Goal: Task Accomplishment & Management: Complete application form

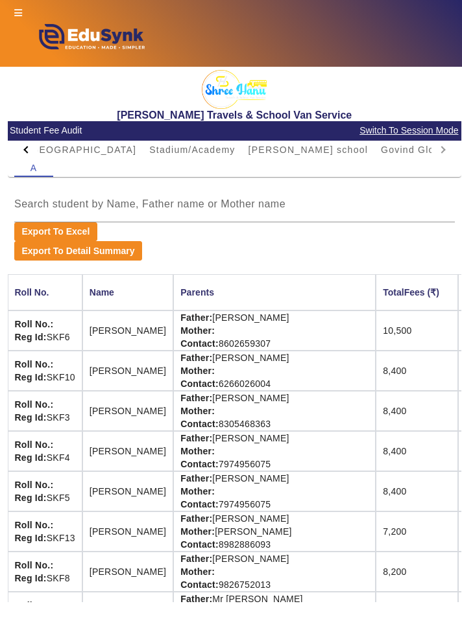
scroll to position [61, 0]
click at [449, 141] on mat-tab-header "[MEDICAL_DATA][GEOGRAPHIC_DATA] IES SCHOOL [GEOGRAPHIC_DATA] [PERSON_NAME][GEOG…" at bounding box center [234, 150] width 440 height 18
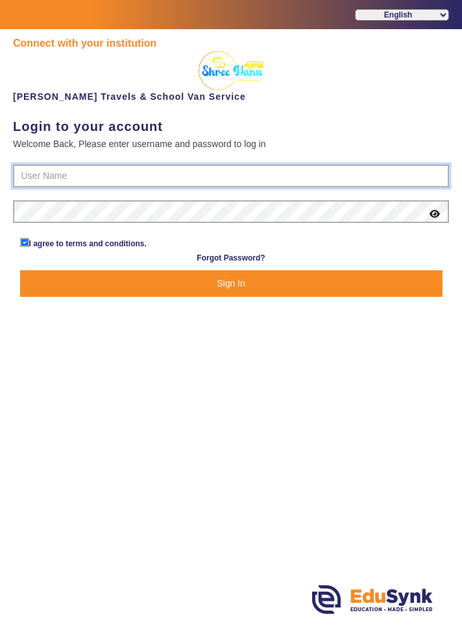
click at [51, 173] on input "text" at bounding box center [231, 176] width 436 height 23
type input "9713429926"
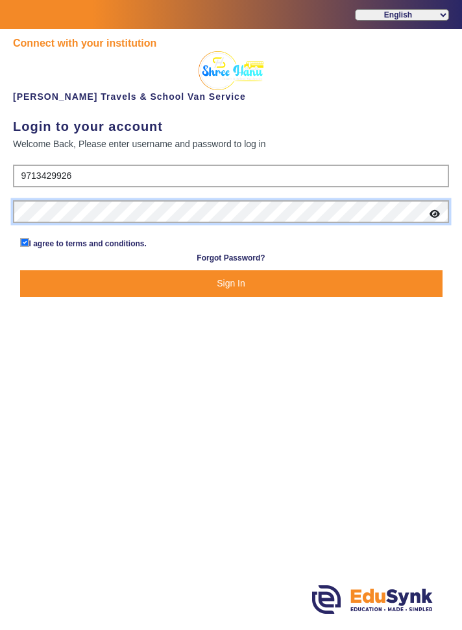
click at [20, 270] on button "Sign In" at bounding box center [231, 283] width 422 height 27
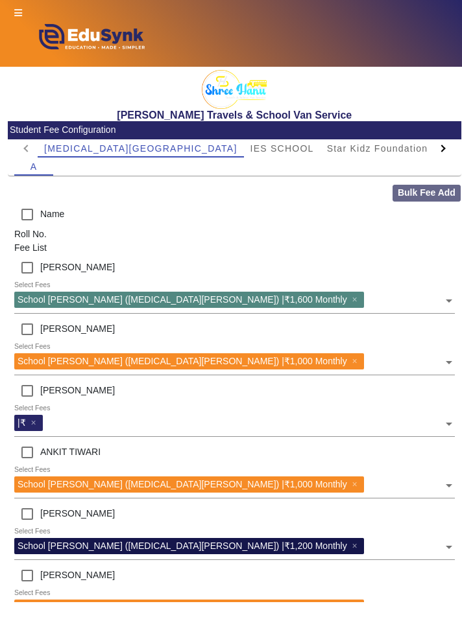
click at [442, 152] on div at bounding box center [442, 148] width 23 height 18
click at [447, 148] on div at bounding box center [442, 148] width 23 height 18
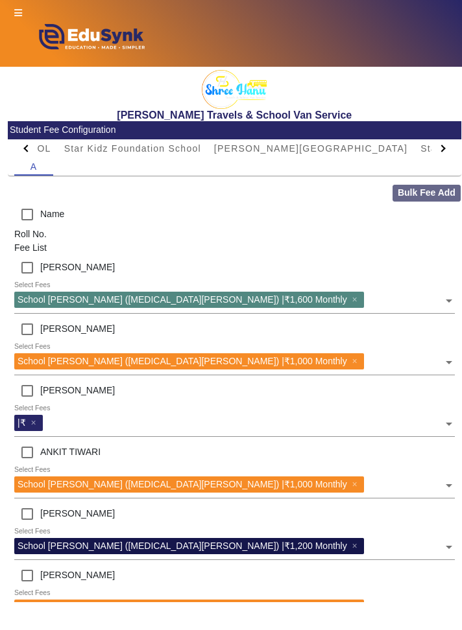
click at [447, 147] on div at bounding box center [442, 148] width 23 height 18
click at [448, 149] on div at bounding box center [442, 148] width 23 height 18
click at [449, 153] on div at bounding box center [442, 148] width 23 height 18
click at [446, 150] on div at bounding box center [442, 148] width 23 height 18
click at [454, 154] on div "[MEDICAL_DATA][GEOGRAPHIC_DATA] IES SCHOOL [GEOGRAPHIC_DATA] [PERSON_NAME][GEOG…" at bounding box center [235, 157] width 454 height 36
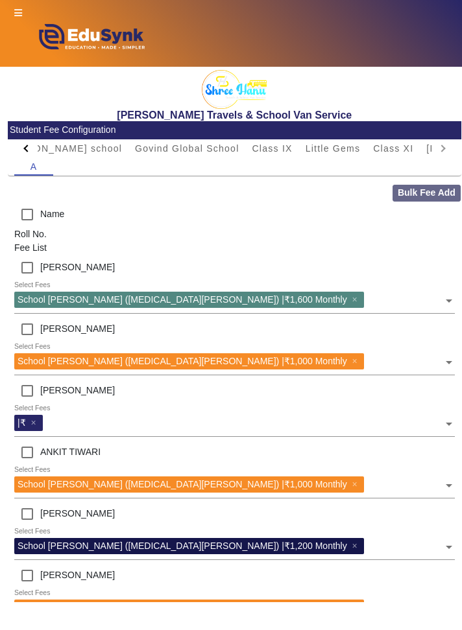
click at [440, 149] on mat-tab-header "[MEDICAL_DATA][GEOGRAPHIC_DATA] IES SCHOOL [GEOGRAPHIC_DATA] [PERSON_NAME][GEOG…" at bounding box center [234, 148] width 440 height 18
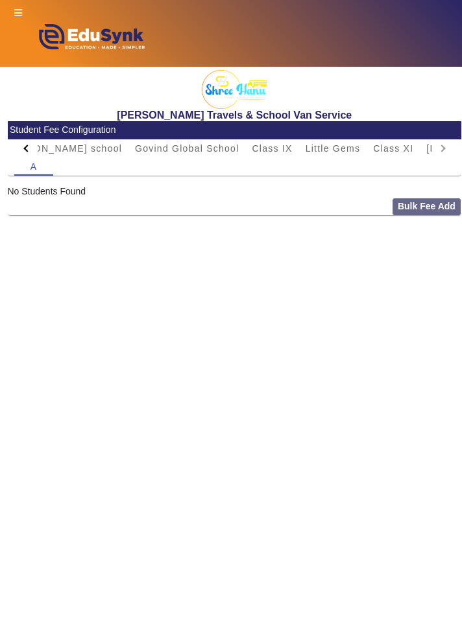
click at [22, 149] on div at bounding box center [25, 148] width 23 height 18
click at [25, 155] on div at bounding box center [25, 148] width 23 height 18
click at [23, 153] on div at bounding box center [25, 148] width 23 height 18
click at [23, 29] on img at bounding box center [90, 40] width 152 height 40
click at [9, 1] on div "Gateway to your School ERP system English हिंदी (Hindi) ಕನ್ನಡ (Kannada) தமிழ் (…" at bounding box center [231, 33] width 462 height 67
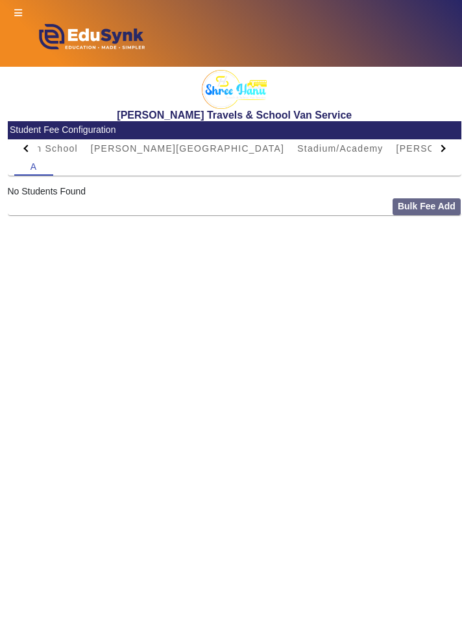
click at [16, 15] on icon at bounding box center [18, 12] width 8 height 9
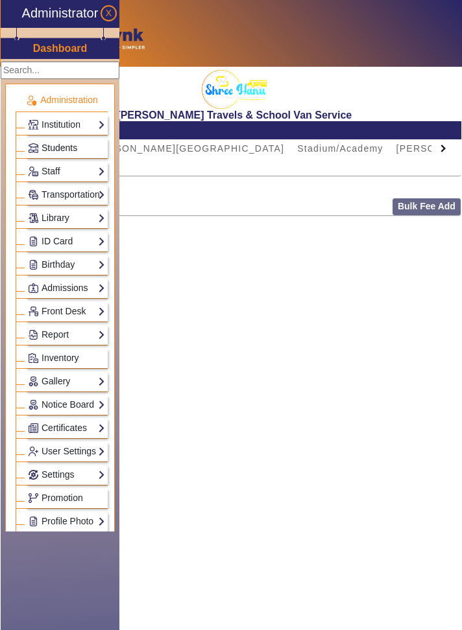
click at [52, 143] on span "Students" at bounding box center [60, 148] width 36 height 10
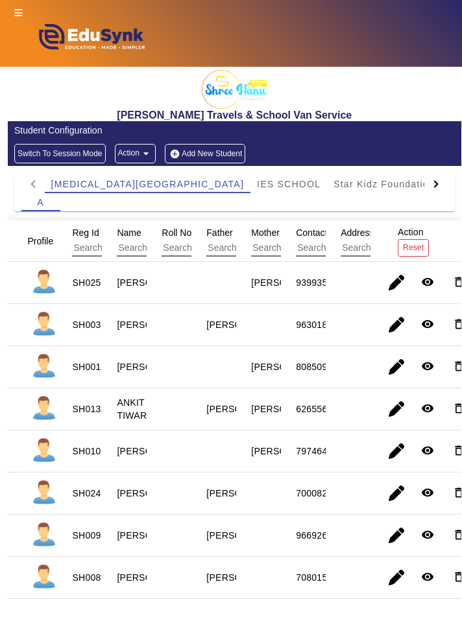
click at [442, 180] on div at bounding box center [435, 184] width 23 height 18
click at [444, 184] on div at bounding box center [435, 184] width 23 height 18
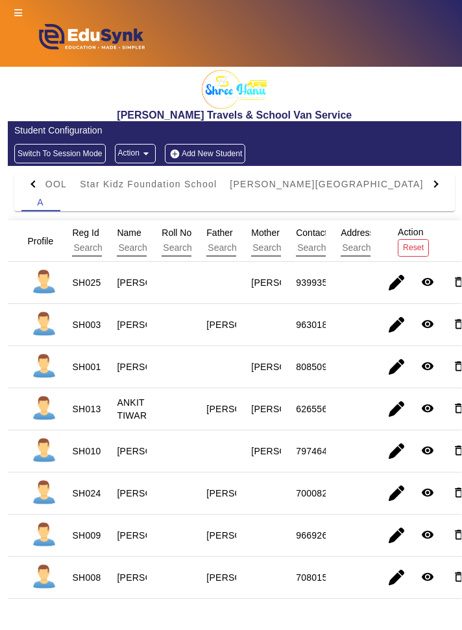
click at [441, 182] on div at bounding box center [435, 184] width 23 height 18
click at [444, 180] on div at bounding box center [435, 184] width 23 height 18
click at [442, 180] on div at bounding box center [435, 184] width 23 height 18
click at [440, 192] on div at bounding box center [435, 184] width 23 height 18
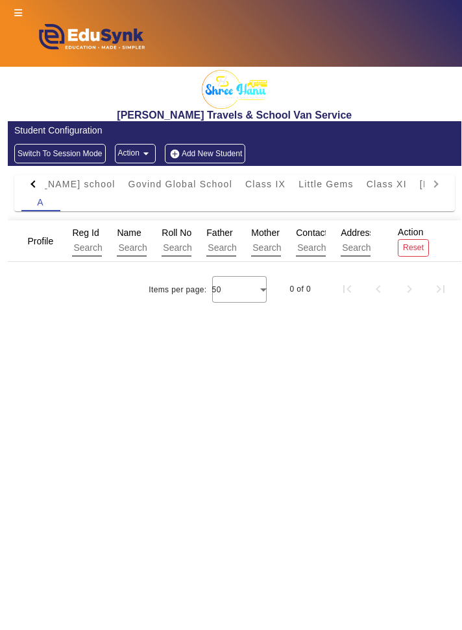
click at [213, 150] on button "Add New Student" at bounding box center [205, 153] width 80 height 19
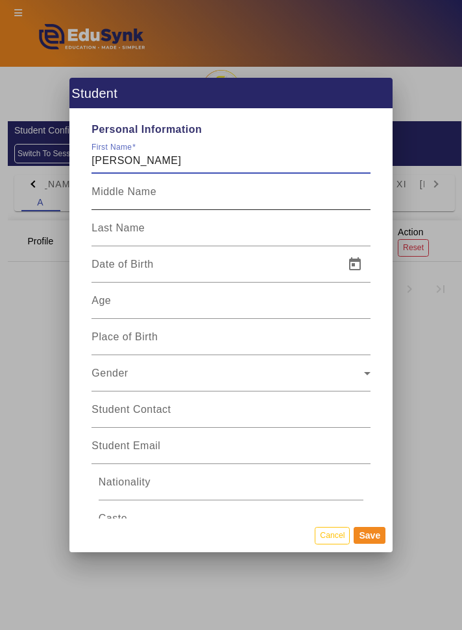
type input "[PERSON_NAME]"
click at [294, 189] on input "Middle Name" at bounding box center [230, 197] width 278 height 16
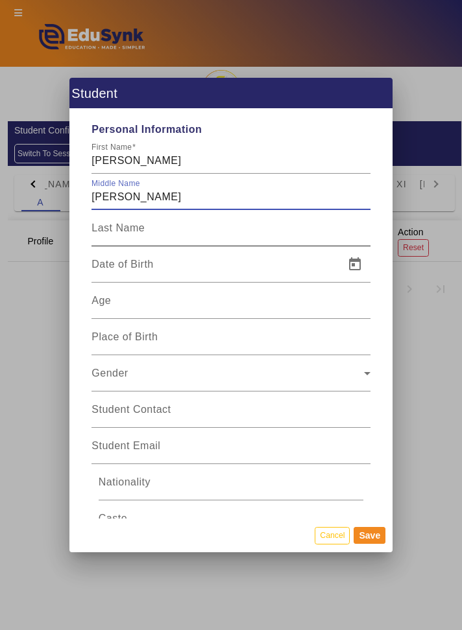
type input "[PERSON_NAME]"
click at [265, 226] on input "Last Name" at bounding box center [230, 234] width 278 height 16
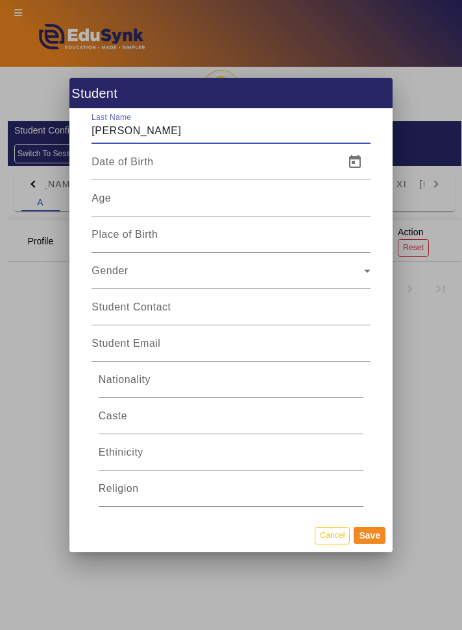
scroll to position [104, 0]
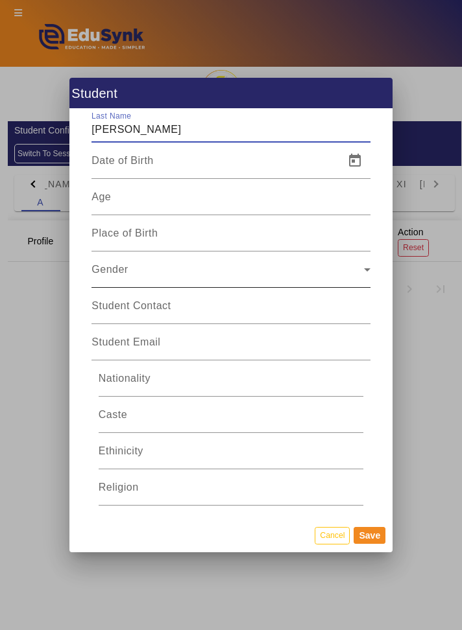
type input "[PERSON_NAME]"
click at [329, 267] on span "Gender" at bounding box center [227, 275] width 272 height 16
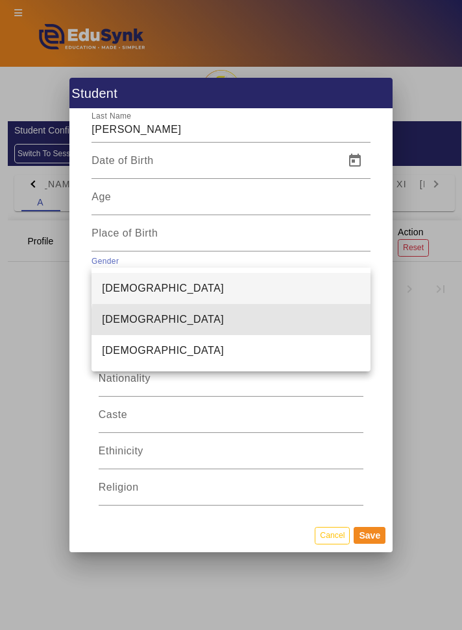
click at [284, 291] on mat-option "[DEMOGRAPHIC_DATA]" at bounding box center [230, 288] width 278 height 31
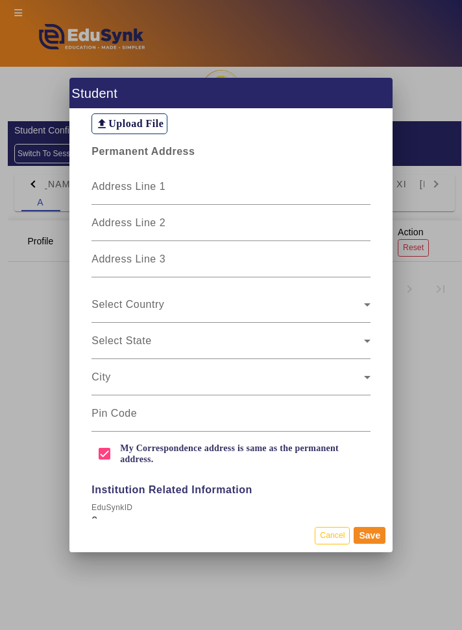
scroll to position [971, 0]
click at [313, 184] on input "Address Line 1" at bounding box center [230, 192] width 278 height 16
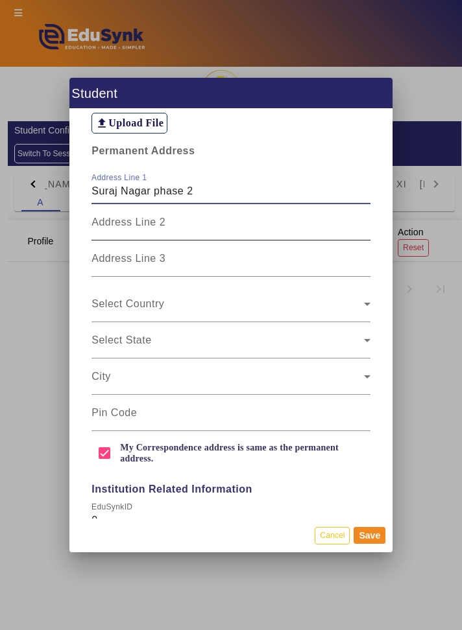
type input "Suraj Nagar phase 2"
click at [101, 217] on mat-label "Address Line 2" at bounding box center [128, 222] width 74 height 11
click at [101, 220] on input "Address Line 2" at bounding box center [230, 228] width 278 height 16
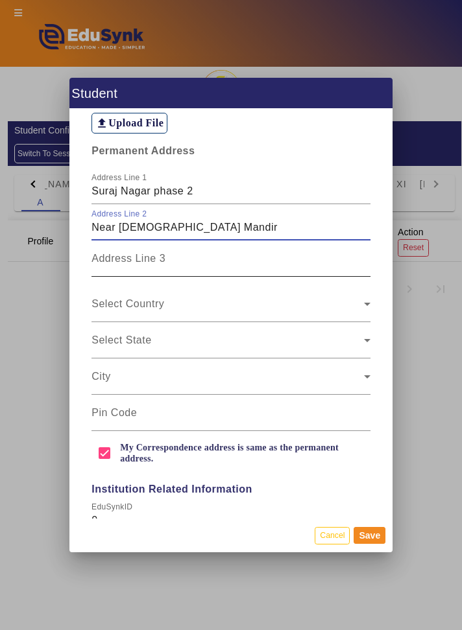
type input "Near [DEMOGRAPHIC_DATA] Mandir"
click at [119, 256] on input "Address Line 3" at bounding box center [230, 264] width 278 height 16
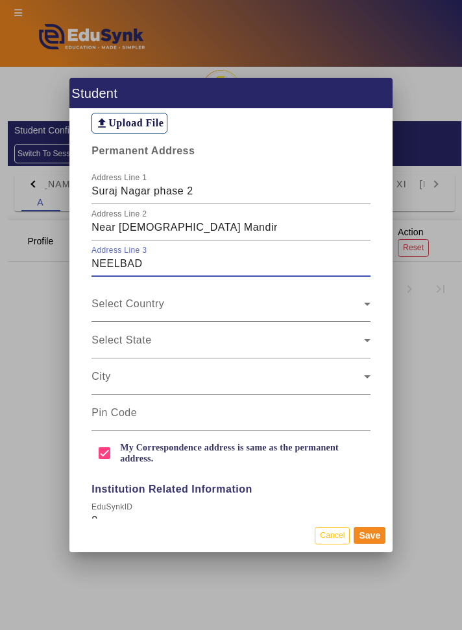
type input "NEELBAD"
click at [94, 302] on span at bounding box center [227, 310] width 272 height 16
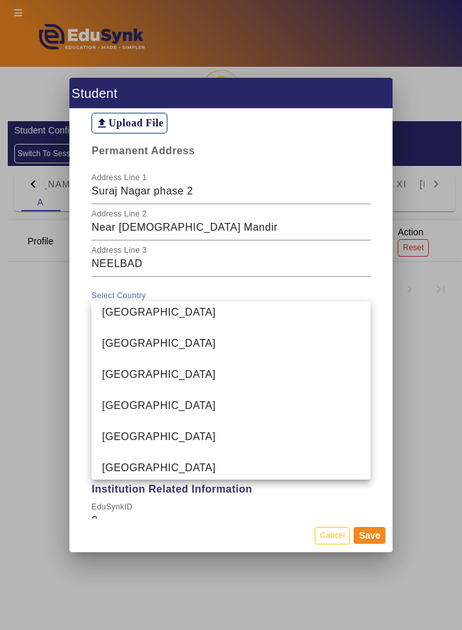
scroll to position [3093, 0]
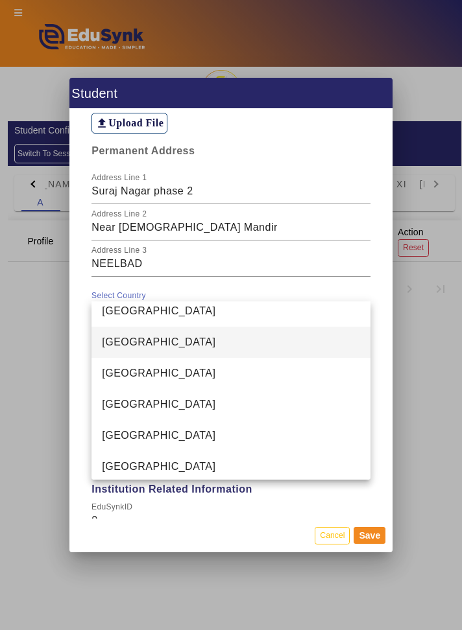
click at [115, 348] on span "[GEOGRAPHIC_DATA]" at bounding box center [158, 343] width 113 height 16
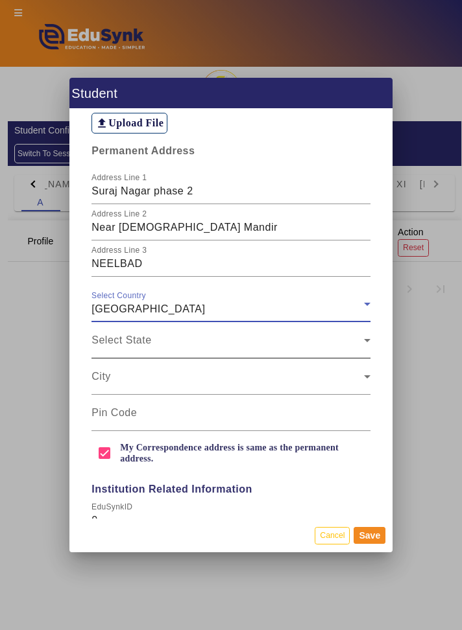
click at [97, 338] on span at bounding box center [227, 346] width 272 height 16
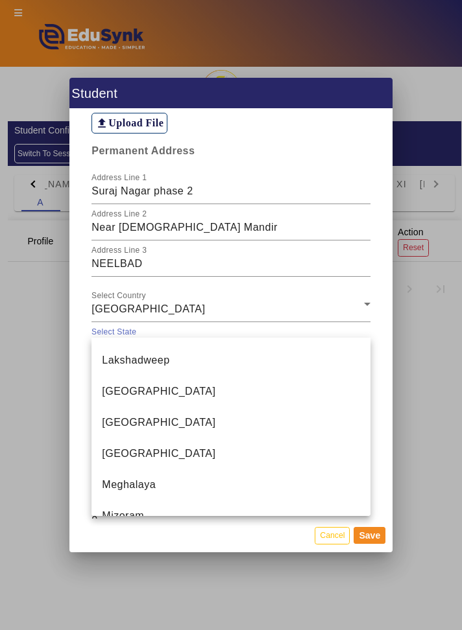
scroll to position [558, 0]
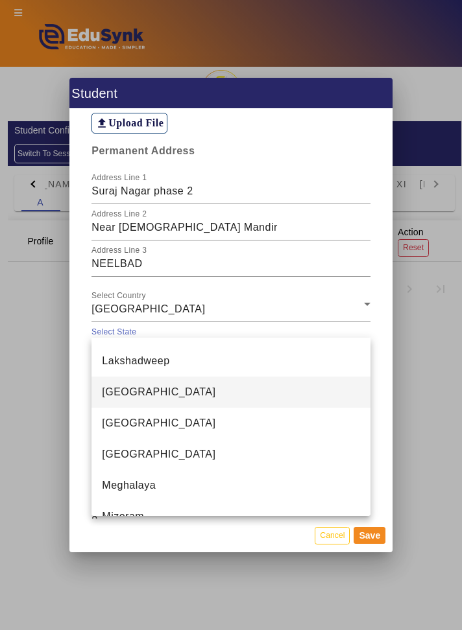
click at [119, 391] on span "[GEOGRAPHIC_DATA]" at bounding box center [158, 393] width 113 height 16
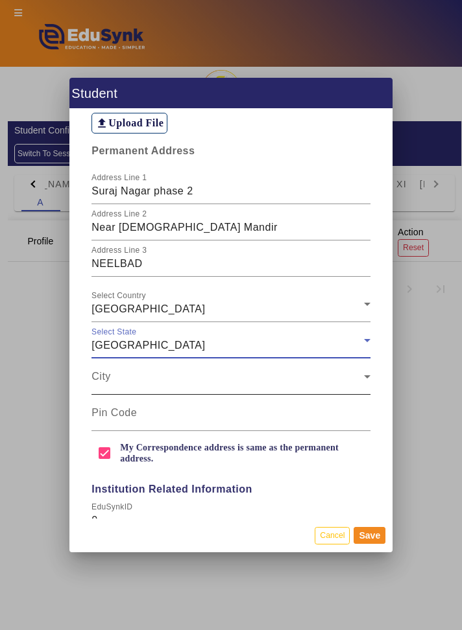
click at [92, 374] on span at bounding box center [227, 382] width 272 height 16
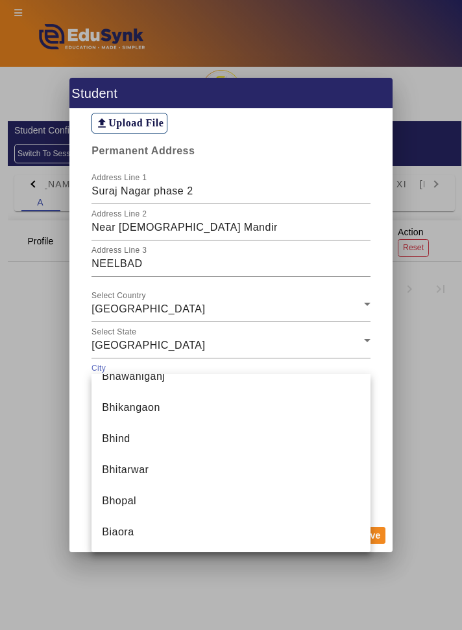
scroll to position [1513, 0]
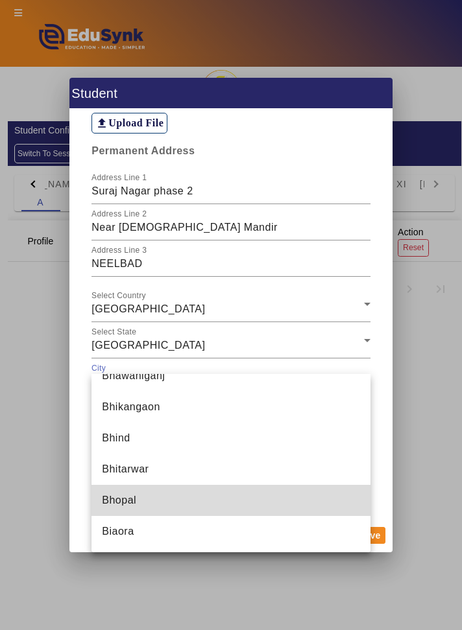
click at [108, 502] on span "Bhopal" at bounding box center [119, 501] width 34 height 16
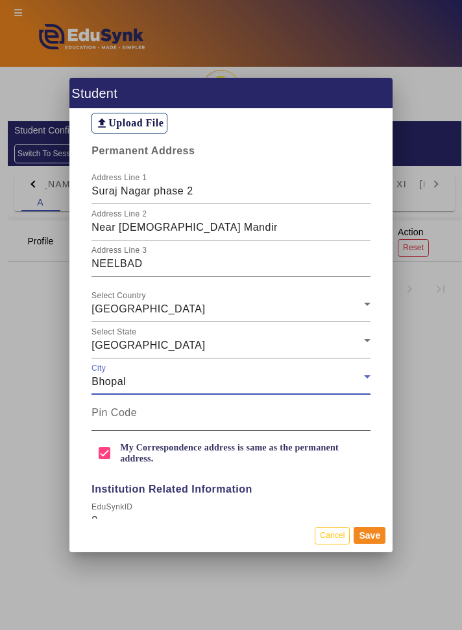
click at [91, 407] on mat-label "Pin Code" at bounding box center [113, 412] width 45 height 11
click at [91, 411] on input "Pin Code" at bounding box center [230, 419] width 278 height 16
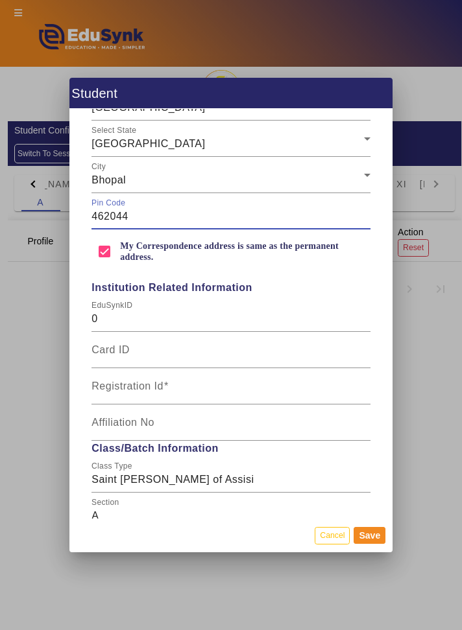
scroll to position [1174, 0]
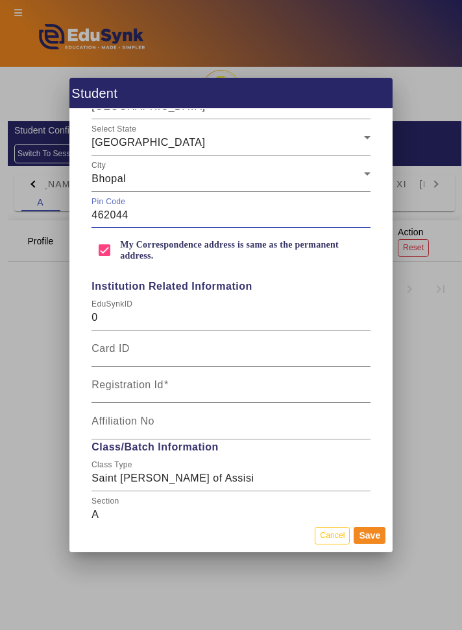
type input "462044"
click at [105, 383] on input "Registration Id" at bounding box center [230, 391] width 278 height 16
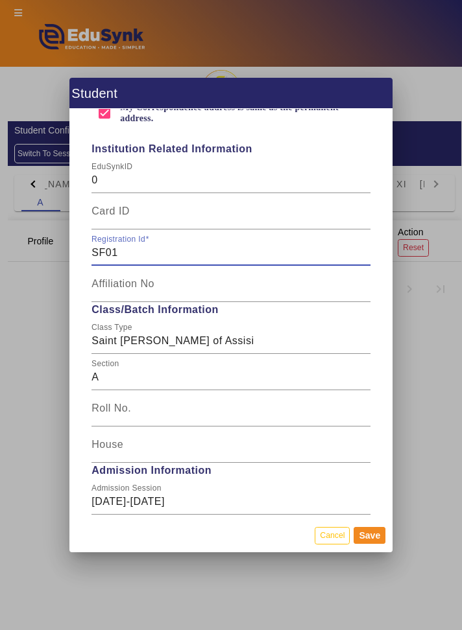
scroll to position [1312, 0]
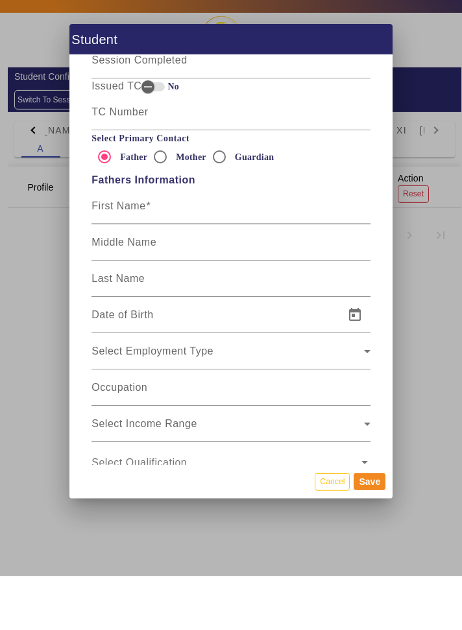
type input "SF01"
click at [106, 278] on div "Personal Information First Name [PERSON_NAME] Middle Name [PERSON_NAME] Last Na…" at bounding box center [230, 314] width 323 height 410
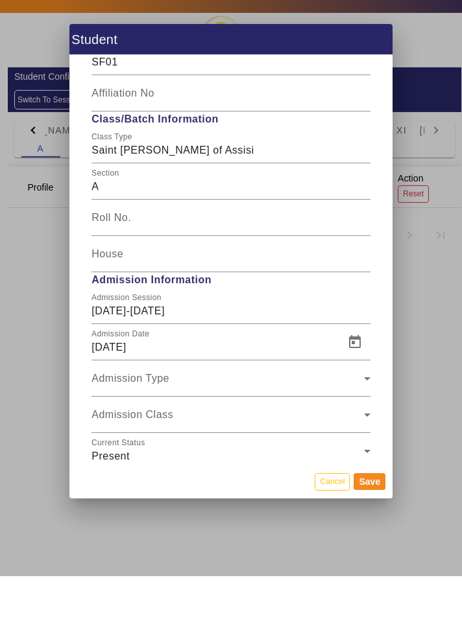
scroll to position [2034, 0]
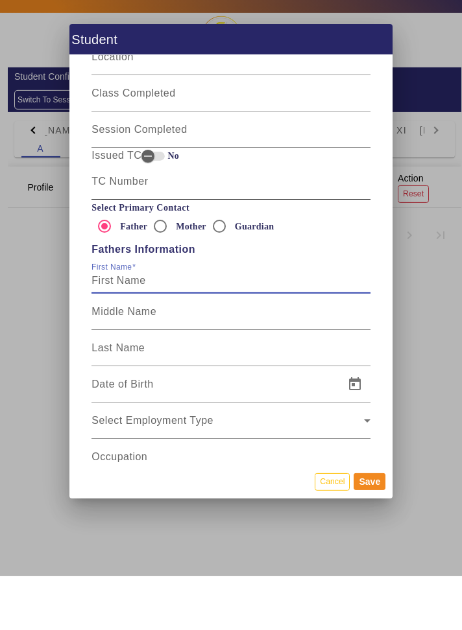
click at [370, 244] on div at bounding box center [370, 244] width 0 height 0
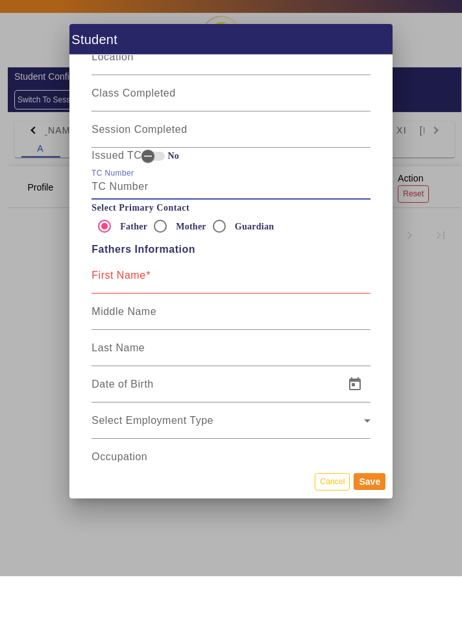
click at [101, 335] on mat-label "First Name" at bounding box center [118, 329] width 54 height 11
click at [101, 337] on input "First Name" at bounding box center [230, 335] width 278 height 16
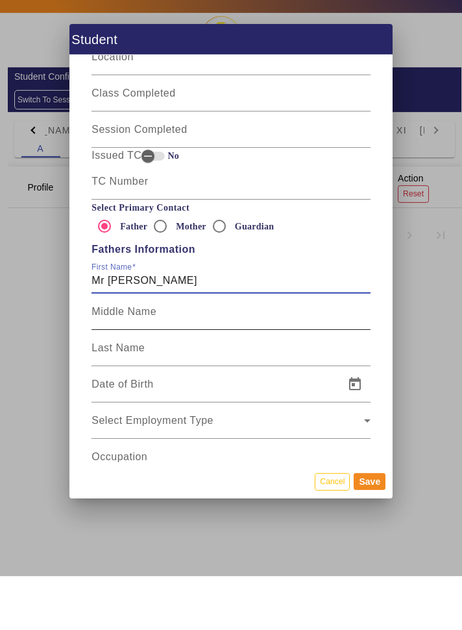
type input "Mr [PERSON_NAME]"
click at [117, 371] on mat-label "Middle Name" at bounding box center [123, 365] width 65 height 11
click at [117, 379] on input "Middle Name" at bounding box center [230, 371] width 278 height 16
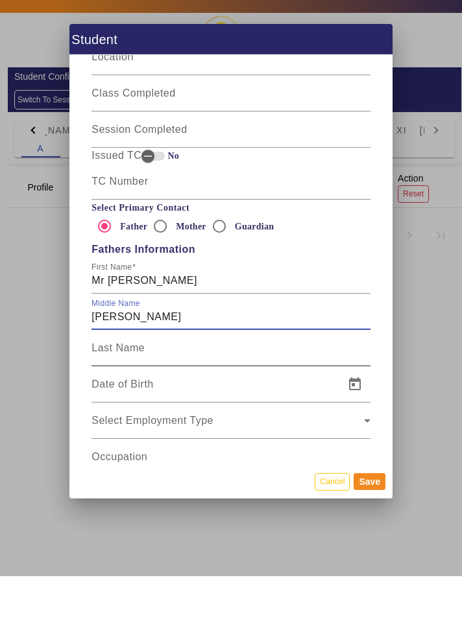
type input "[PERSON_NAME]"
click at [101, 415] on input "Last Name" at bounding box center [230, 407] width 278 height 16
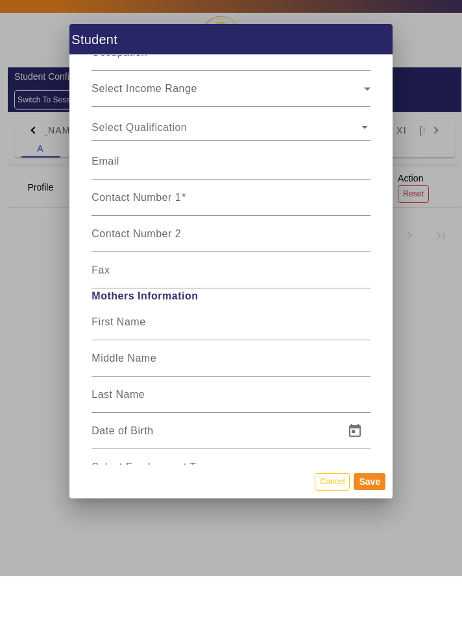
scroll to position [2440, 0]
type input "[PERSON_NAME]"
click at [109, 263] on span "Fathers Information First Name Mr [PERSON_NAME] Middle Name [PERSON_NAME] Last …" at bounding box center [231, 115] width 292 height 451
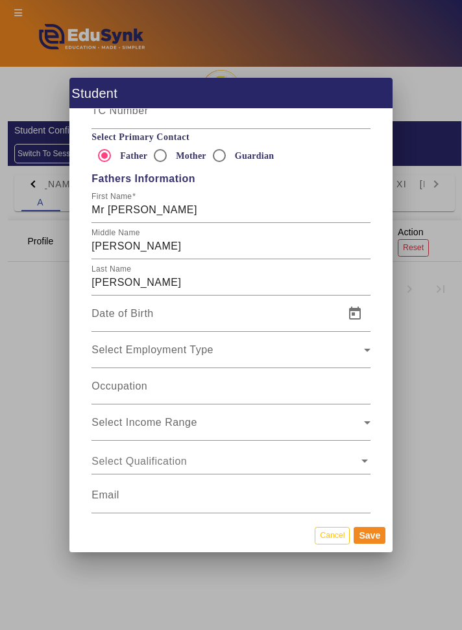
scroll to position [2160, 0]
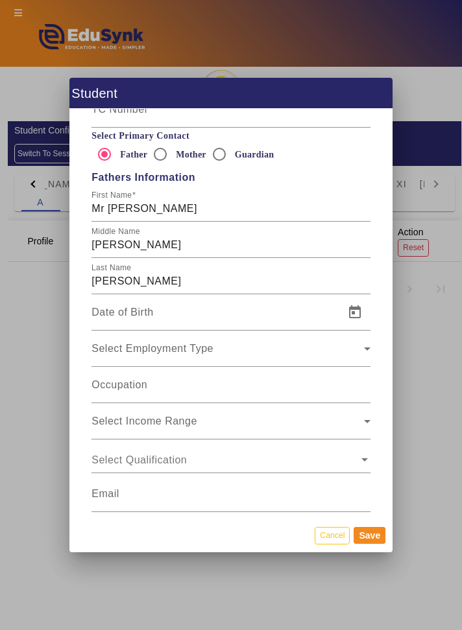
click at [226, 543] on input "Contact Number 1" at bounding box center [230, 536] width 278 height 16
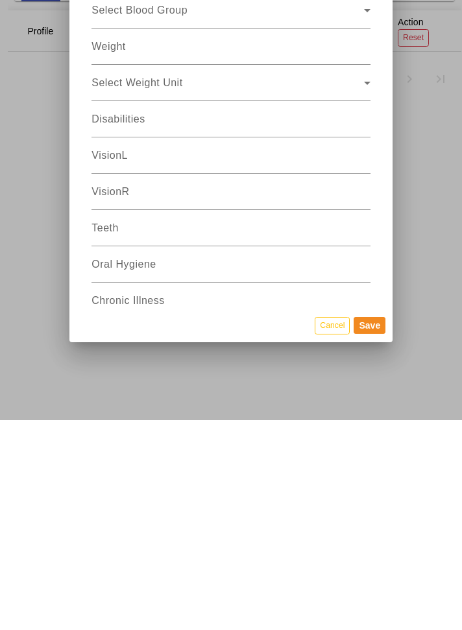
scroll to position [4571, 0]
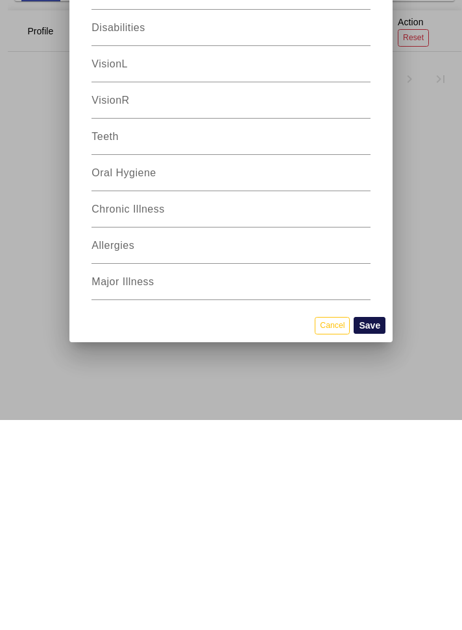
type input "8839797633"
click at [375, 544] on button "Save" at bounding box center [369, 535] width 32 height 17
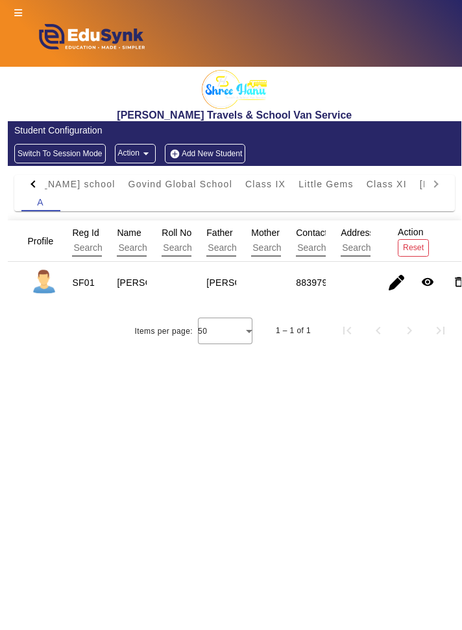
click at [227, 150] on button "Add New Student" at bounding box center [205, 153] width 80 height 19
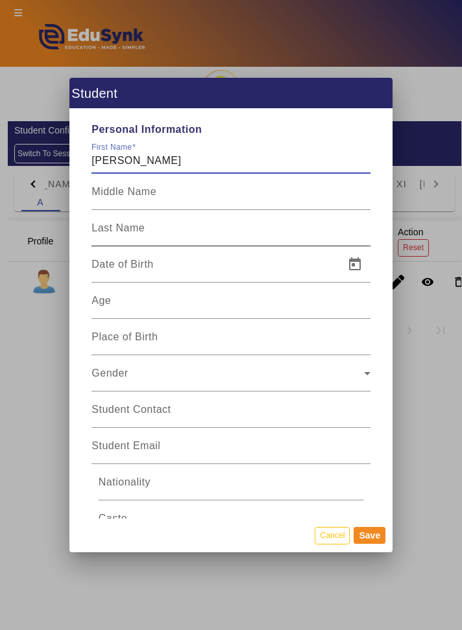
type input "[PERSON_NAME]"
click at [258, 226] on input "Last Name" at bounding box center [230, 234] width 278 height 16
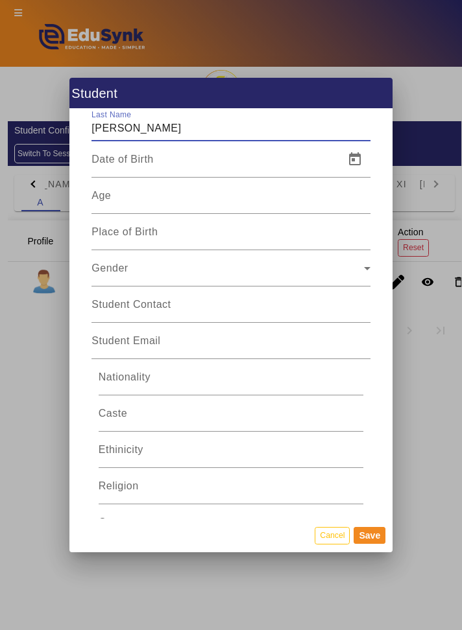
scroll to position [106, 0]
type input "[PERSON_NAME]"
click at [315, 265] on span "Gender" at bounding box center [227, 273] width 272 height 16
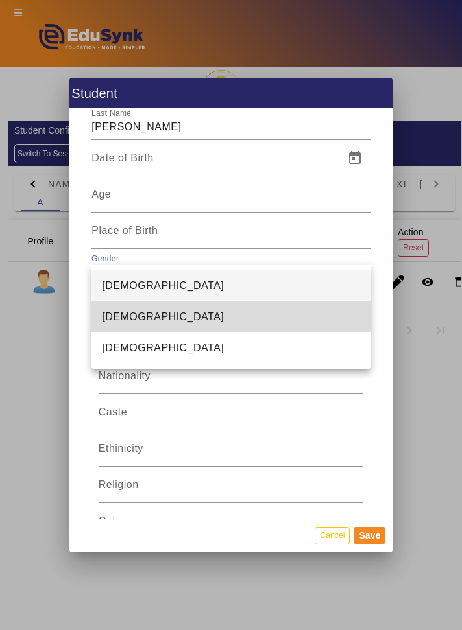
click at [251, 326] on mat-option "[DEMOGRAPHIC_DATA]" at bounding box center [230, 317] width 278 height 31
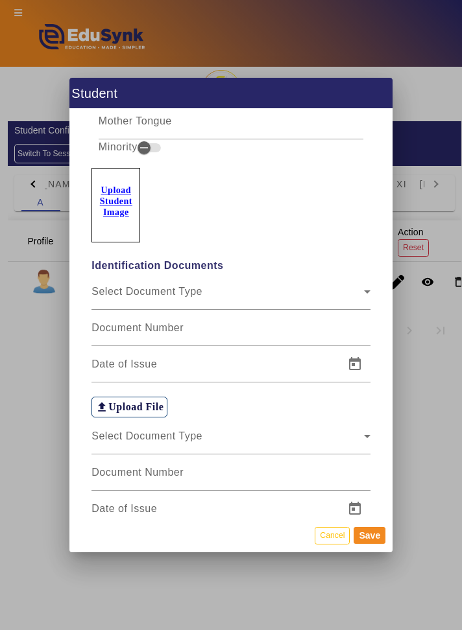
scroll to position [606, 0]
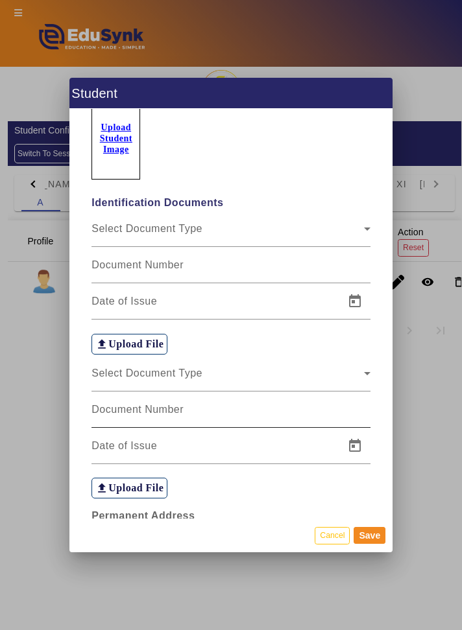
click at [296, 392] on div "Document Number" at bounding box center [230, 410] width 278 height 36
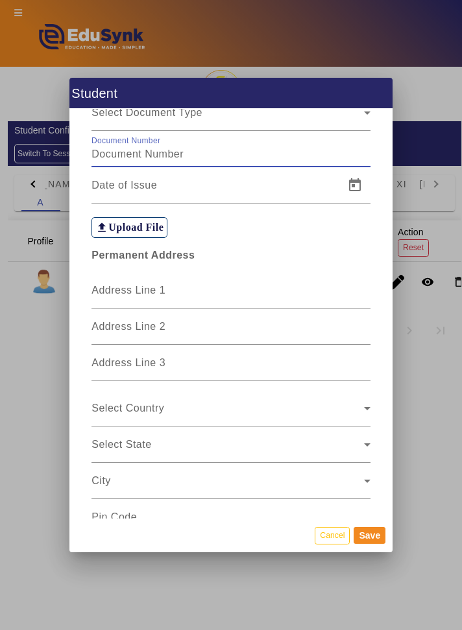
scroll to position [868, 0]
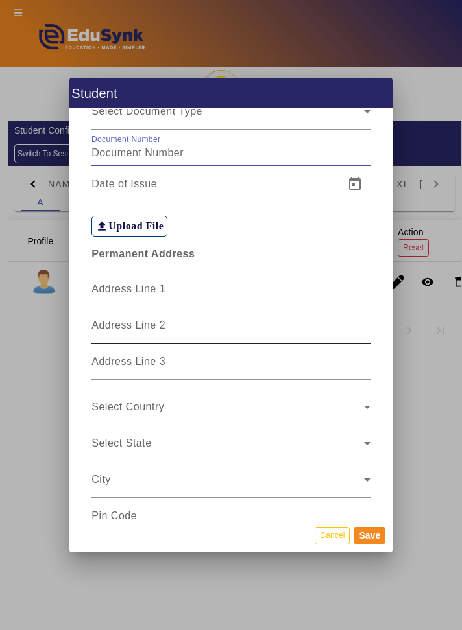
click at [318, 323] on input "Address Line 2" at bounding box center [230, 331] width 278 height 16
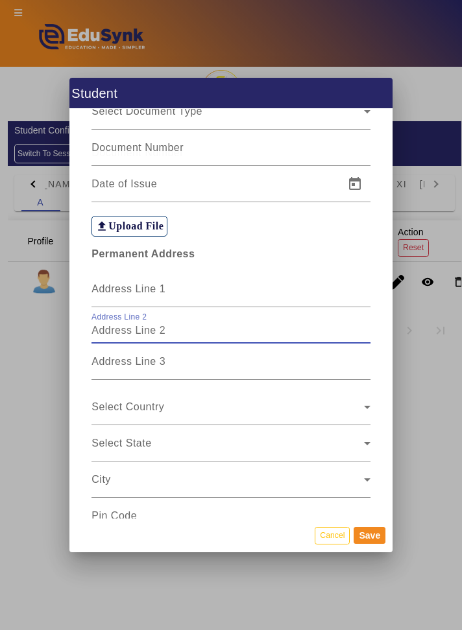
type input "Near [DEMOGRAPHIC_DATA] Mandir"
click at [290, 271] on div "Address Line 1" at bounding box center [230, 289] width 278 height 36
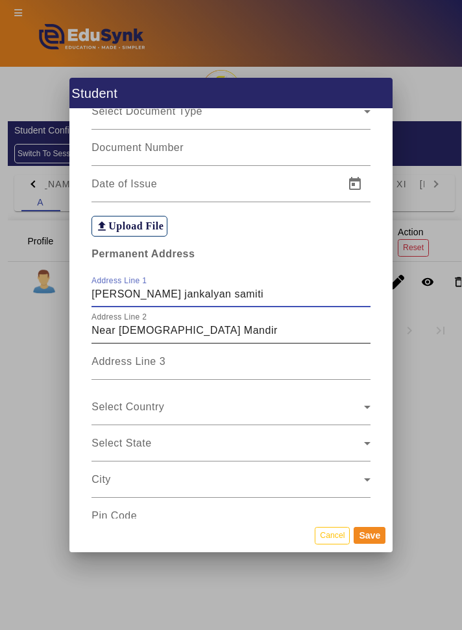
type input "[PERSON_NAME] jankalyan samiti"
click at [143, 323] on input "Near [DEMOGRAPHIC_DATA] Mandir" at bounding box center [230, 331] width 278 height 16
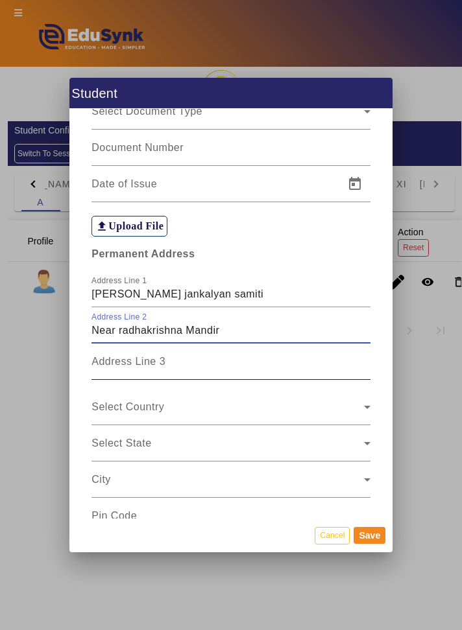
type input "Near radhakrishna Mandir"
click at [102, 344] on div "Address Line 3" at bounding box center [230, 362] width 278 height 36
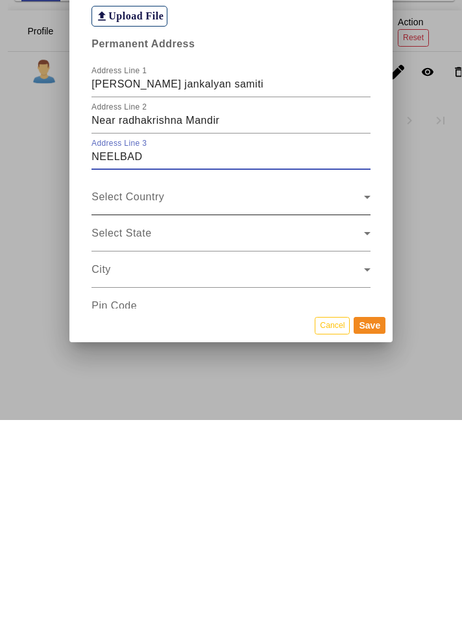
type input "NEELBAD"
click at [109, 416] on span at bounding box center [227, 413] width 272 height 16
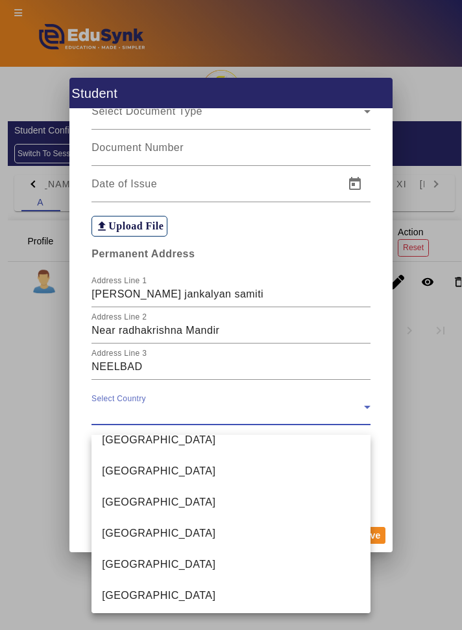
scroll to position [3069, 0]
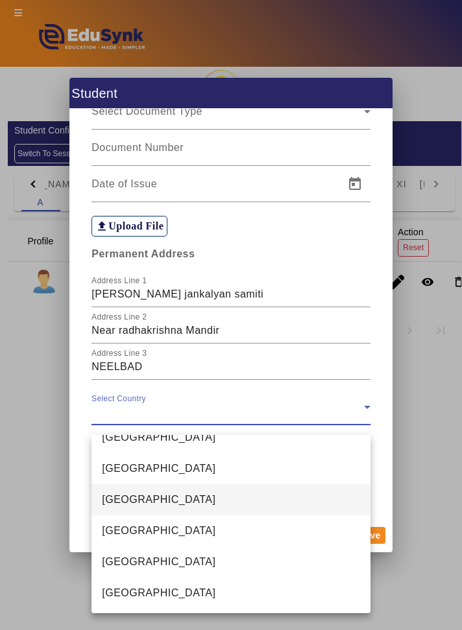
click at [105, 501] on span "[GEOGRAPHIC_DATA]" at bounding box center [158, 500] width 113 height 16
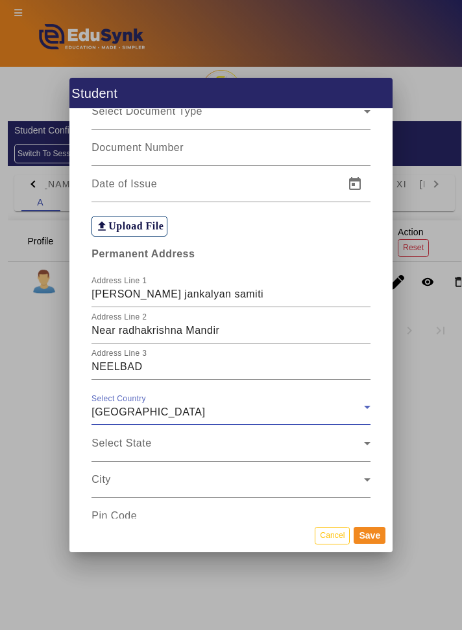
click at [92, 456] on span at bounding box center [227, 449] width 272 height 16
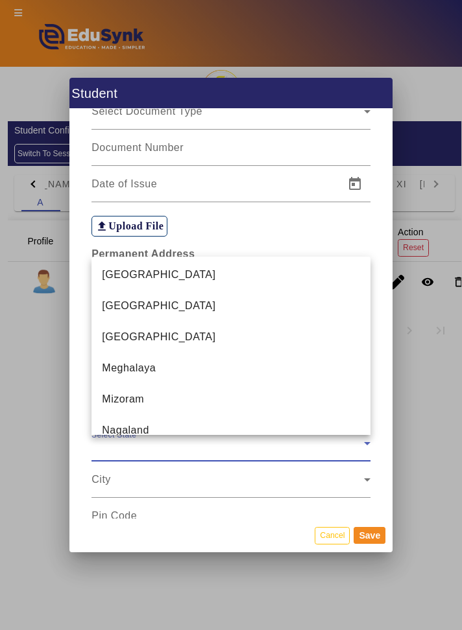
scroll to position [596, 0]
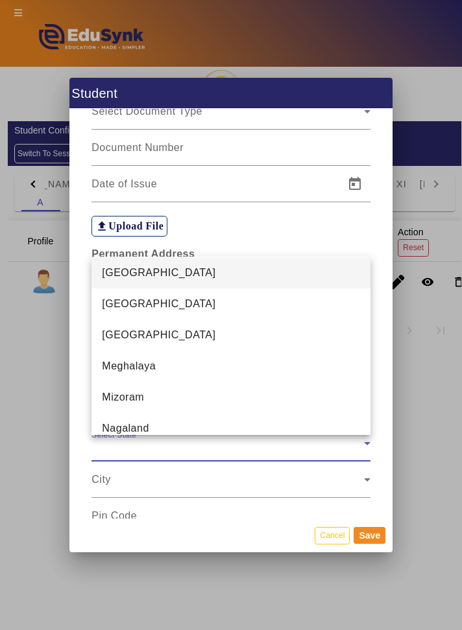
click at [109, 281] on span "[GEOGRAPHIC_DATA]" at bounding box center [158, 273] width 113 height 16
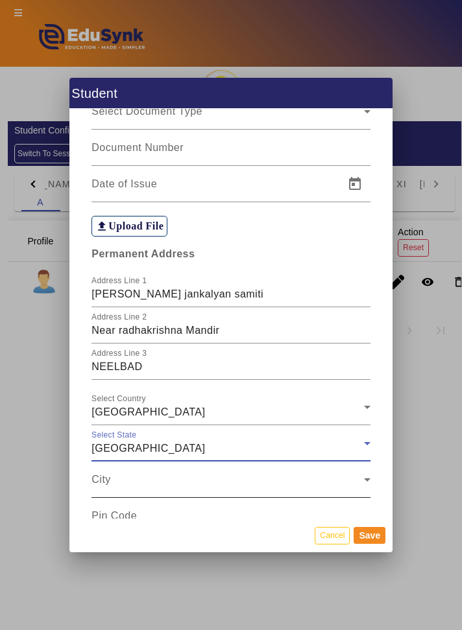
click at [97, 493] on span at bounding box center [227, 485] width 272 height 16
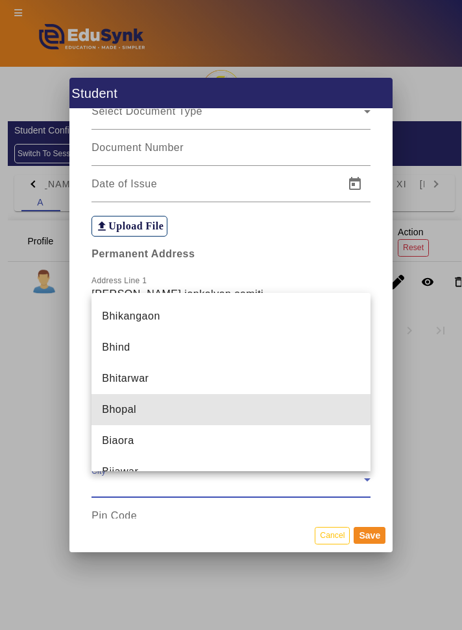
scroll to position [1522, 0]
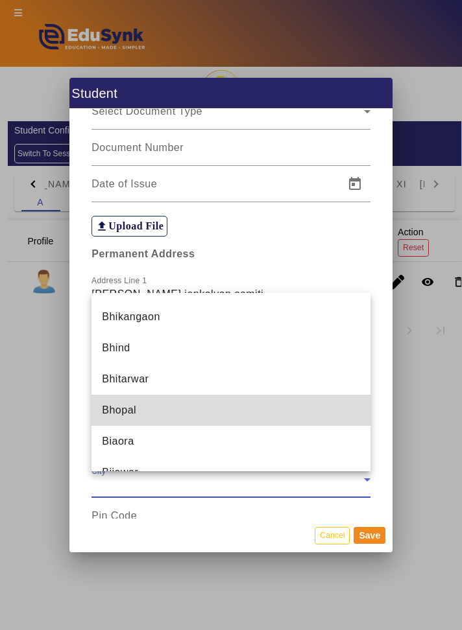
click at [102, 418] on span "Bhopal" at bounding box center [119, 411] width 34 height 16
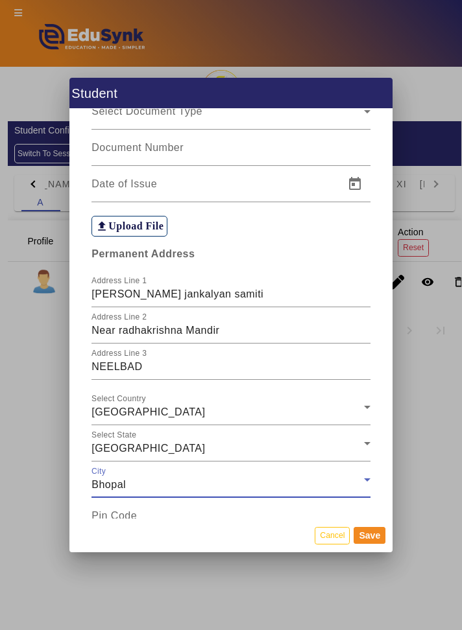
click at [105, 521] on mat-label "Pin Code" at bounding box center [113, 515] width 45 height 11
click at [105, 529] on input "Pin Code" at bounding box center [230, 522] width 278 height 16
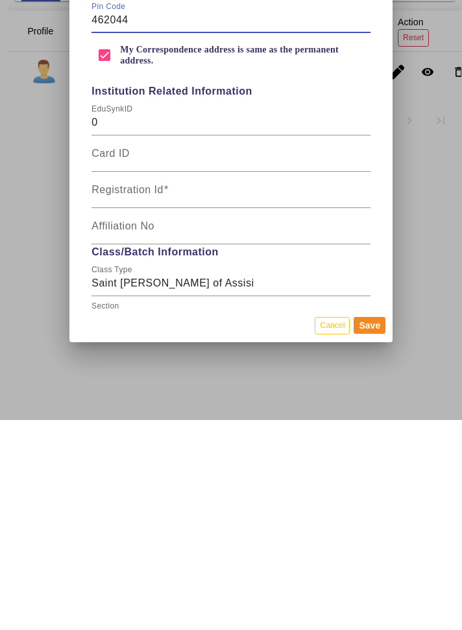
scroll to position [1160, 0]
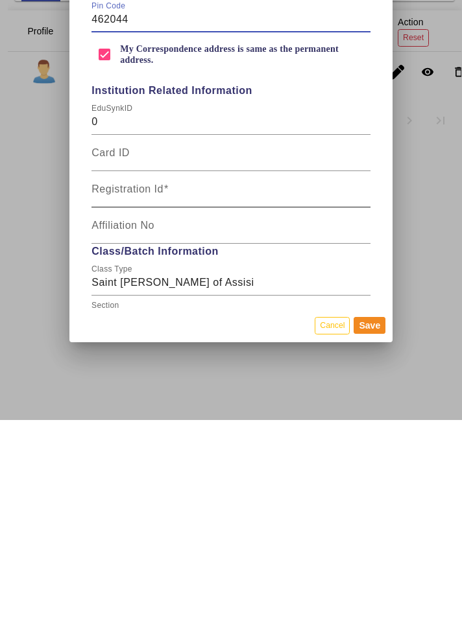
type input "462044"
click at [101, 405] on mat-label "Registration Id" at bounding box center [127, 399] width 72 height 11
click at [101, 409] on input "Registration Id" at bounding box center [230, 405] width 278 height 16
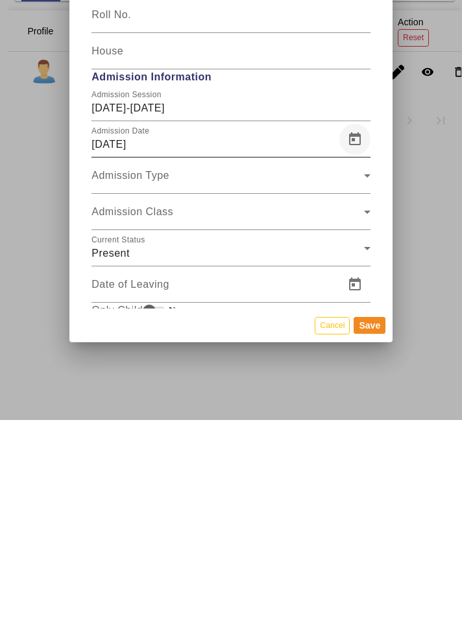
type input "SF02"
click at [361, 354] on div "Admission Session [DATE]-[DATE] Admission Date [DATE] Admission Type Admission …" at bounding box center [231, 349] width 292 height 109
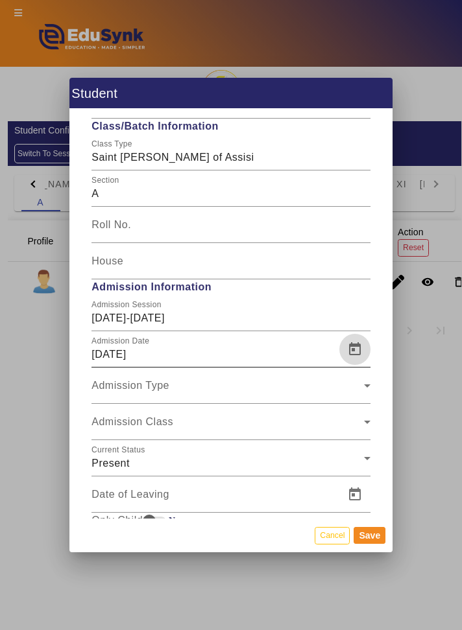
scroll to position [1448, 0]
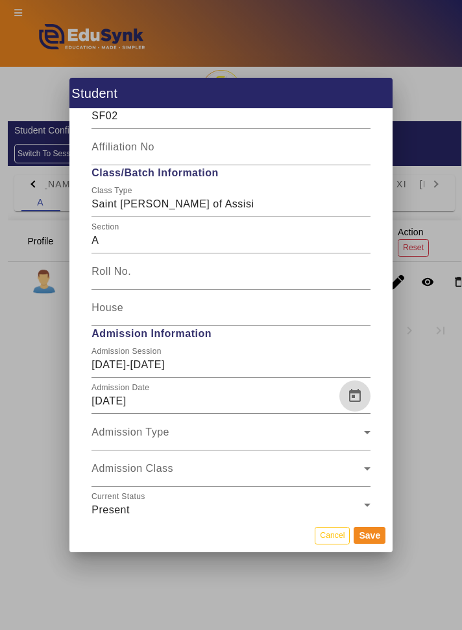
click at [353, 398] on span "Open calendar" at bounding box center [354, 396] width 31 height 31
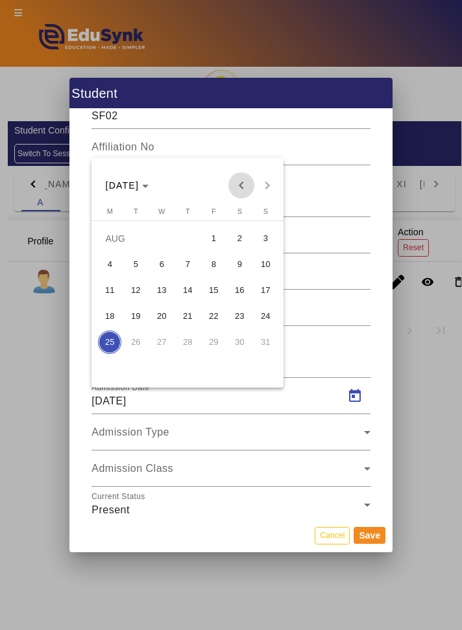
click at [238, 198] on span "Previous month" at bounding box center [241, 186] width 26 height 26
click at [134, 276] on span "1" at bounding box center [135, 264] width 23 height 23
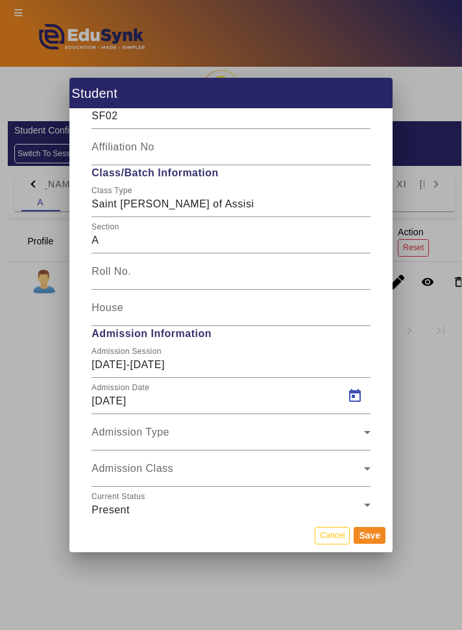
type input "[DATE]"
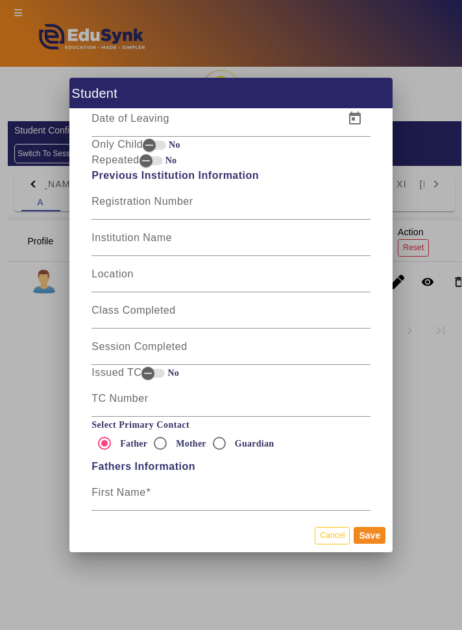
scroll to position [1872, 0]
click at [228, 505] on input "First Name" at bounding box center [230, 498] width 278 height 16
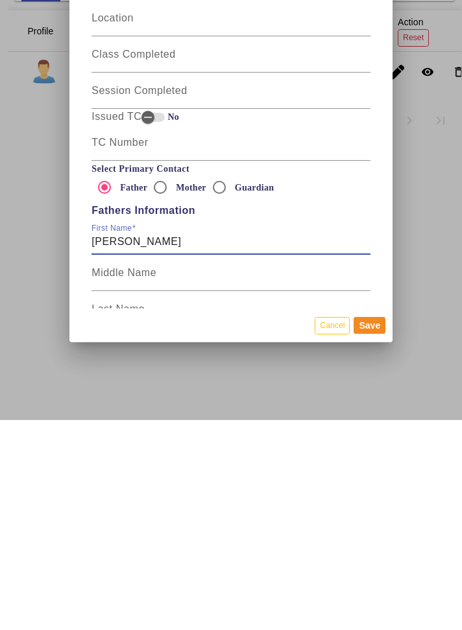
scroll to position [1935, 0]
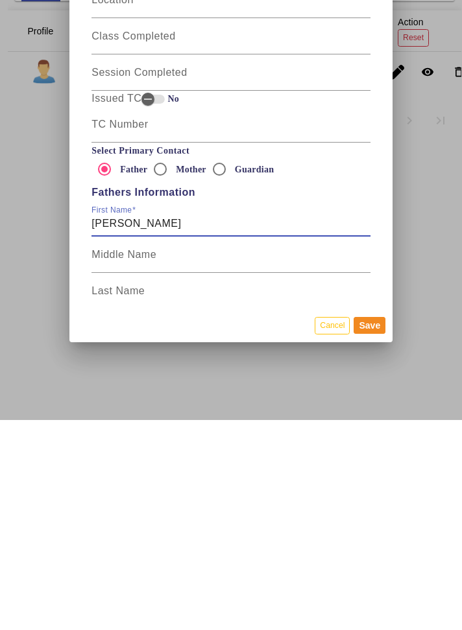
type input "[PERSON_NAME]"
click at [116, 514] on input "Last Name" at bounding box center [230, 507] width 278 height 16
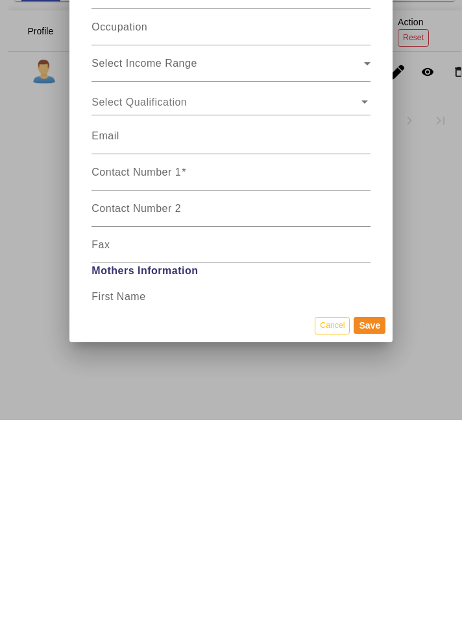
scroll to position [2316, 0]
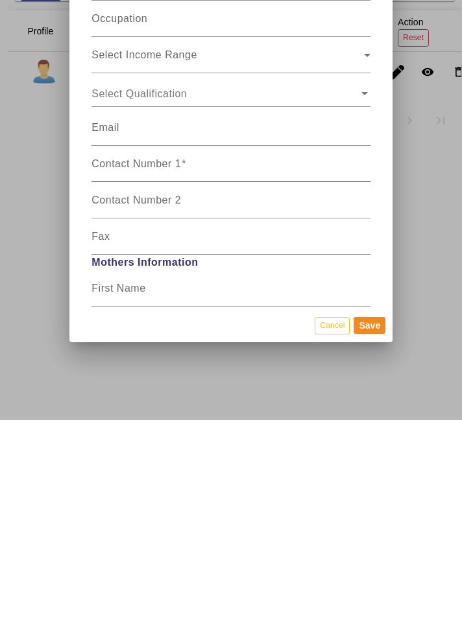
type input "[PERSON_NAME]"
click at [104, 379] on mat-label "Contact Number 1" at bounding box center [135, 373] width 89 height 11
click at [104, 387] on input "Contact Number 1" at bounding box center [230, 380] width 278 height 16
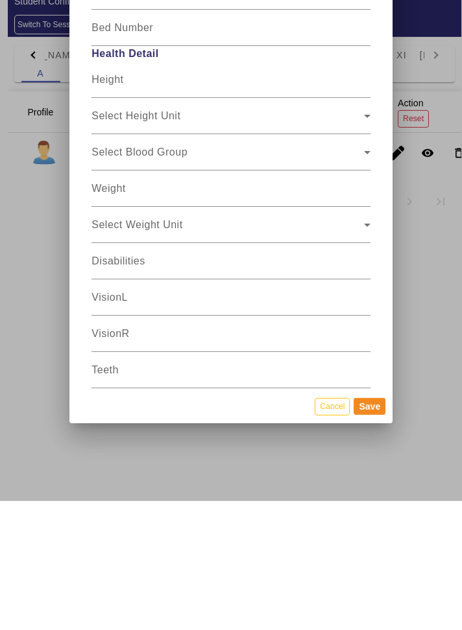
scroll to position [4571, 0]
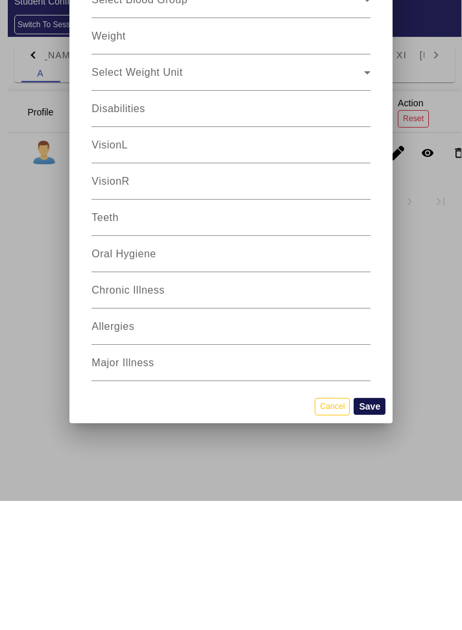
type input "9589065513"
click at [377, 544] on button "Save" at bounding box center [369, 535] width 32 height 17
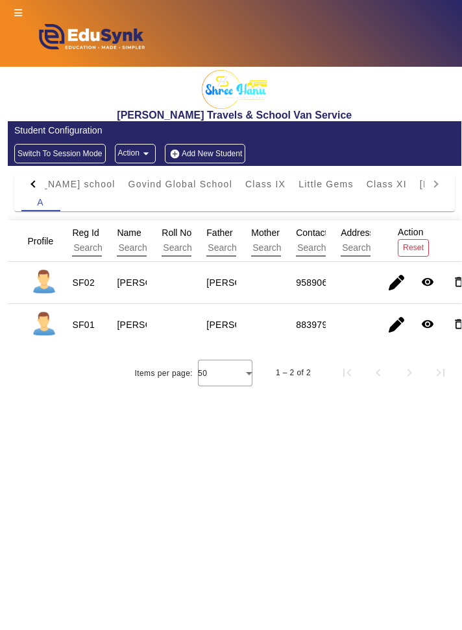
click at [209, 157] on button "Add New Student" at bounding box center [205, 153] width 80 height 19
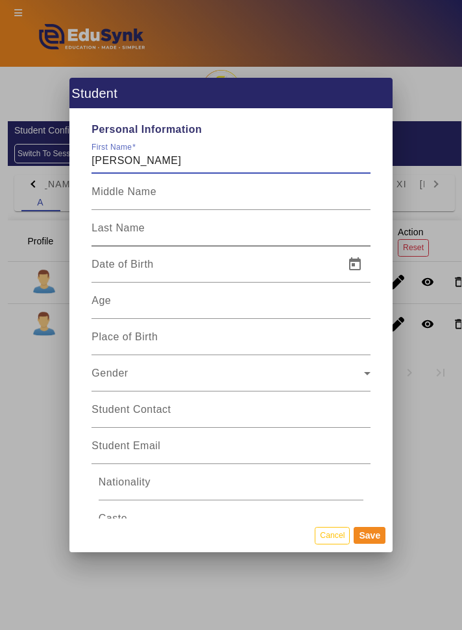
type input "[PERSON_NAME]"
click at [100, 210] on div "Last Name" at bounding box center [230, 228] width 278 height 36
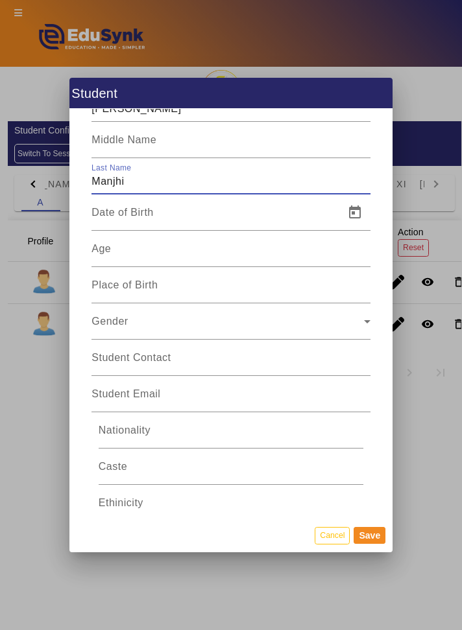
scroll to position [55, 0]
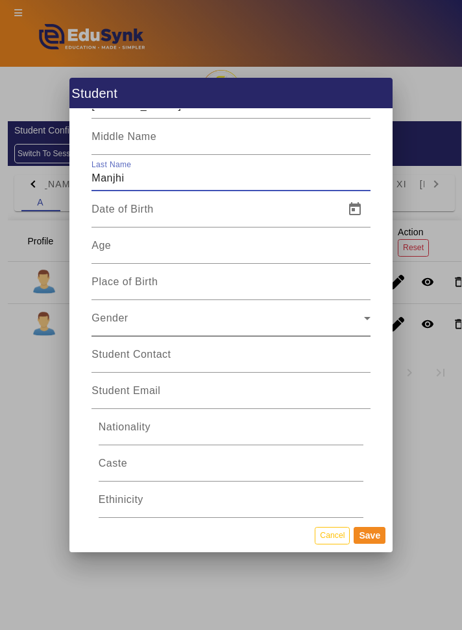
type input "Manjhi"
click at [273, 316] on span "Gender" at bounding box center [227, 324] width 272 height 16
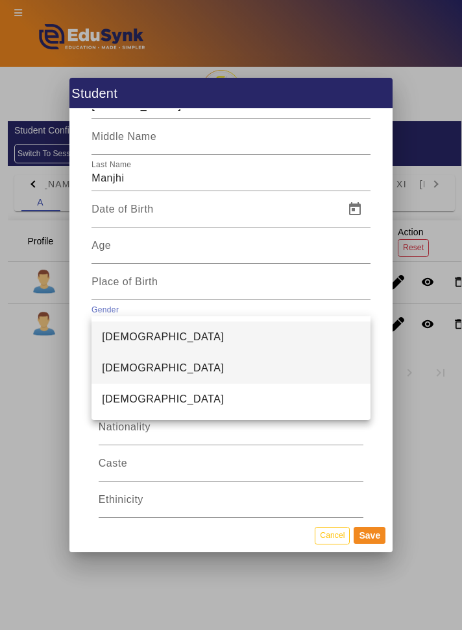
click at [230, 357] on mat-option "[DEMOGRAPHIC_DATA]" at bounding box center [230, 368] width 278 height 31
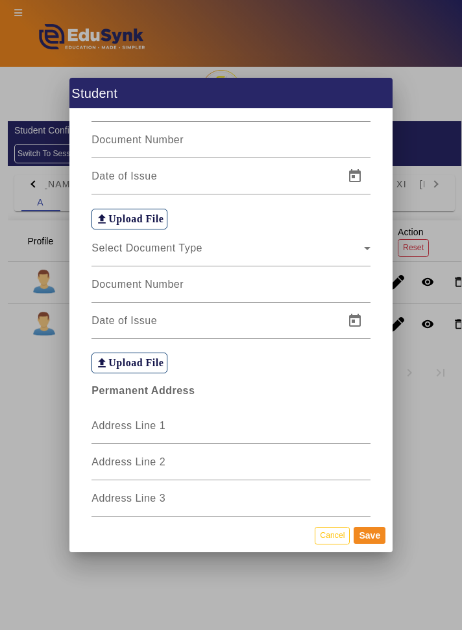
scroll to position [732, 0]
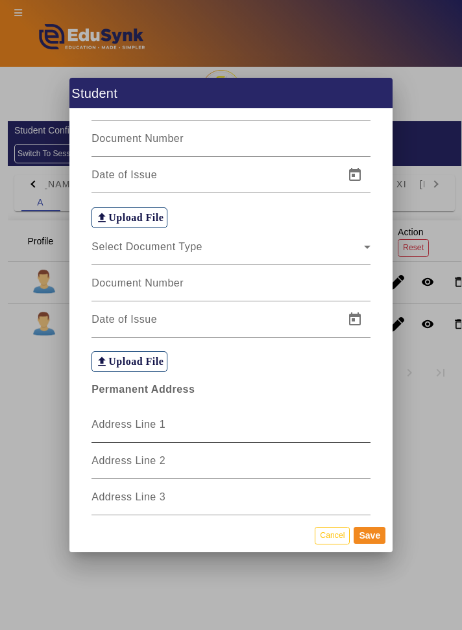
click at [275, 422] on input "Address Line 1" at bounding box center [230, 430] width 278 height 16
type input "[PERSON_NAME] jankalyan samiti"
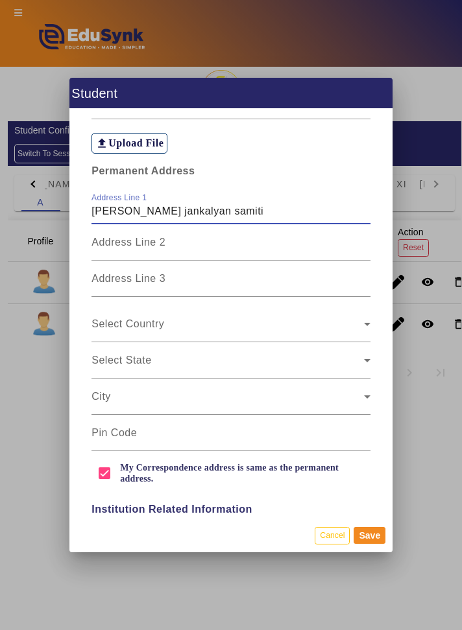
scroll to position [968, 0]
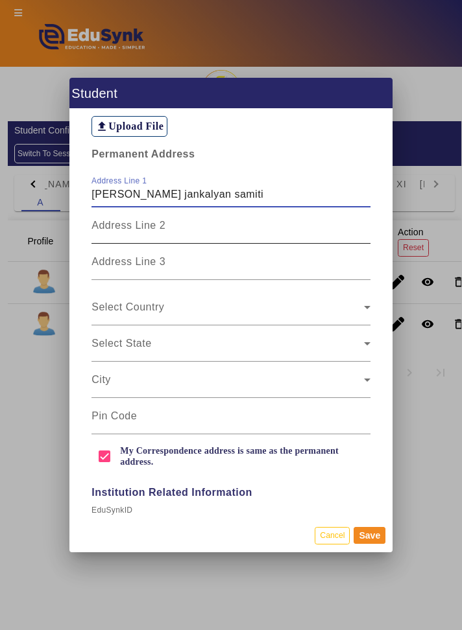
click at [315, 223] on input "Address Line 2" at bounding box center [230, 231] width 278 height 16
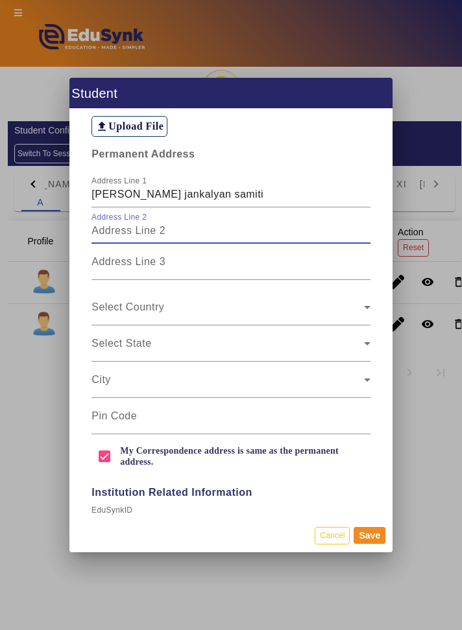
type input "Near radhakrishna Mandir"
click at [283, 259] on input "Address Line 3" at bounding box center [230, 267] width 278 height 16
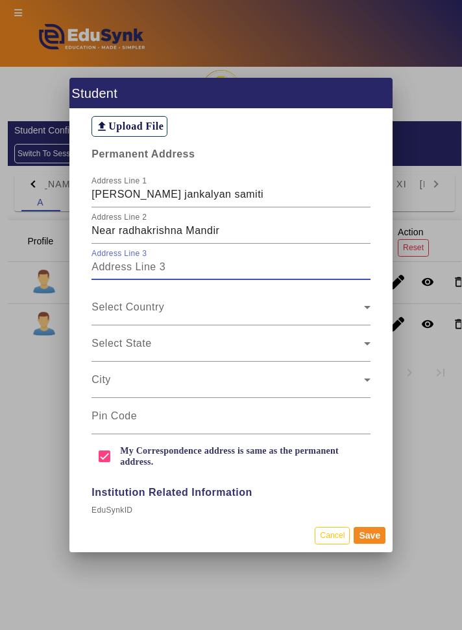
type input "NEELBAD"
click at [265, 305] on span at bounding box center [227, 313] width 272 height 16
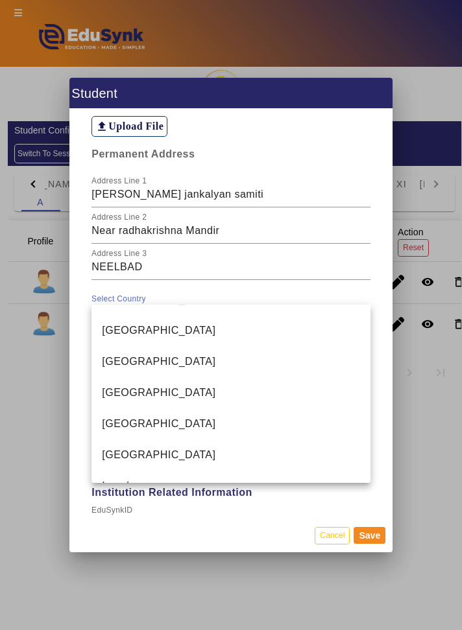
scroll to position [3109, 0]
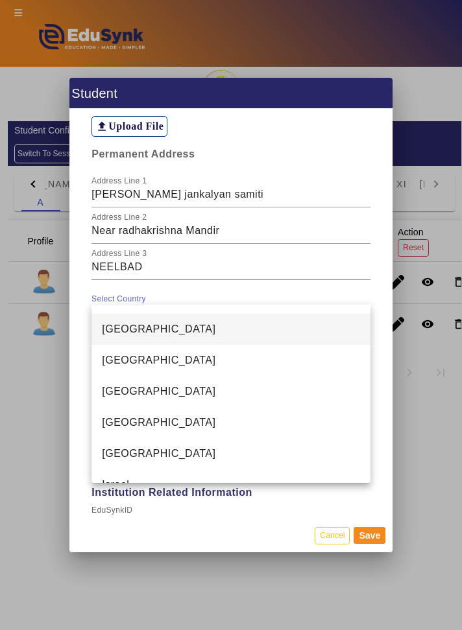
click at [227, 330] on mat-option "[GEOGRAPHIC_DATA]" at bounding box center [230, 329] width 278 height 31
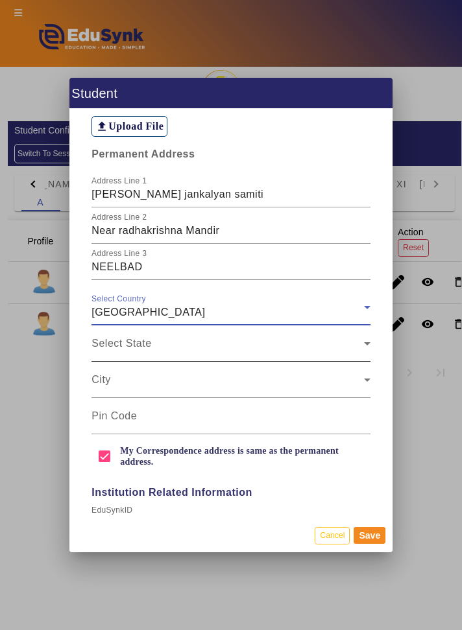
click at [271, 341] on span at bounding box center [227, 349] width 272 height 16
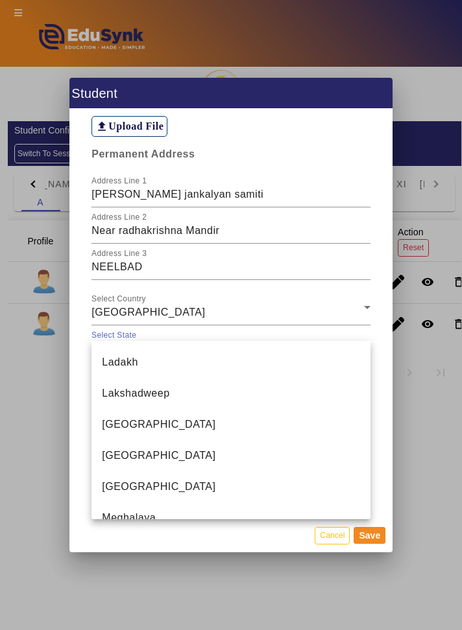
scroll to position [527, 0]
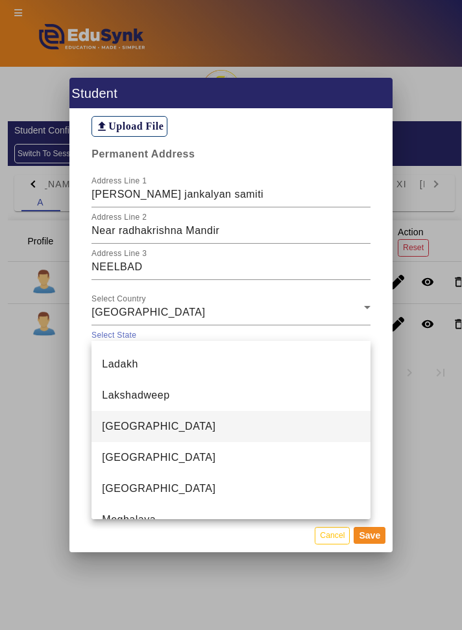
click at [216, 435] on mat-option "[GEOGRAPHIC_DATA]" at bounding box center [230, 426] width 278 height 31
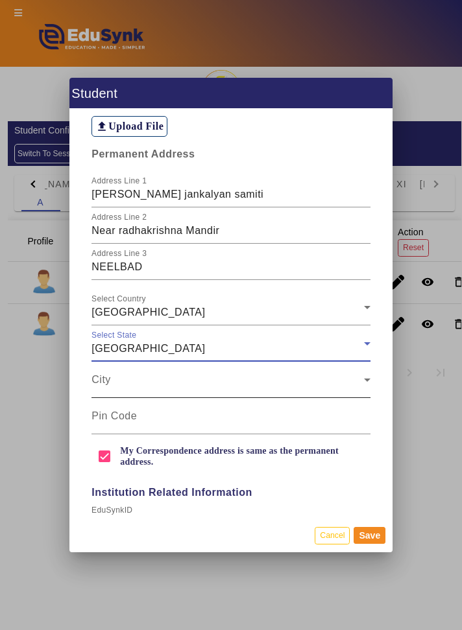
click at [274, 377] on span at bounding box center [227, 385] width 272 height 16
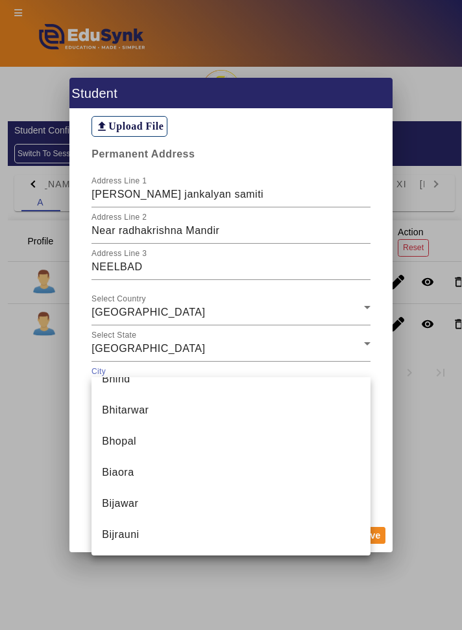
scroll to position [1579, 0]
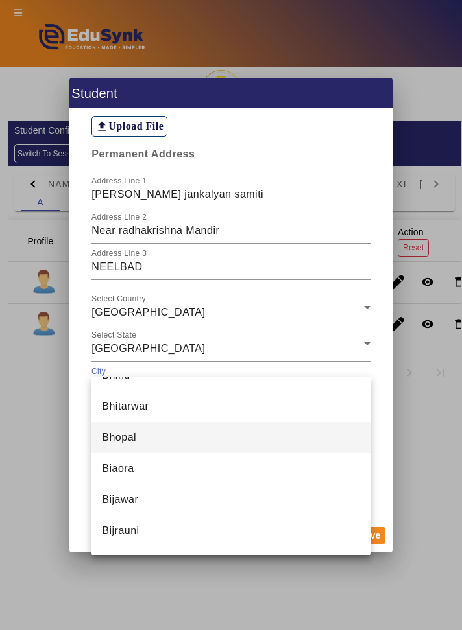
click at [211, 431] on mat-option "Bhopal" at bounding box center [230, 437] width 278 height 31
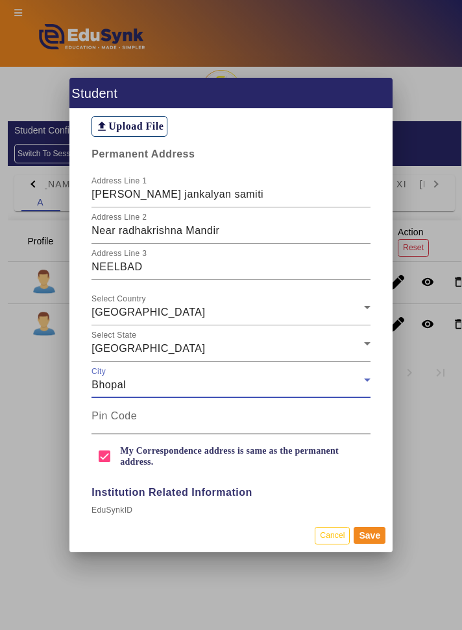
click at [288, 414] on input "Pin Code" at bounding box center [230, 422] width 278 height 16
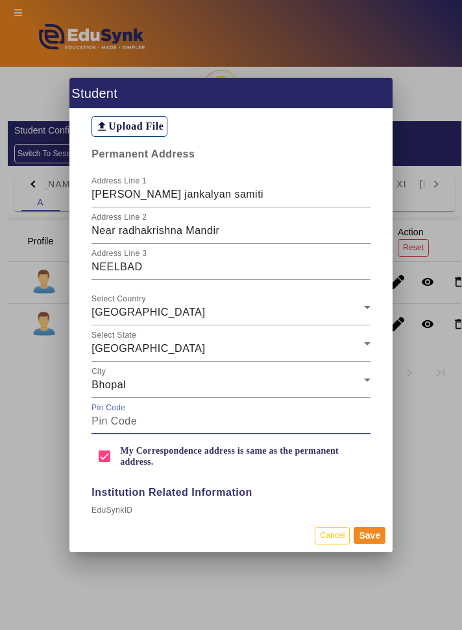
type input "462044"
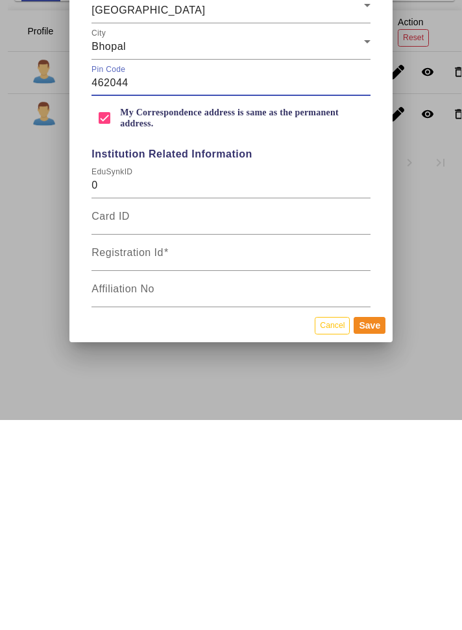
scroll to position [1099, 0]
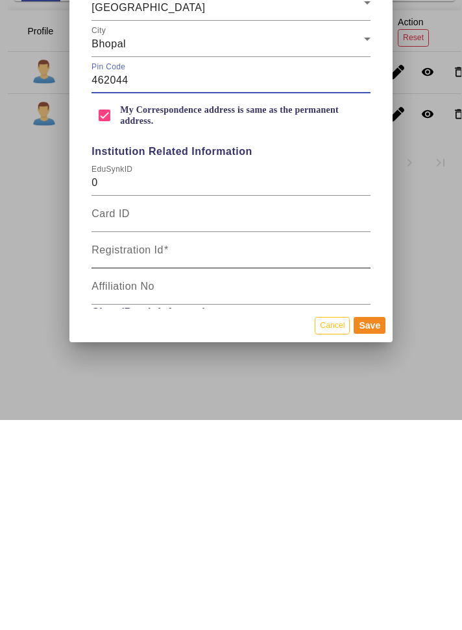
click at [115, 466] on mat-label "Registration Id" at bounding box center [127, 460] width 72 height 11
click at [115, 473] on input "Registration Id" at bounding box center [230, 466] width 278 height 16
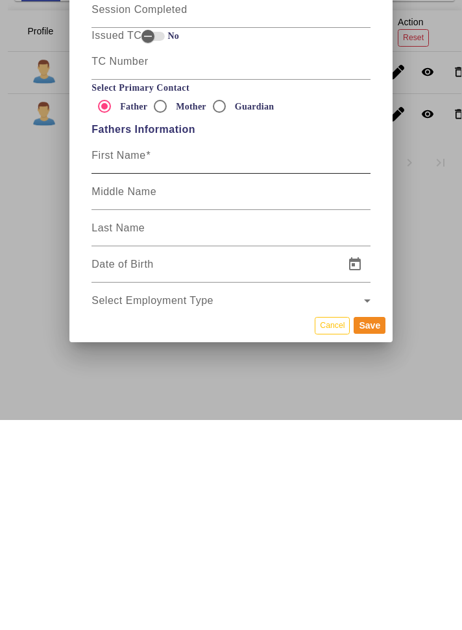
type input "SF03"
click at [269, 381] on div "Personal Information First Name [PERSON_NAME] Middle Name Last Name [PERSON_NAM…" at bounding box center [230, 314] width 323 height 410
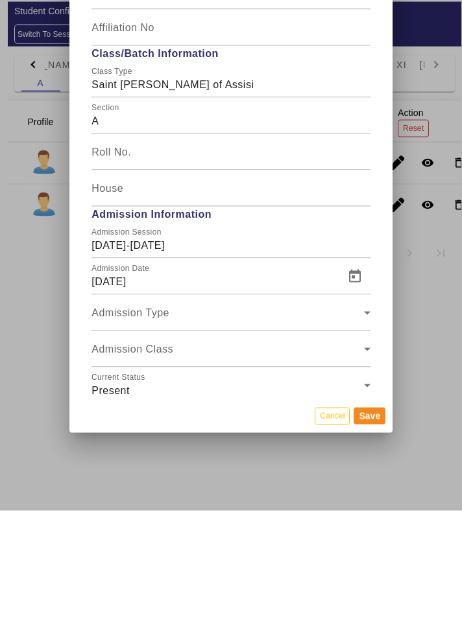
scroll to position [2034, 0]
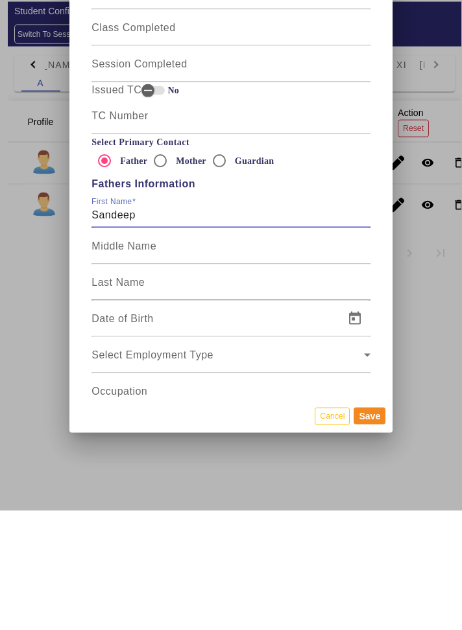
type input "Sandeep"
click at [298, 412] on input "Last Name" at bounding box center [230, 407] width 278 height 16
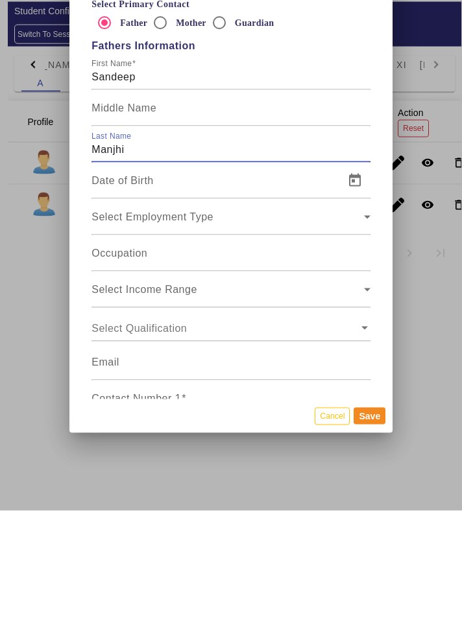
scroll to position [2173, 0]
type input "Manjhi"
click at [112, 531] on input "Contact Number 1" at bounding box center [230, 524] width 278 height 16
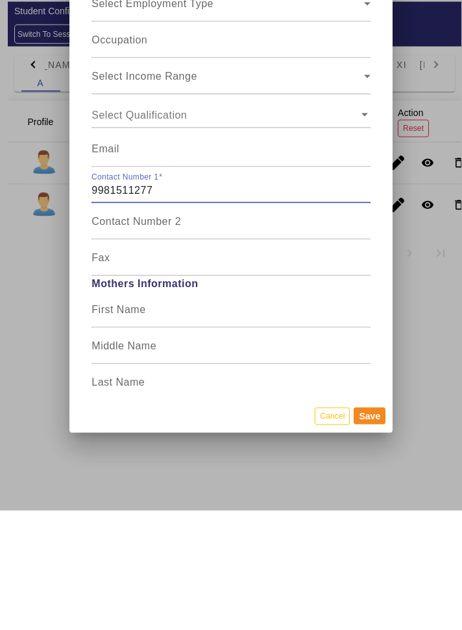
scroll to position [2387, 0]
type input "9981511277"
click at [326, 442] on input "First Name" at bounding box center [230, 434] width 278 height 16
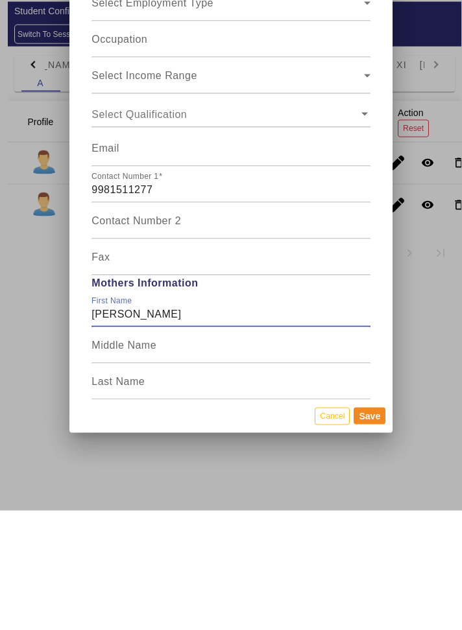
type input "[PERSON_NAME]"
click at [286, 511] on input "Last Name" at bounding box center [230, 507] width 278 height 16
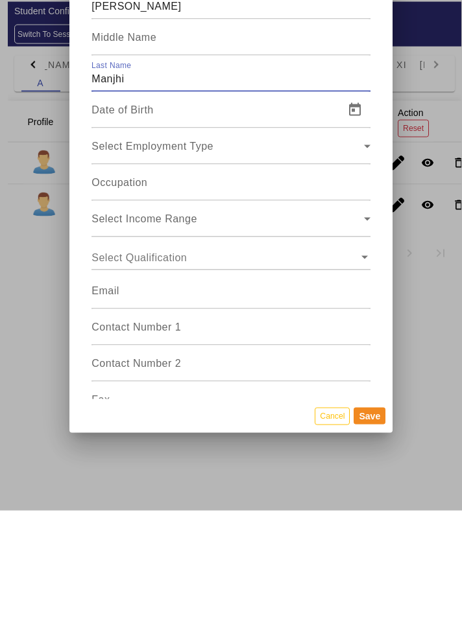
scroll to position [2695, 0]
type input "Manjhi"
click at [109, 459] on input "Contact Number 1" at bounding box center [230, 452] width 278 height 16
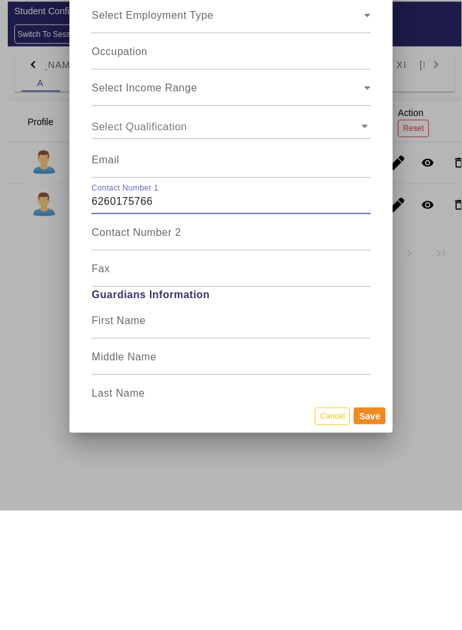
scroll to position [2828, 0]
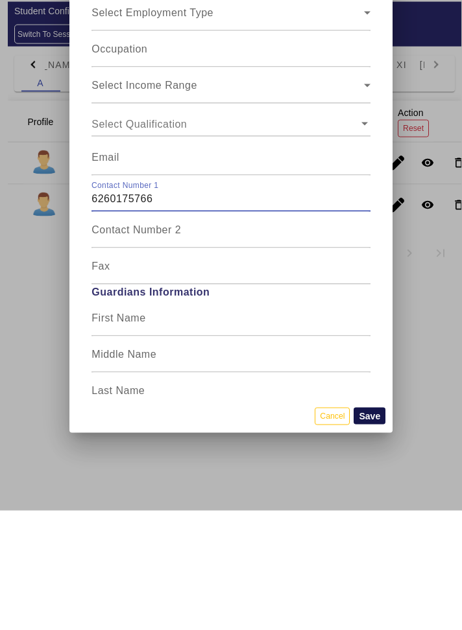
type input "6260175766"
click at [372, 544] on button "Save" at bounding box center [369, 535] width 32 height 17
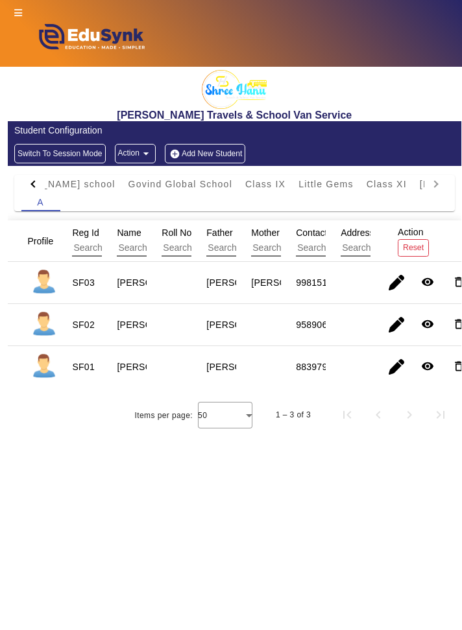
click at [224, 151] on button "Add New Student" at bounding box center [205, 153] width 80 height 19
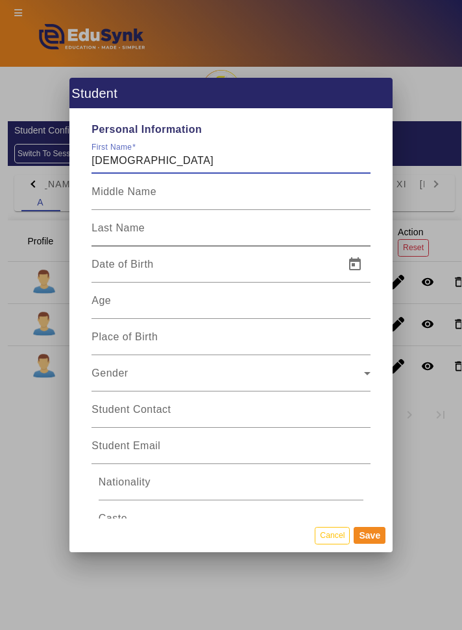
type input "[DEMOGRAPHIC_DATA]"
click at [256, 226] on input "Last Name" at bounding box center [230, 234] width 278 height 16
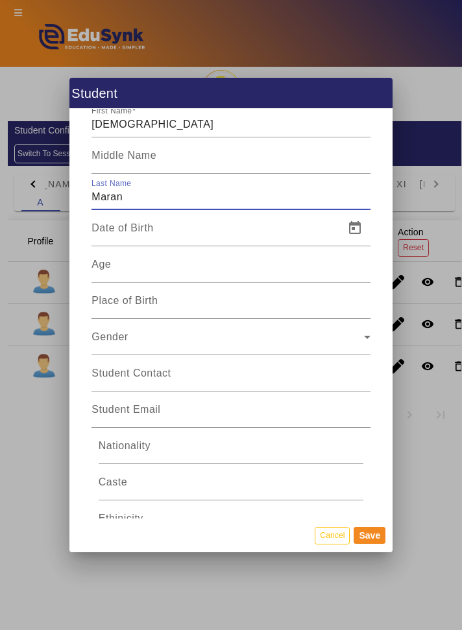
scroll to position [36, 0]
type input "Maran"
click at [265, 335] on span "Gender" at bounding box center [227, 343] width 272 height 16
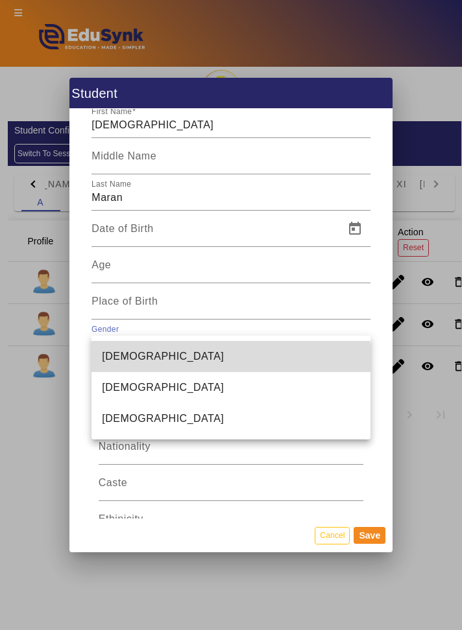
click at [223, 359] on mat-option "[DEMOGRAPHIC_DATA]" at bounding box center [230, 356] width 278 height 31
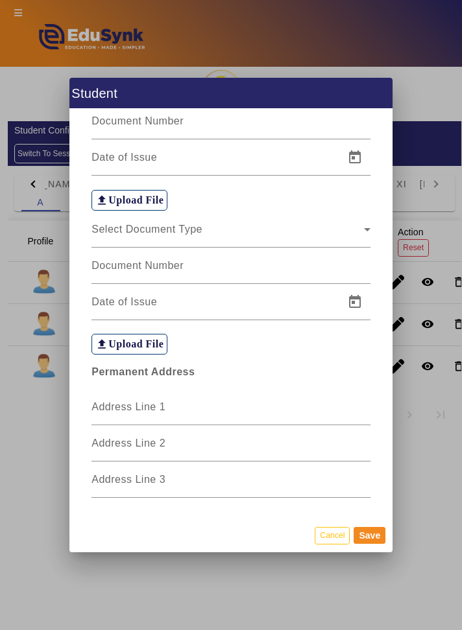
scroll to position [750, 0]
click at [268, 405] on input "Address Line 1" at bounding box center [230, 413] width 278 height 16
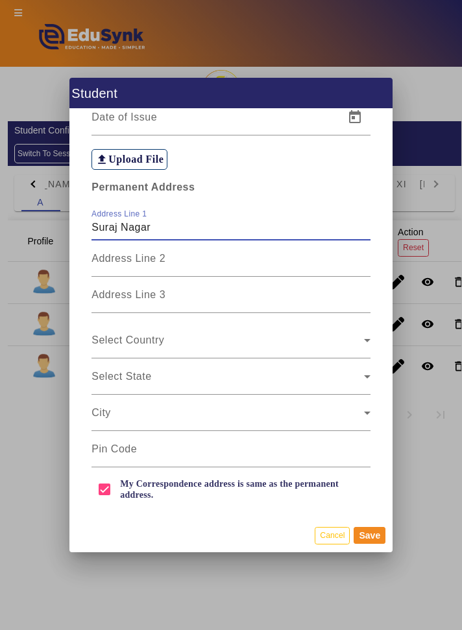
scroll to position [936, 0]
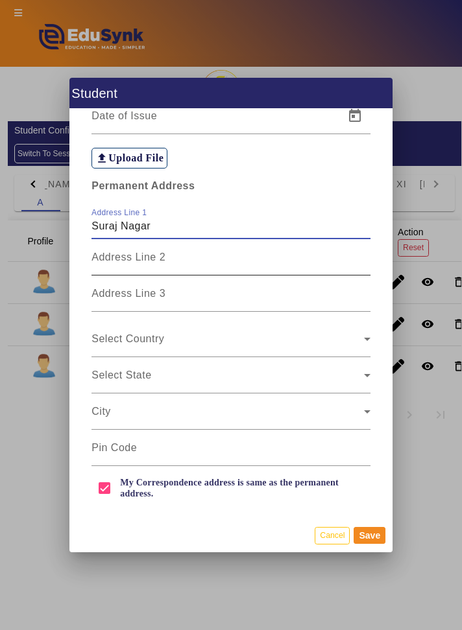
type input "Suraj Nagar"
click at [268, 255] on input "Address Line 2" at bounding box center [230, 263] width 278 height 16
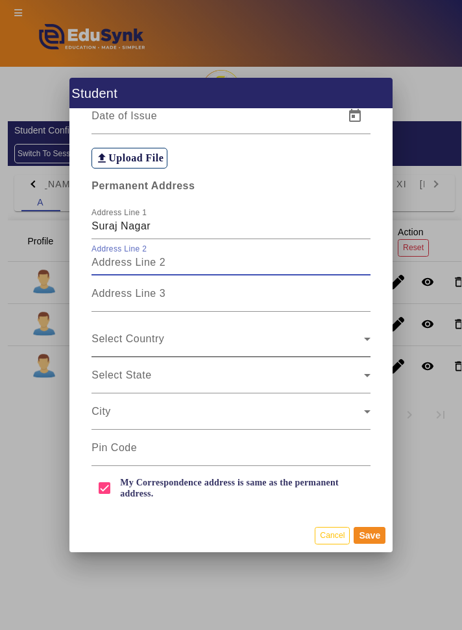
click at [250, 337] on span at bounding box center [227, 345] width 272 height 16
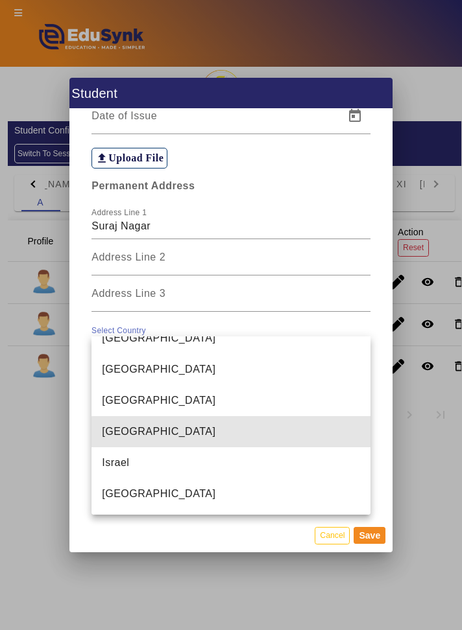
scroll to position [3132, 0]
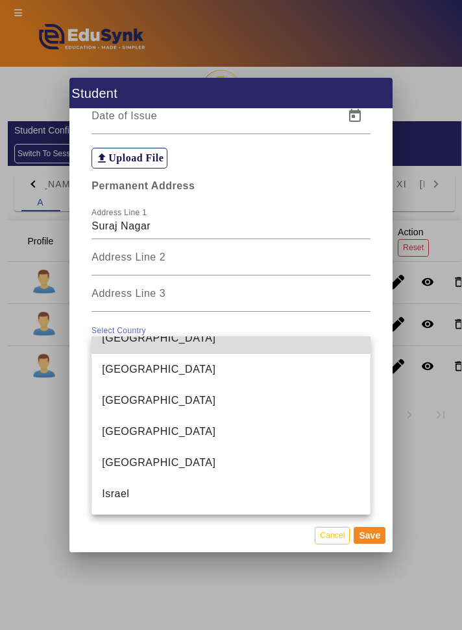
click at [137, 352] on mat-option "[GEOGRAPHIC_DATA]" at bounding box center [230, 338] width 278 height 31
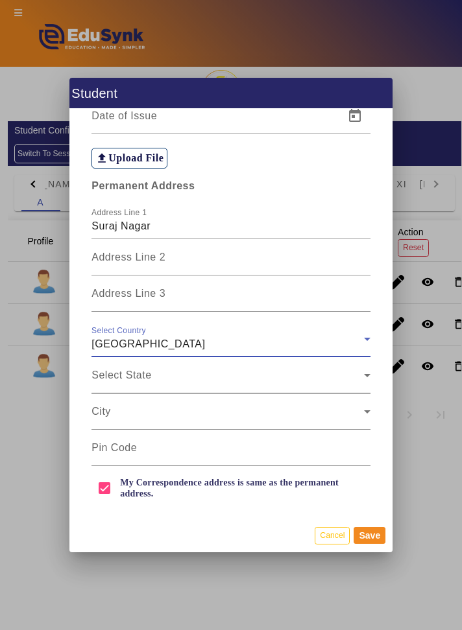
click at [363, 373] on span at bounding box center [227, 381] width 272 height 16
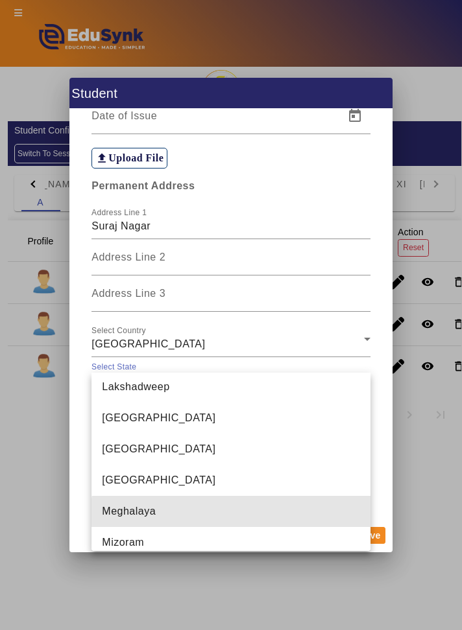
scroll to position [566, 0]
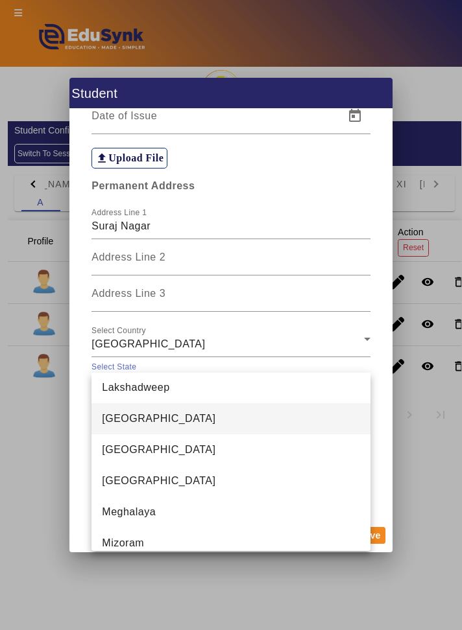
click at [213, 419] on mat-option "[GEOGRAPHIC_DATA]" at bounding box center [230, 418] width 278 height 31
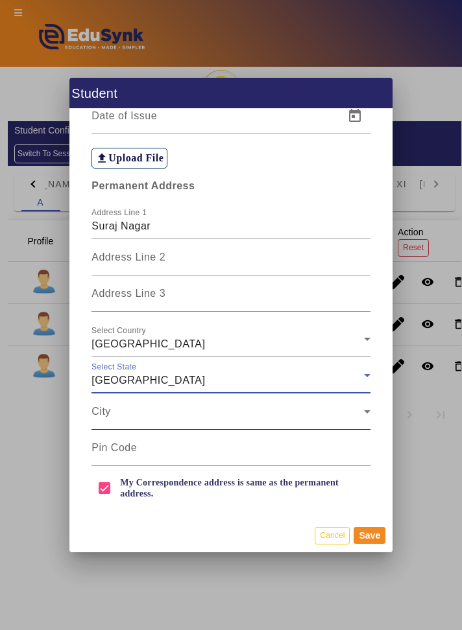
click at [305, 409] on span at bounding box center [227, 417] width 272 height 16
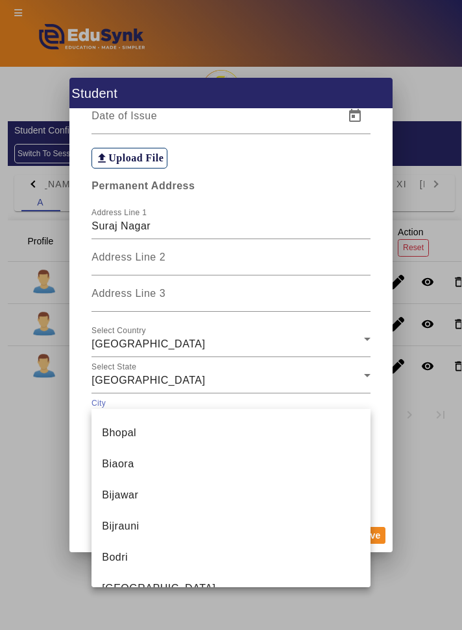
scroll to position [1617, 0]
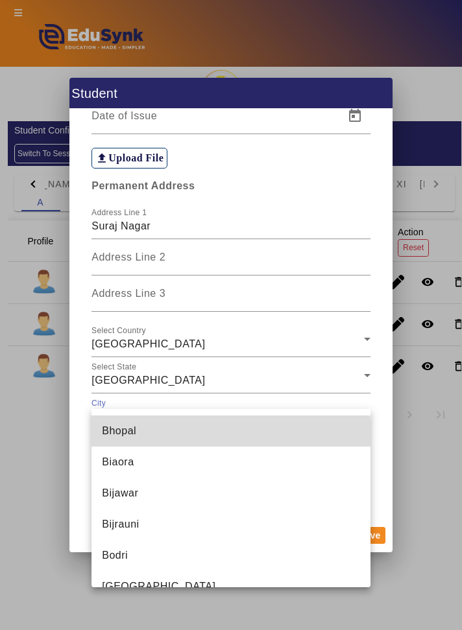
click at [136, 438] on mat-option "Bhopal" at bounding box center [230, 431] width 278 height 31
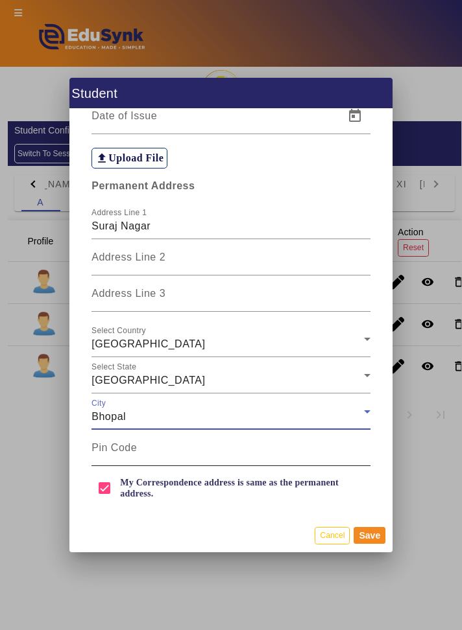
click at [272, 446] on input "Pin Code" at bounding box center [230, 454] width 278 height 16
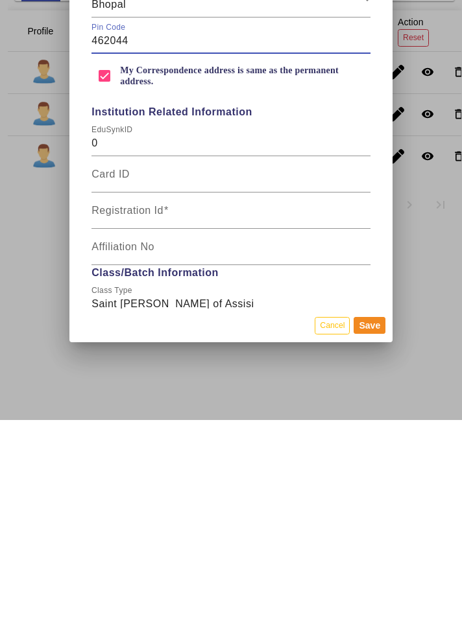
scroll to position [1139, 0]
type input "462044"
click at [261, 418] on input "Registration Id" at bounding box center [230, 426] width 278 height 16
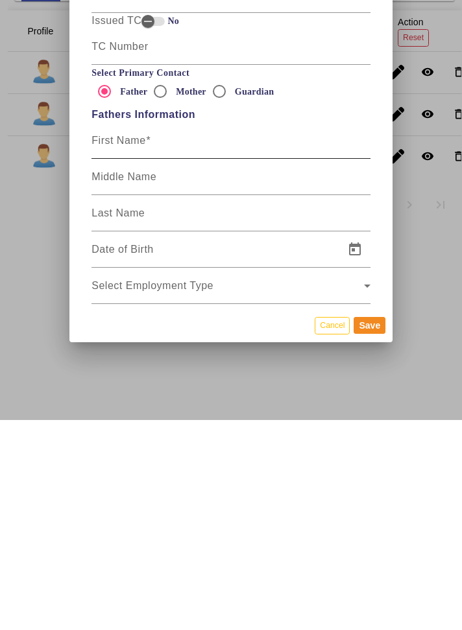
type input "SF04"
click at [268, 333] on div "Personal Information First Name Shiva Middle Name Last Name Maran Date of Birth…" at bounding box center [230, 314] width 323 height 410
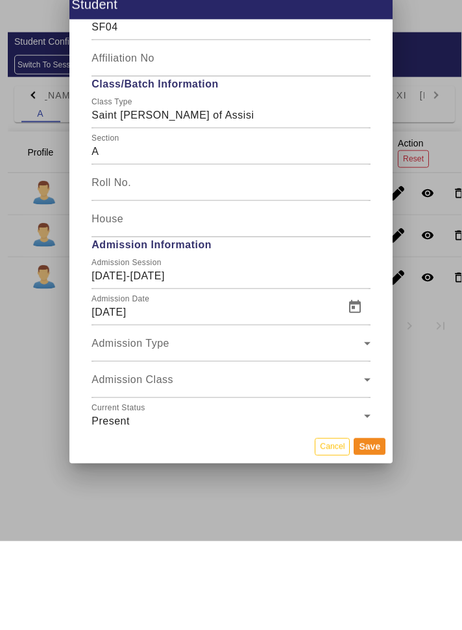
scroll to position [2034, 0]
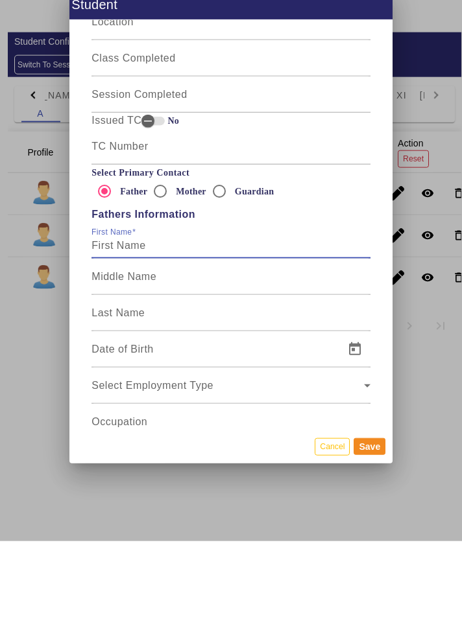
click at [257, 327] on input "First Name" at bounding box center [230, 335] width 278 height 16
type input "Vikram"
click at [254, 399] on input "Last Name" at bounding box center [230, 407] width 278 height 16
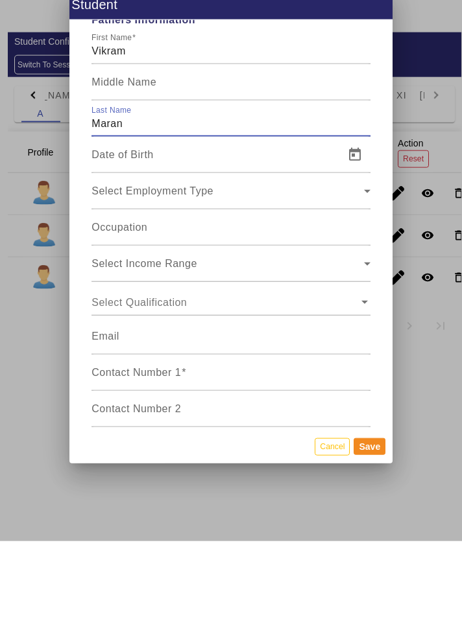
scroll to position [2230, 0]
type input "Maran"
click at [237, 458] on input "Contact Number 1" at bounding box center [230, 466] width 278 height 16
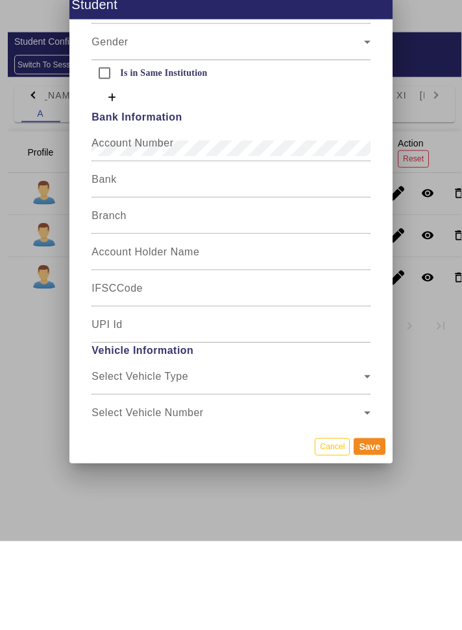
scroll to position [3661, 0]
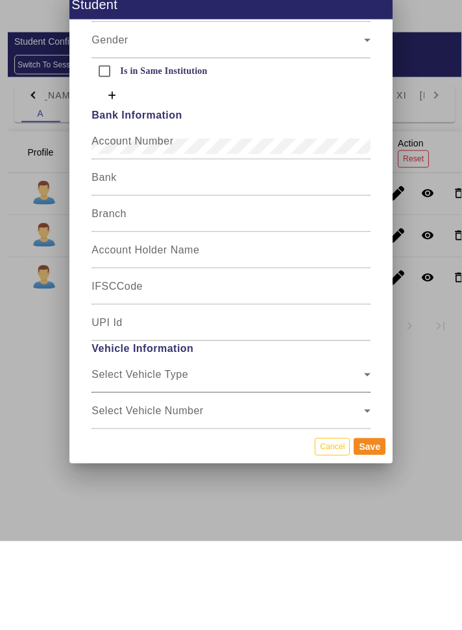
type input "8959539522"
click at [359, 456] on icon at bounding box center [367, 464] width 16 height 16
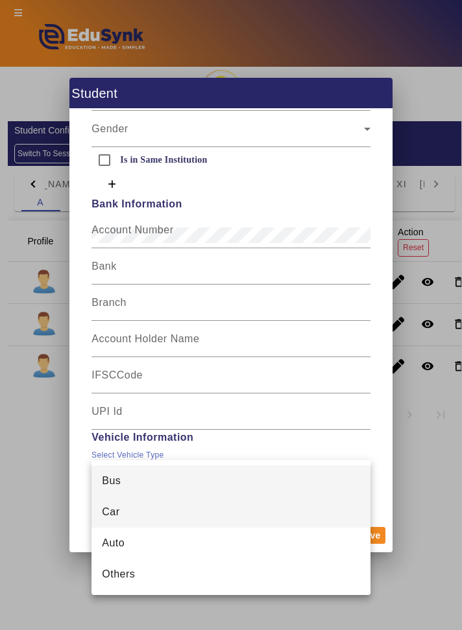
click at [229, 518] on mat-option "Car" at bounding box center [230, 512] width 278 height 31
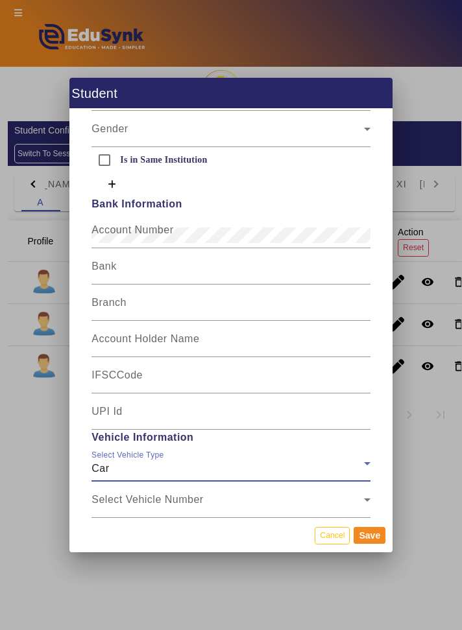
click at [357, 461] on div "Car" at bounding box center [227, 469] width 272 height 16
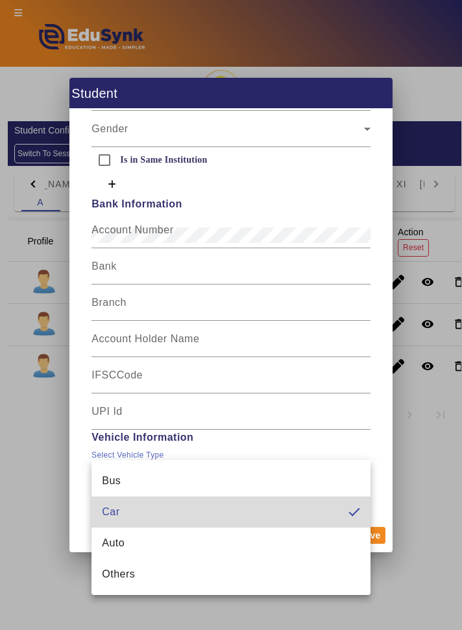
click at [268, 517] on mat-option "Car" at bounding box center [230, 512] width 278 height 31
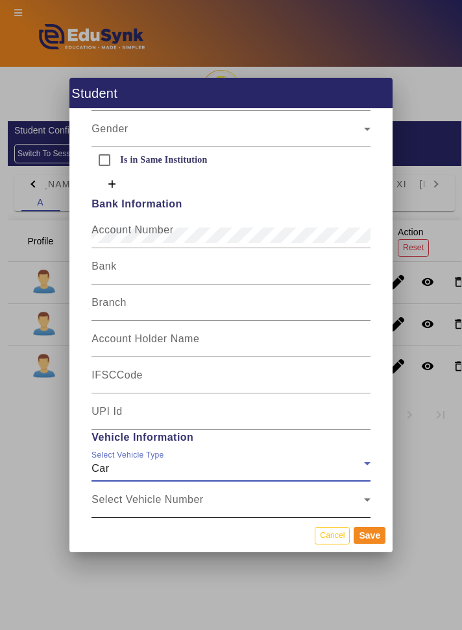
click at [316, 497] on span "Select Vehicle Number" at bounding box center [227, 505] width 272 height 16
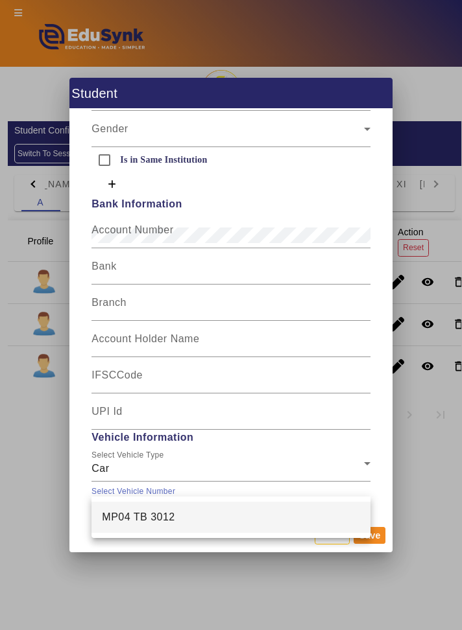
click at [279, 521] on mat-option "MP04 TB 3012" at bounding box center [230, 517] width 278 height 31
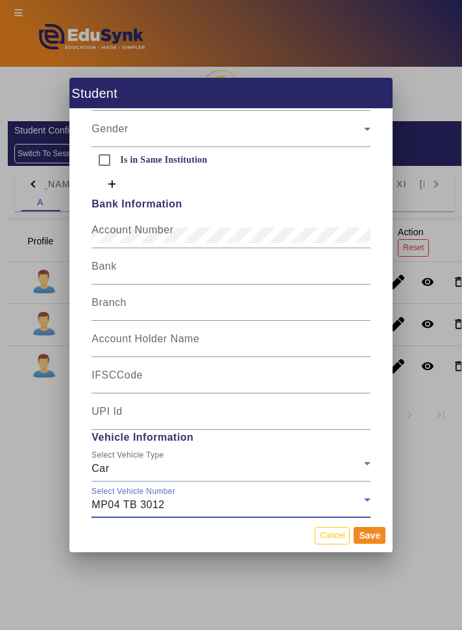
click at [348, 534] on span "Select Driver Name" at bounding box center [227, 542] width 272 height 16
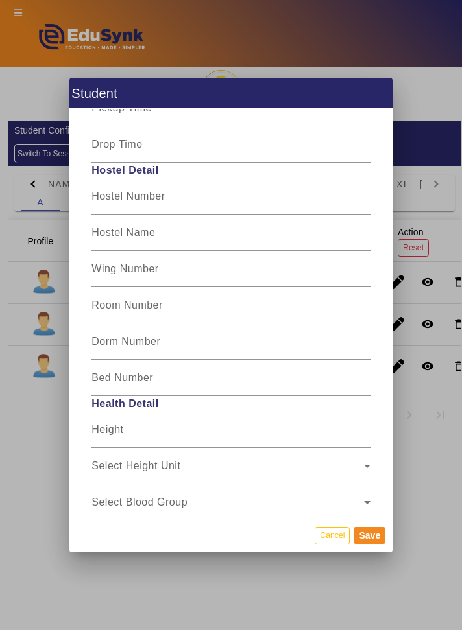
scroll to position [4241, 0]
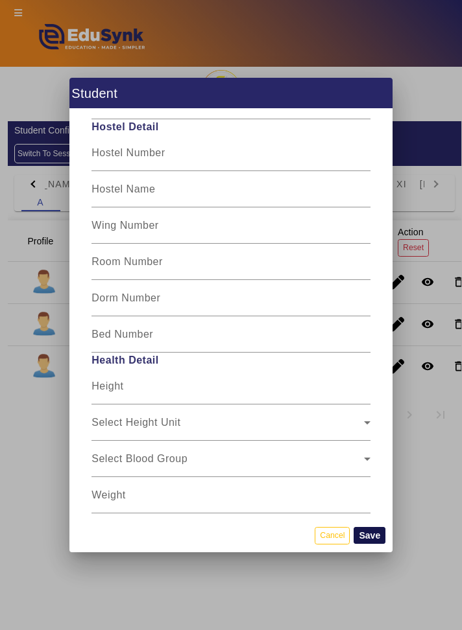
click at [379, 544] on button "Save" at bounding box center [369, 535] width 32 height 17
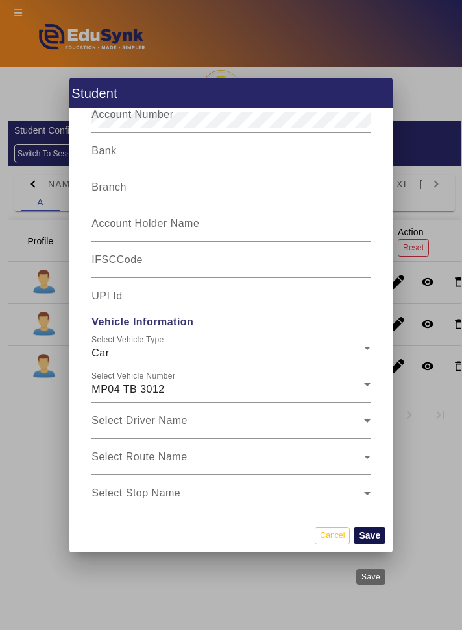
scroll to position [3775, 0]
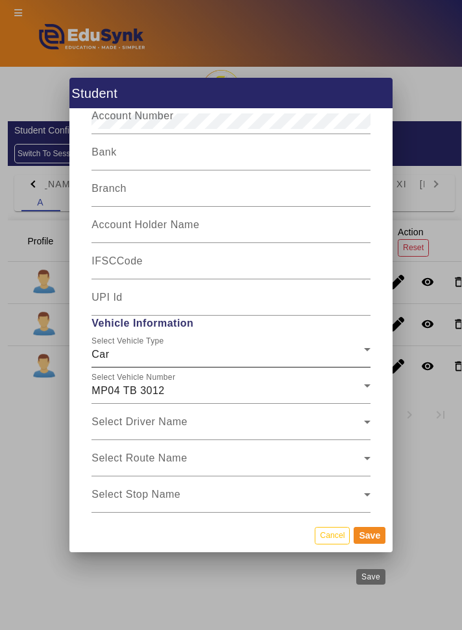
click at [366, 348] on icon at bounding box center [367, 349] width 6 height 3
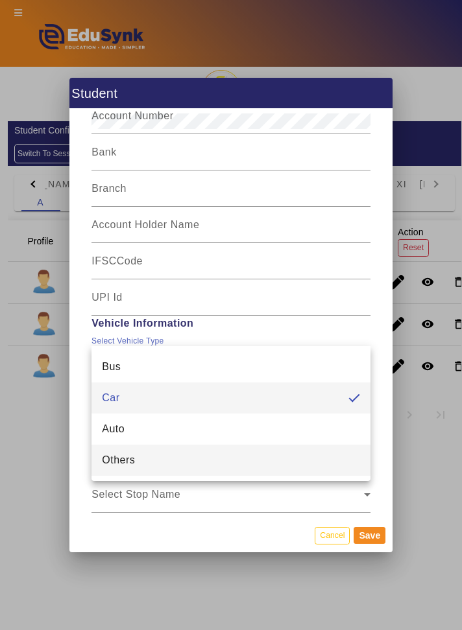
click at [309, 470] on mat-option "Others" at bounding box center [230, 460] width 278 height 31
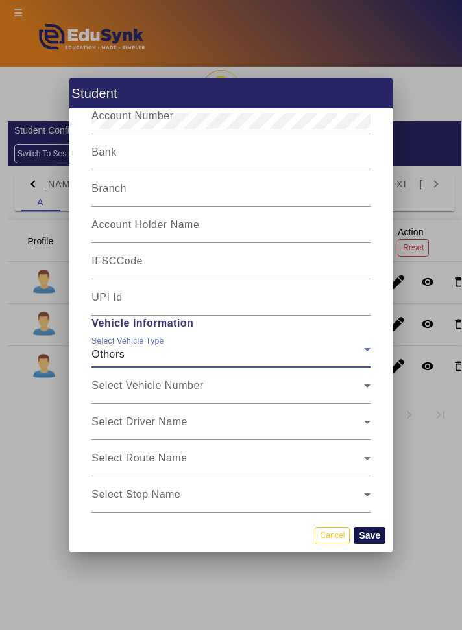
click at [379, 544] on button "Save" at bounding box center [369, 535] width 32 height 17
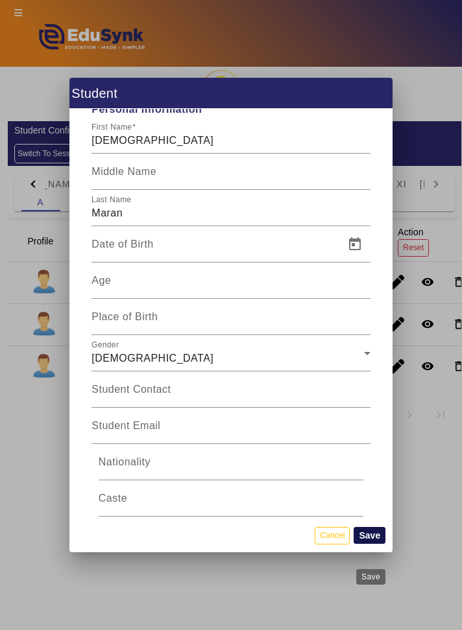
scroll to position [0, 0]
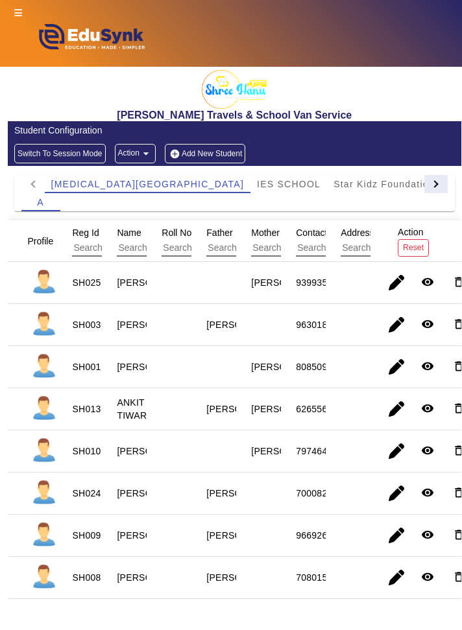
click at [428, 184] on div at bounding box center [435, 184] width 23 height 18
click at [433, 182] on div at bounding box center [434, 183] width 7 height 7
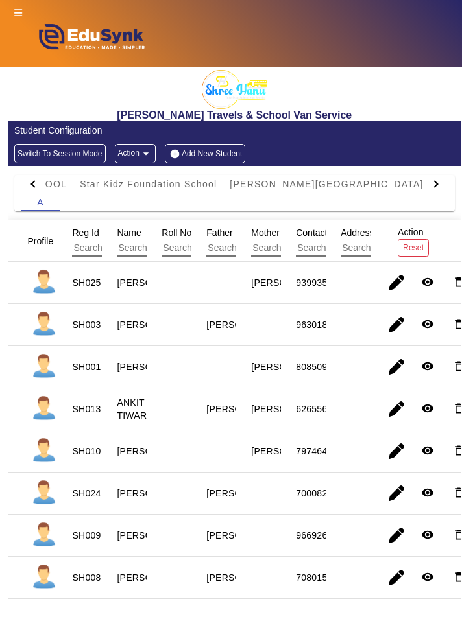
click at [436, 192] on div at bounding box center [435, 184] width 23 height 18
click at [430, 192] on div at bounding box center [435, 184] width 23 height 18
click at [435, 184] on div at bounding box center [434, 183] width 7 height 7
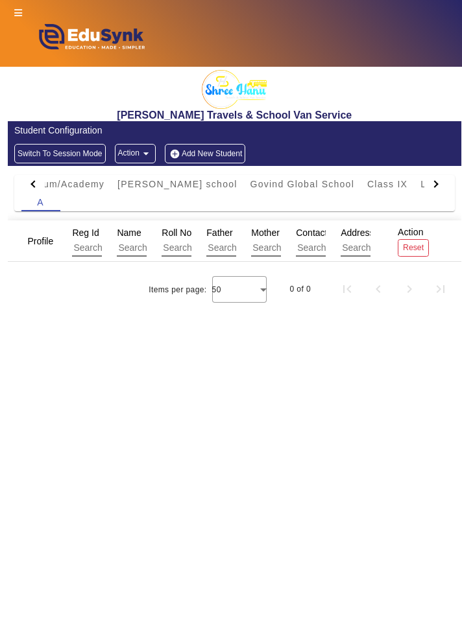
click at [217, 154] on button "Add New Student" at bounding box center [205, 153] width 80 height 19
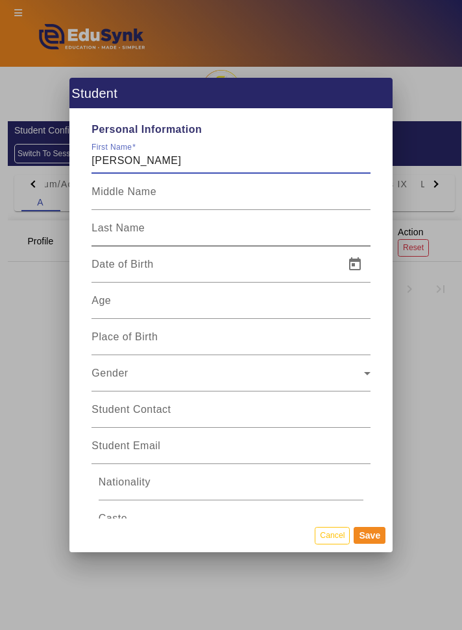
type input "Anshika"
click at [260, 226] on input "Last Name" at bounding box center [230, 234] width 278 height 16
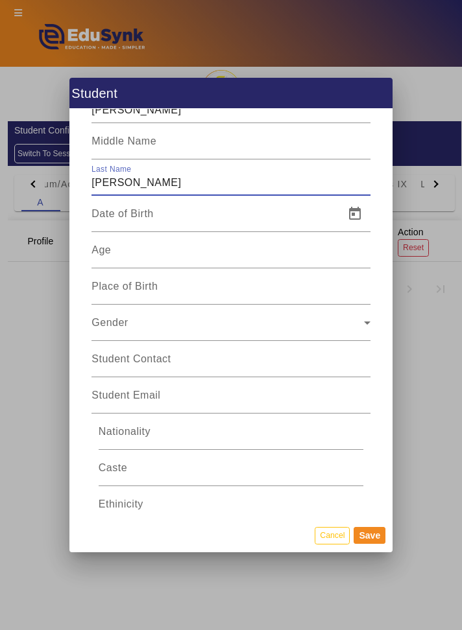
scroll to position [51, 0]
type input "Suryavanshi"
click at [128, 320] on span "Gender" at bounding box center [227, 328] width 272 height 16
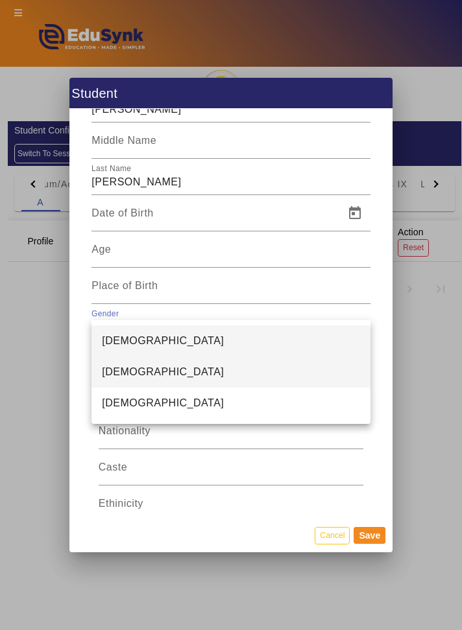
click at [108, 370] on span "[DEMOGRAPHIC_DATA]" at bounding box center [163, 372] width 122 height 16
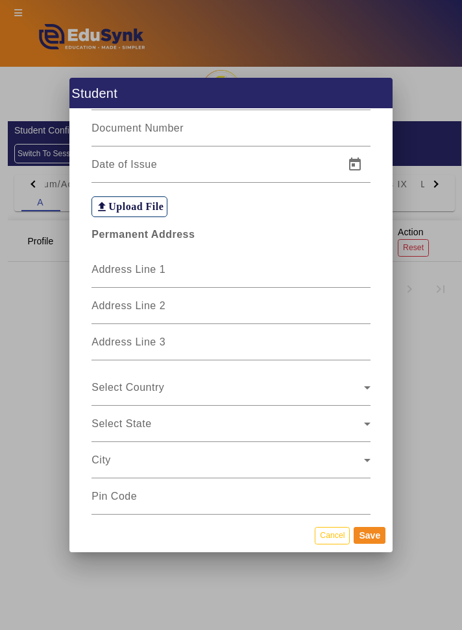
scroll to position [885, 0]
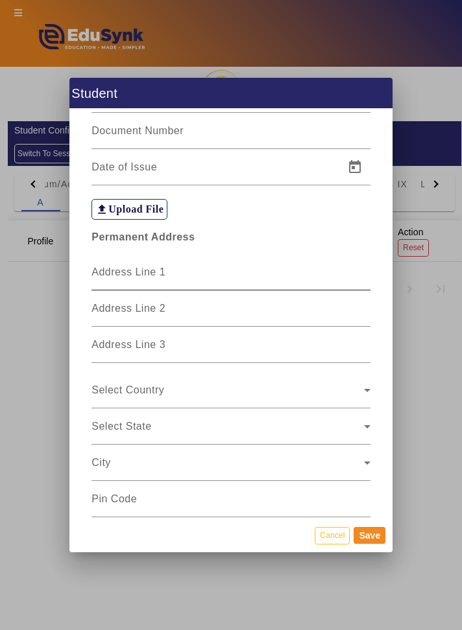
click at [243, 270] on input "Address Line 1" at bounding box center [230, 278] width 278 height 16
type input "N"
click at [256, 342] on input "Address Line 3" at bounding box center [230, 350] width 278 height 16
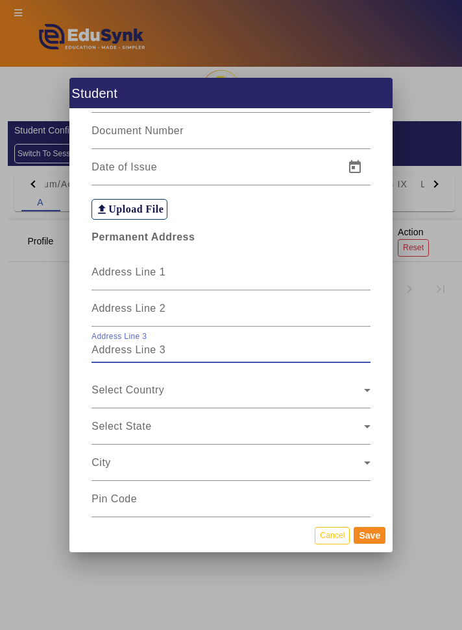
type input "NEELBAD"
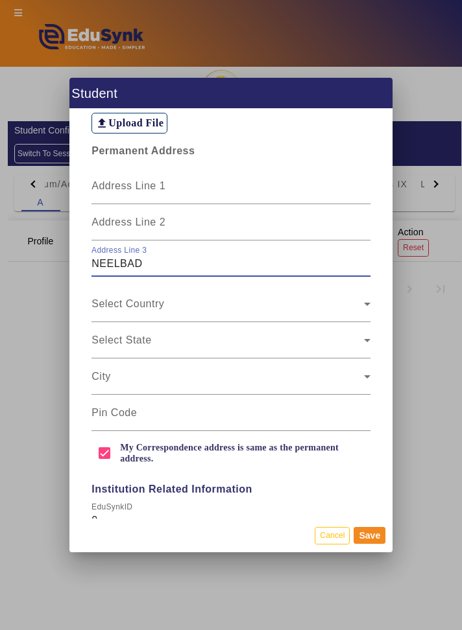
scroll to position [974, 0]
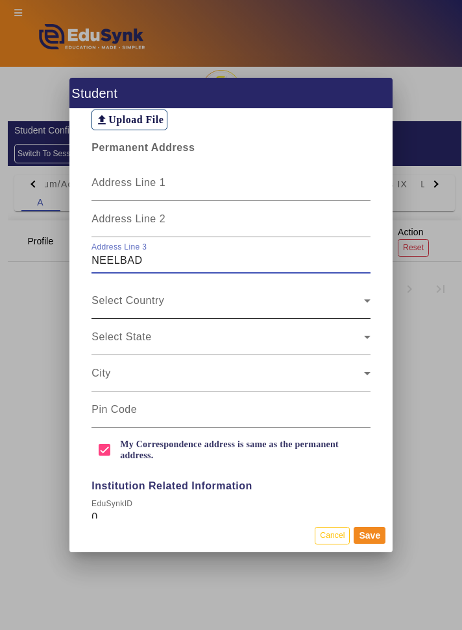
click at [302, 298] on span at bounding box center [227, 306] width 272 height 16
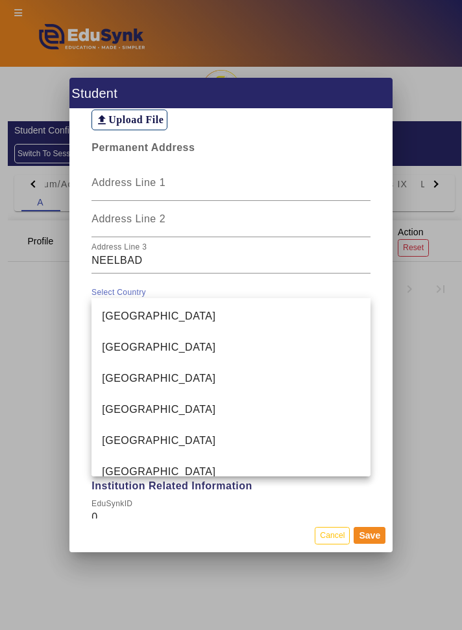
scroll to position [3084, 0]
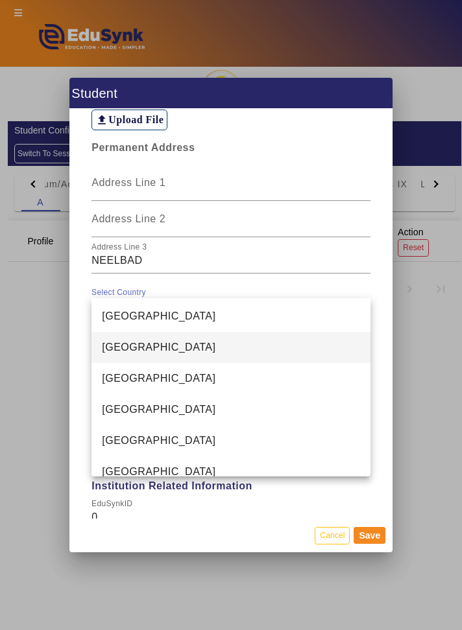
click at [213, 353] on mat-option "[GEOGRAPHIC_DATA]" at bounding box center [230, 347] width 278 height 31
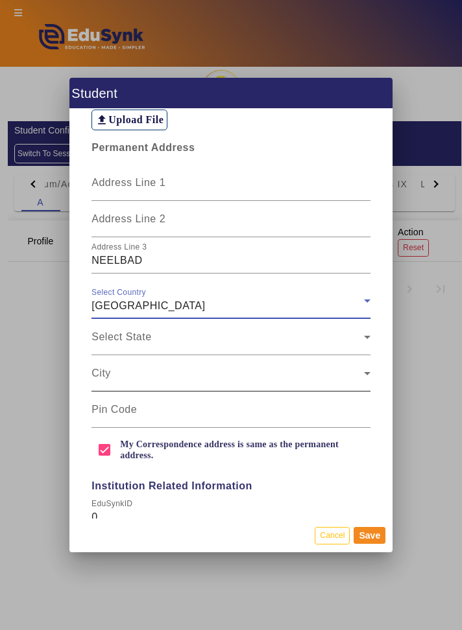
click at [332, 355] on div "City" at bounding box center [230, 373] width 278 height 36
click at [353, 335] on span at bounding box center [227, 343] width 272 height 16
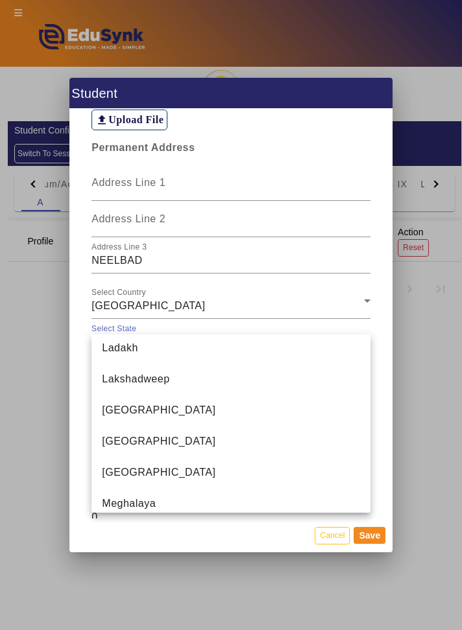
scroll to position [538, 0]
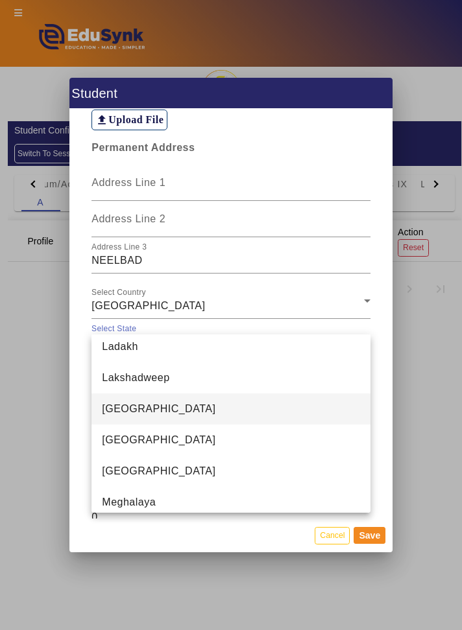
click at [228, 411] on mat-option "[GEOGRAPHIC_DATA]" at bounding box center [230, 409] width 278 height 31
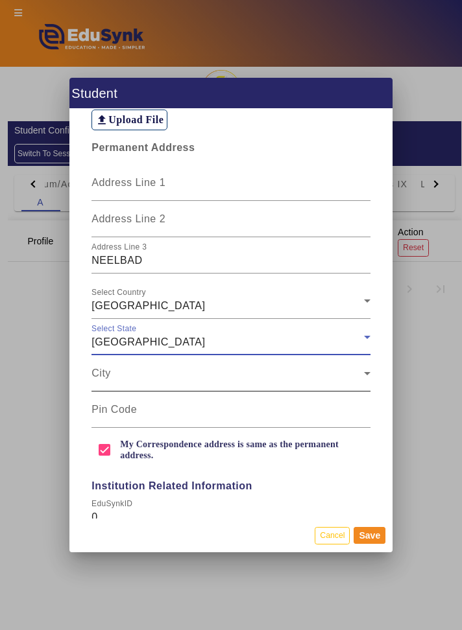
click at [329, 371] on span at bounding box center [227, 379] width 272 height 16
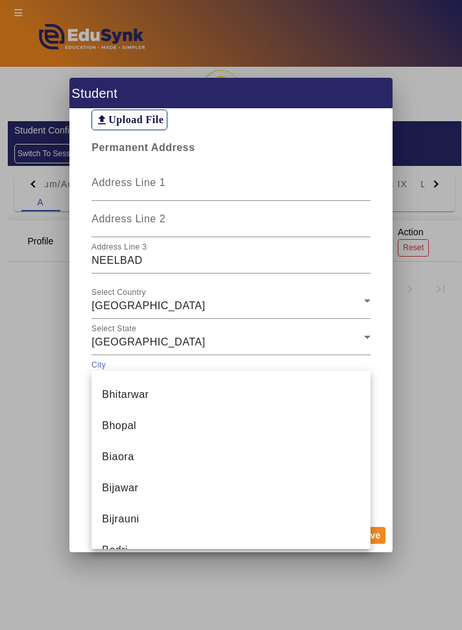
scroll to position [1584, 0]
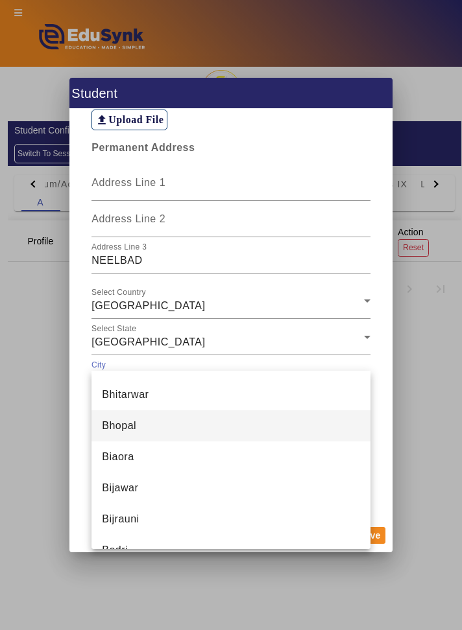
click at [206, 418] on mat-option "Bhopal" at bounding box center [230, 426] width 278 height 31
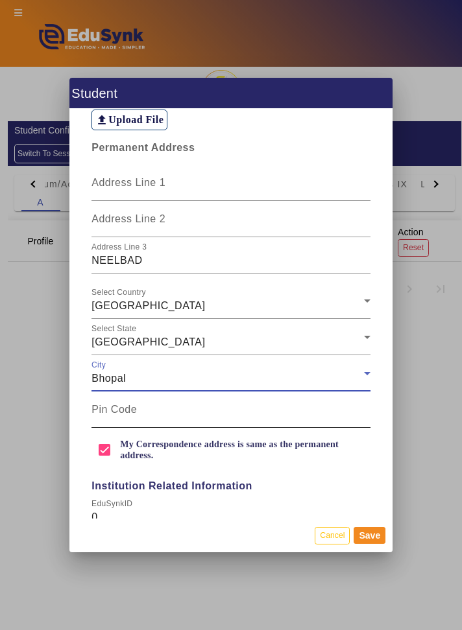
click at [289, 407] on input "Pin Code" at bounding box center [230, 415] width 278 height 16
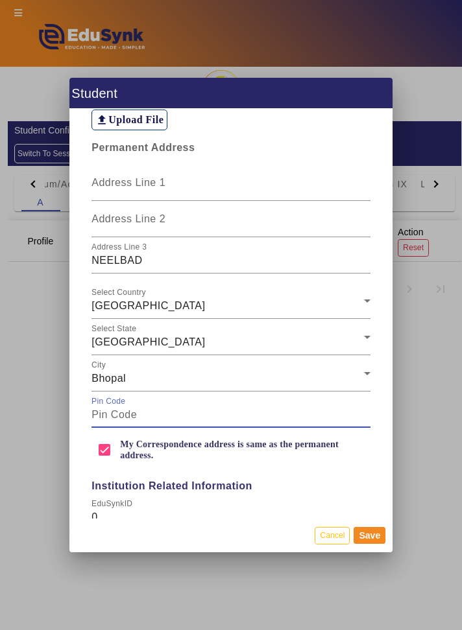
type input "462044"
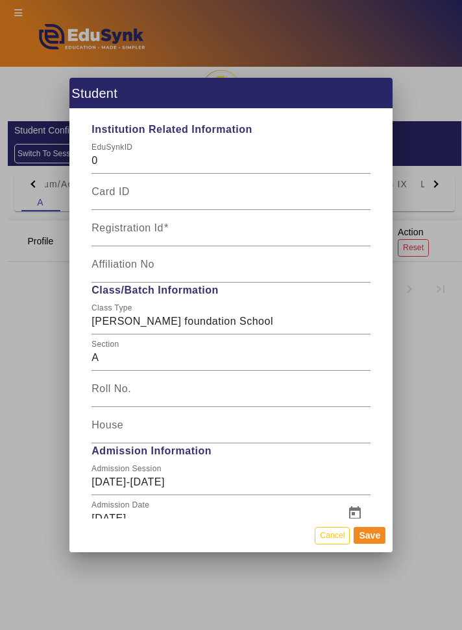
scroll to position [1326, 0]
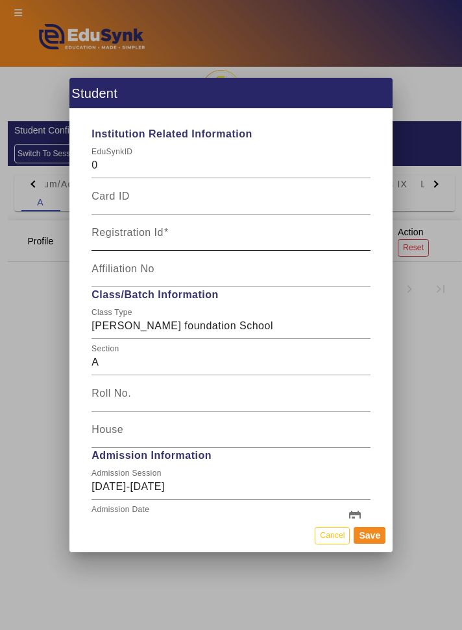
click at [306, 230] on input "Registration Id" at bounding box center [230, 238] width 278 height 16
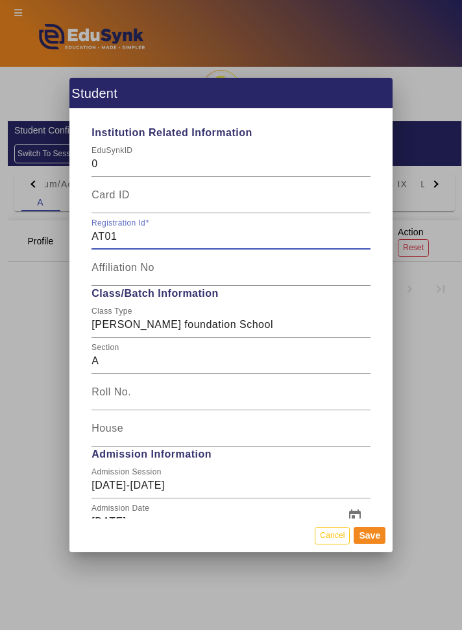
scroll to position [1349, 0]
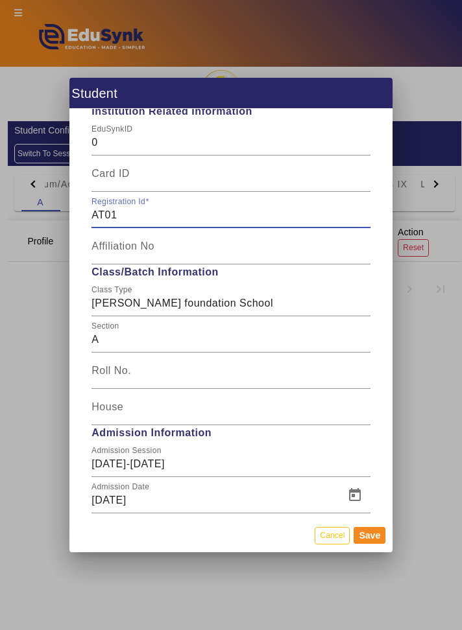
click at [105, 208] on input "AT01" at bounding box center [230, 216] width 278 height 16
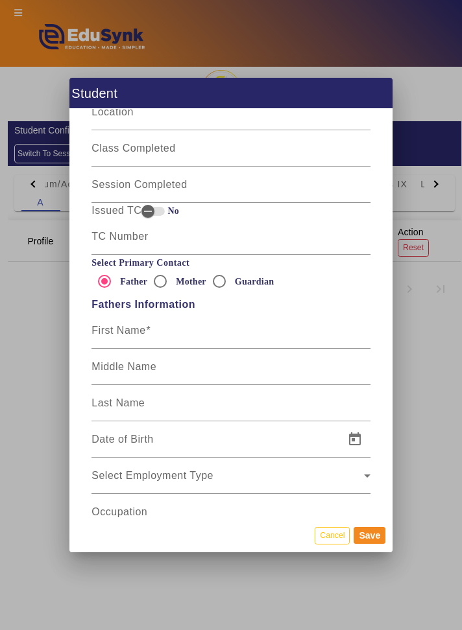
scroll to position [2036, 0]
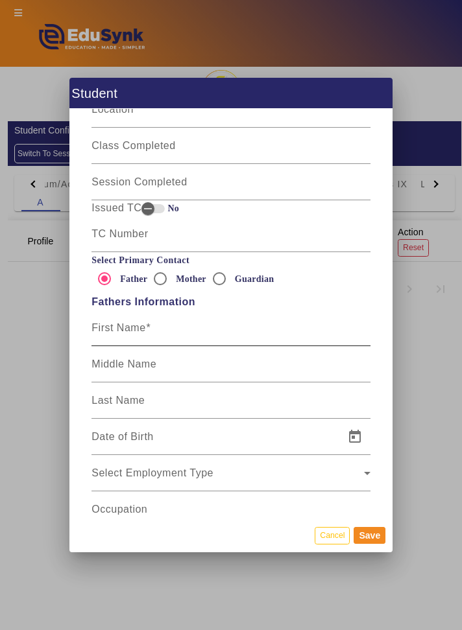
type input "ATF01"
click at [254, 310] on div "First Name" at bounding box center [230, 328] width 278 height 36
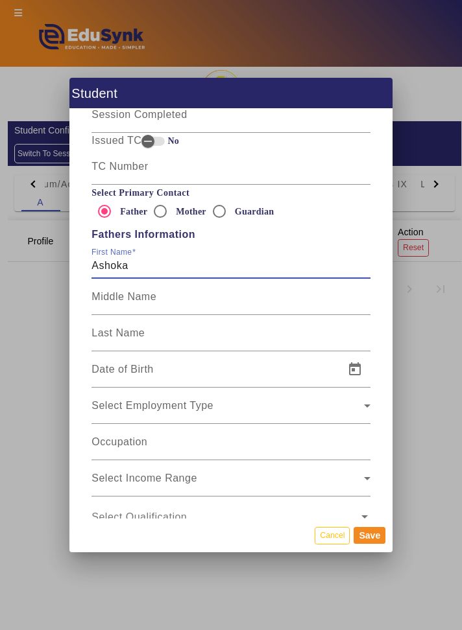
scroll to position [2102, 0]
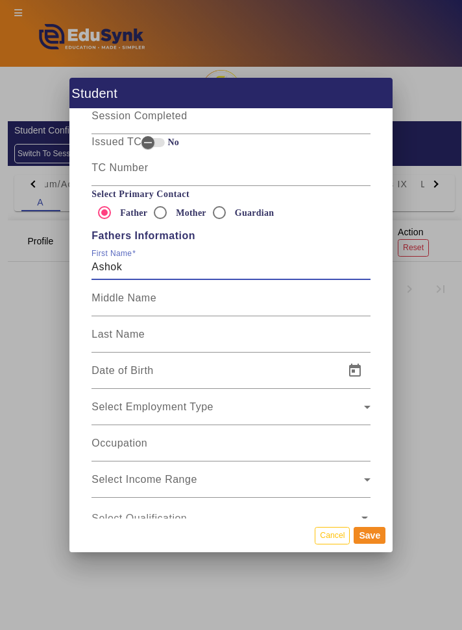
click at [94, 259] on input "Ashok" at bounding box center [230, 267] width 278 height 16
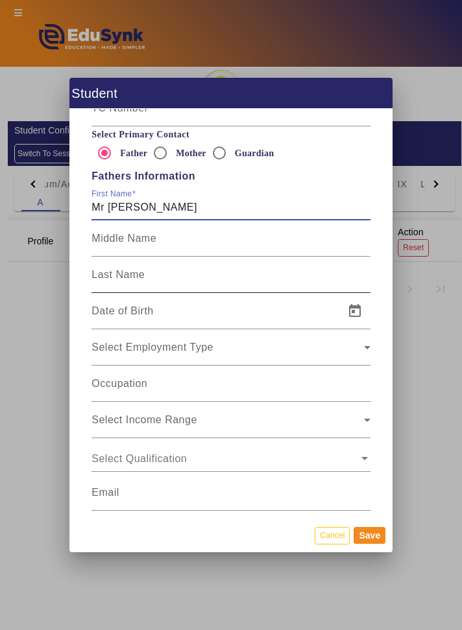
type input "Mr Ashok"
click at [245, 257] on div "Last Name" at bounding box center [230, 275] width 278 height 36
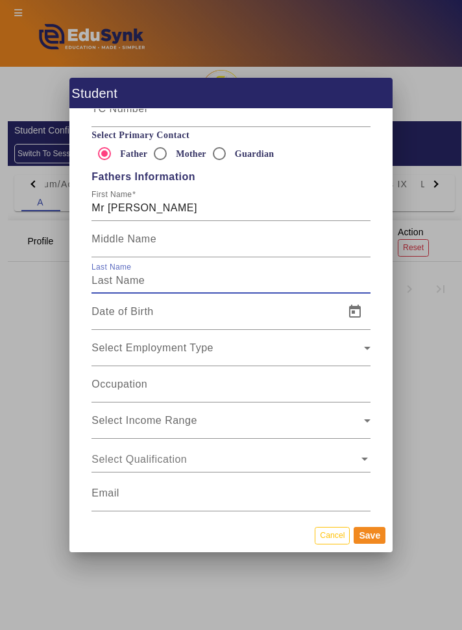
click at [246, 273] on input "Last Name" at bounding box center [230, 281] width 278 height 16
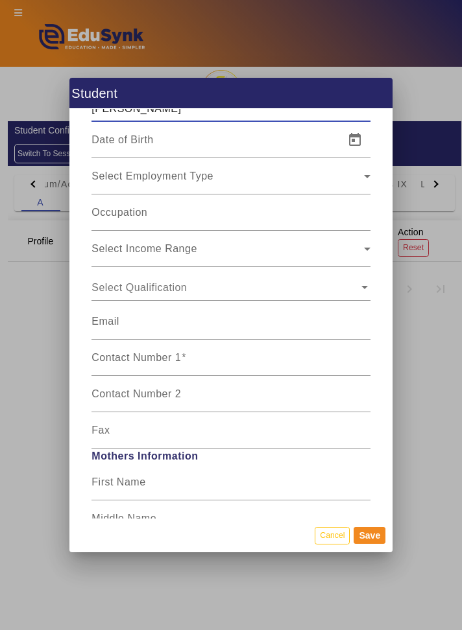
scroll to position [2340, 0]
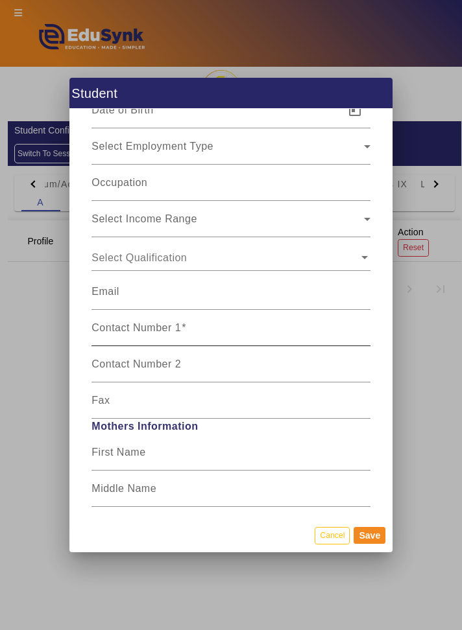
type input "Suryawanshi"
click at [254, 296] on span "Fathers Information First Name Mr Ashok Middle Name Last Name Suryawanshi Date …" at bounding box center [231, 193] width 292 height 451
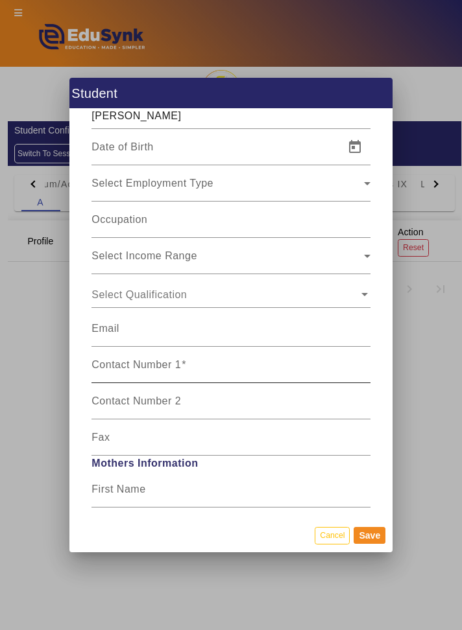
click at [226, 363] on input "Contact Number 1" at bounding box center [230, 371] width 278 height 16
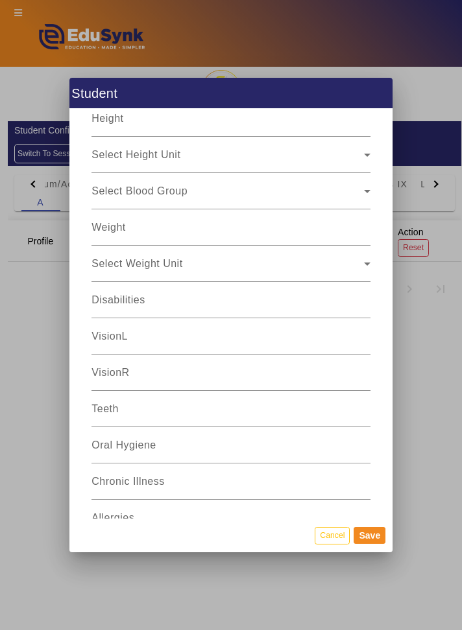
scroll to position [4571, 0]
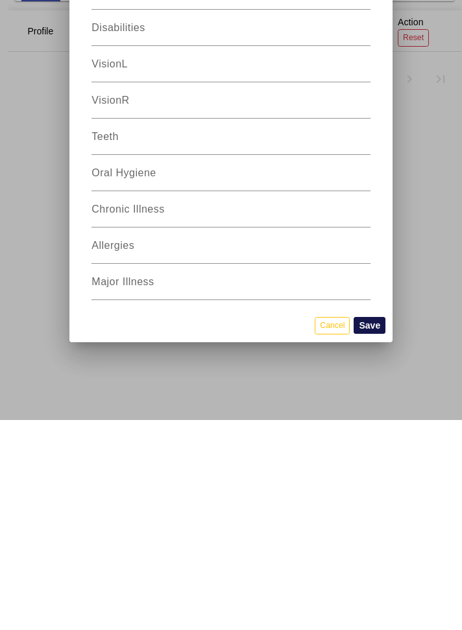
type input "7987632732"
click at [377, 544] on button "Save" at bounding box center [369, 535] width 32 height 17
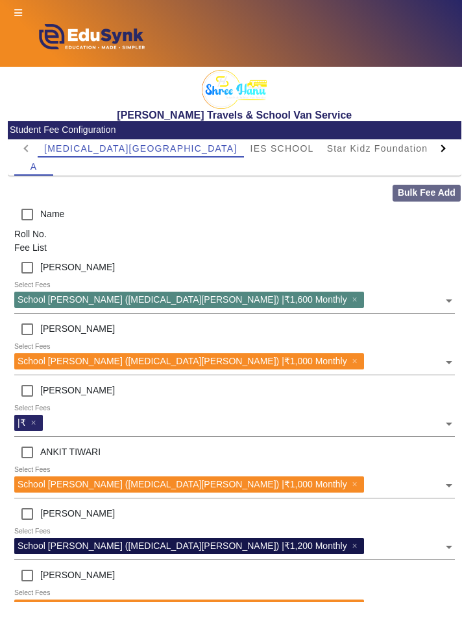
click at [447, 145] on div at bounding box center [442, 148] width 23 height 18
click at [448, 143] on div at bounding box center [442, 148] width 23 height 18
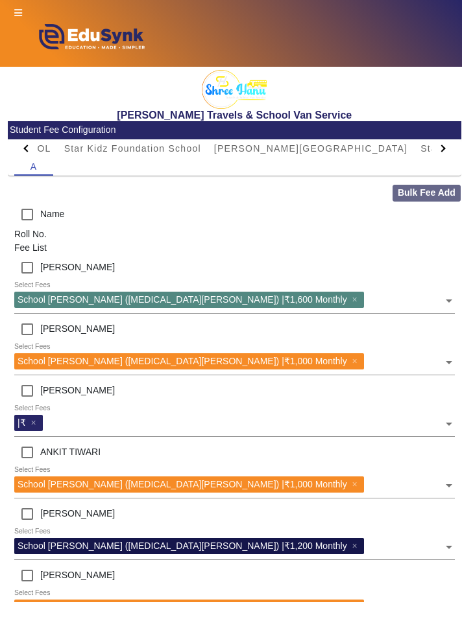
click at [445, 148] on div at bounding box center [442, 148] width 23 height 18
click at [448, 150] on div at bounding box center [442, 148] width 23 height 18
click at [446, 146] on div at bounding box center [442, 148] width 23 height 18
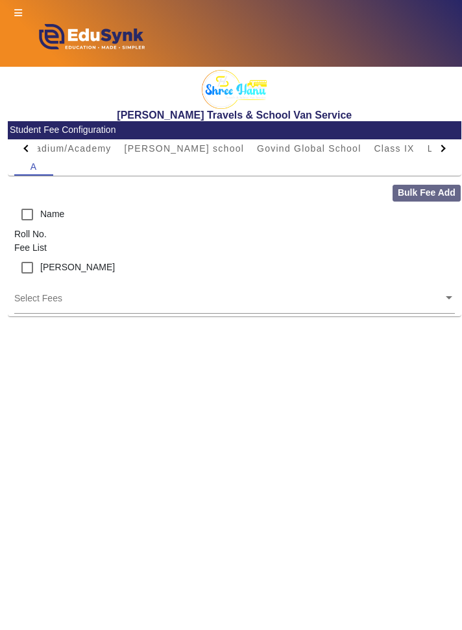
click at [418, 302] on input "text" at bounding box center [228, 298] width 429 height 12
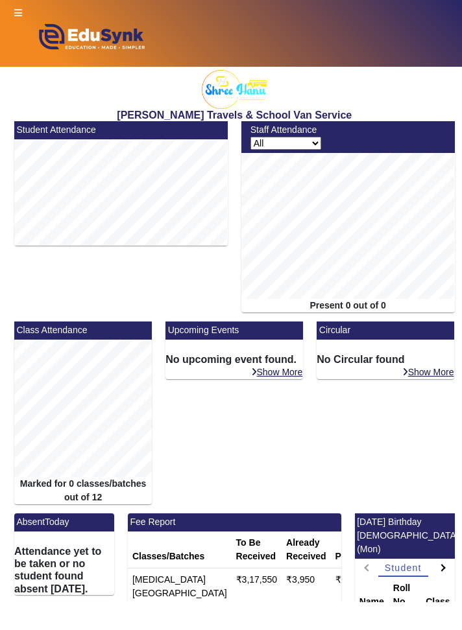
click at [20, 12] on icon at bounding box center [18, 12] width 8 height 9
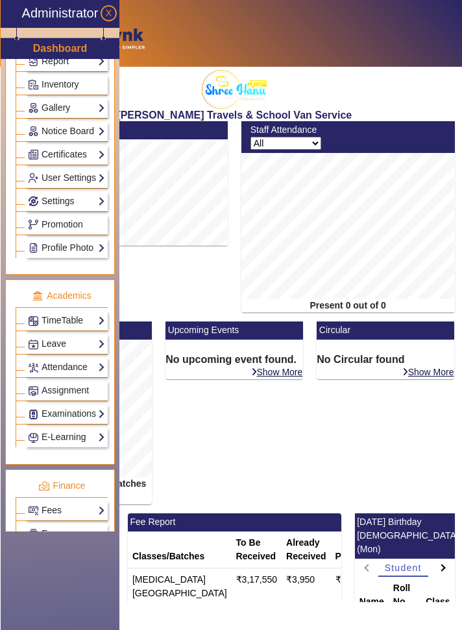
scroll to position [275, 0]
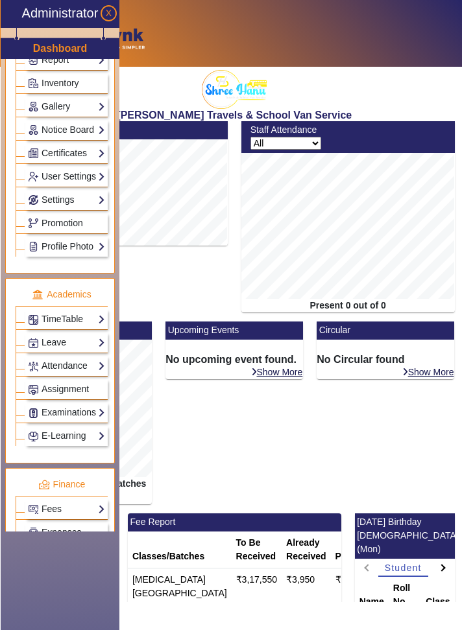
click at [50, 366] on link "Attendance" at bounding box center [66, 366] width 77 height 15
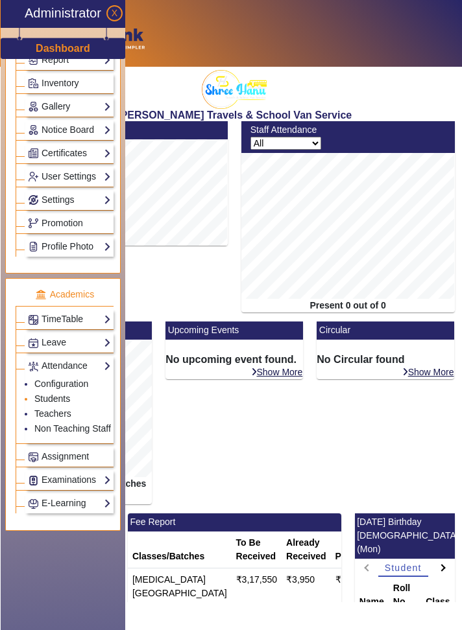
click at [36, 394] on link "Students" at bounding box center [52, 399] width 36 height 10
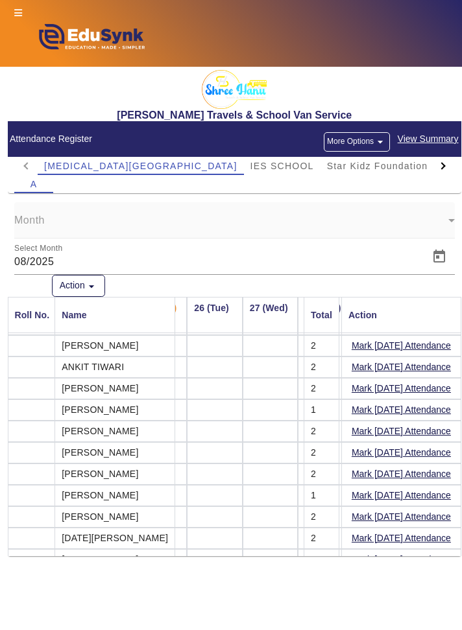
scroll to position [0, 1425]
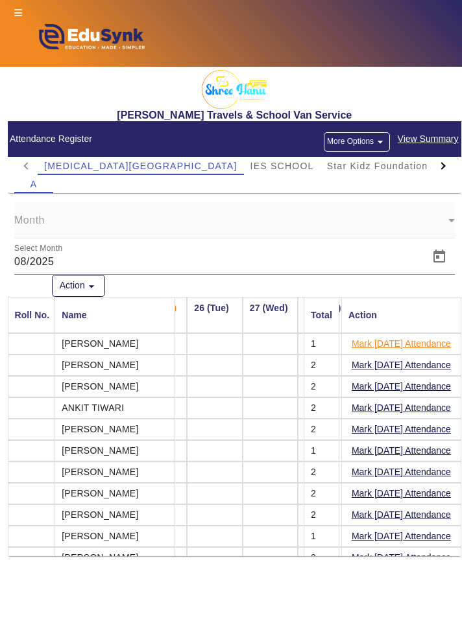
click at [432, 341] on button "Mark Today's Attendance" at bounding box center [401, 344] width 102 height 16
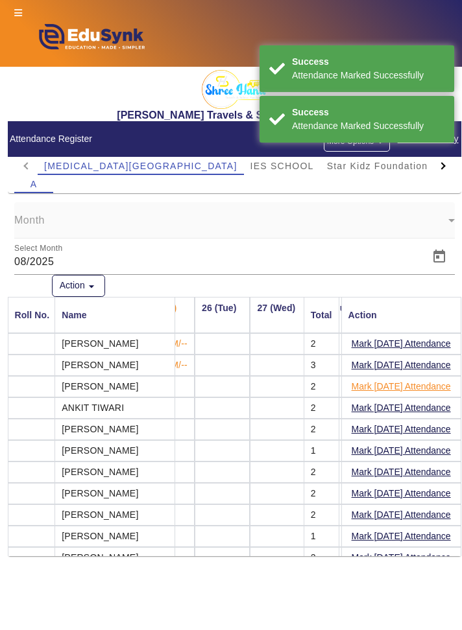
click at [427, 386] on button "Mark Today's Attendance" at bounding box center [401, 387] width 102 height 16
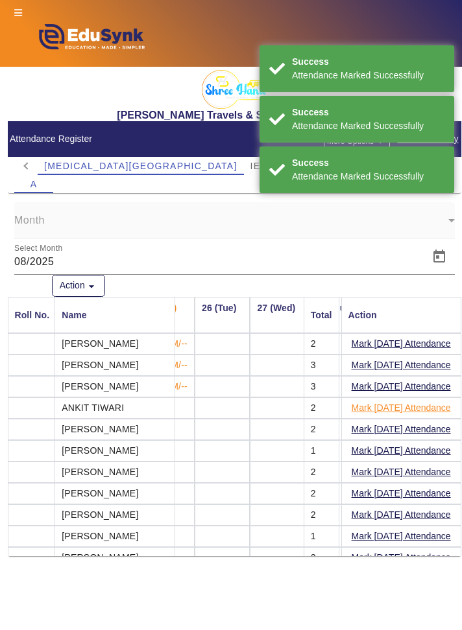
click at [432, 407] on button "Mark Today's Attendance" at bounding box center [401, 408] width 102 height 16
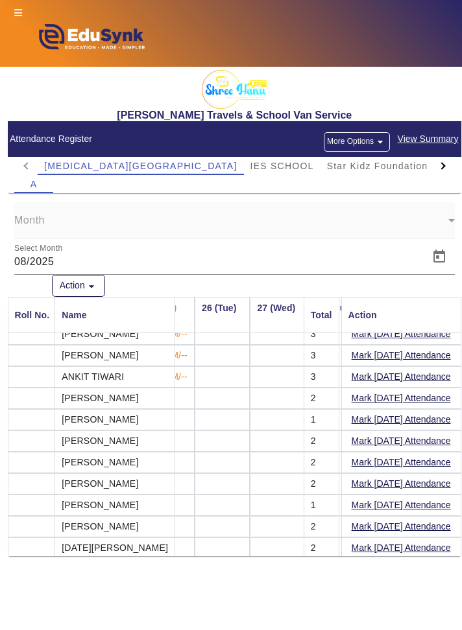
scroll to position [34, 1425]
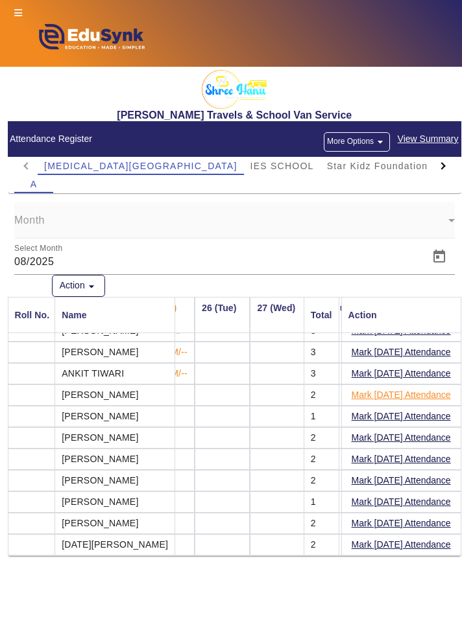
click at [388, 393] on button "Mark Today's Attendance" at bounding box center [401, 395] width 102 height 16
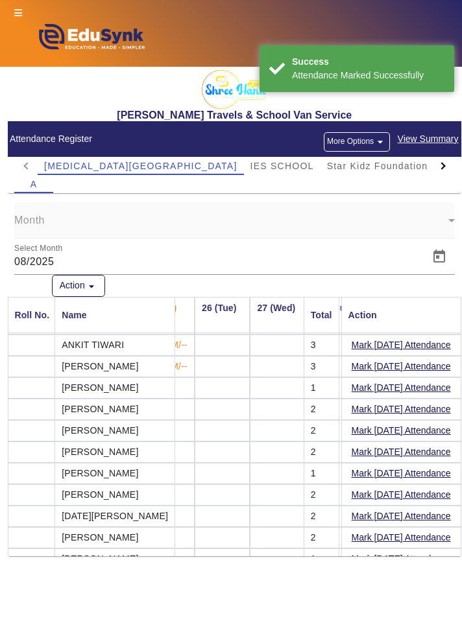
scroll to position [64, 1425]
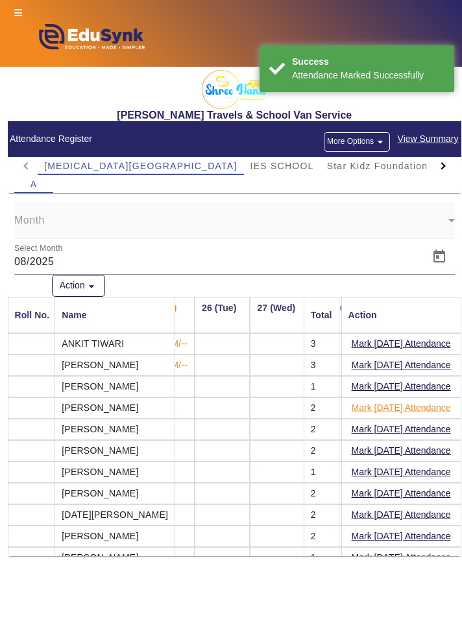
click at [431, 402] on button "Mark Today's Attendance" at bounding box center [401, 408] width 102 height 16
click at [439, 423] on button "Mark Today's Attendance" at bounding box center [401, 430] width 102 height 16
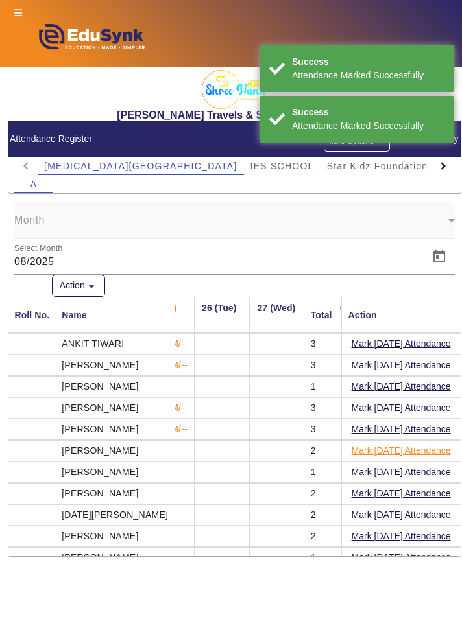
click at [436, 447] on button "Mark Today's Attendance" at bounding box center [401, 451] width 102 height 16
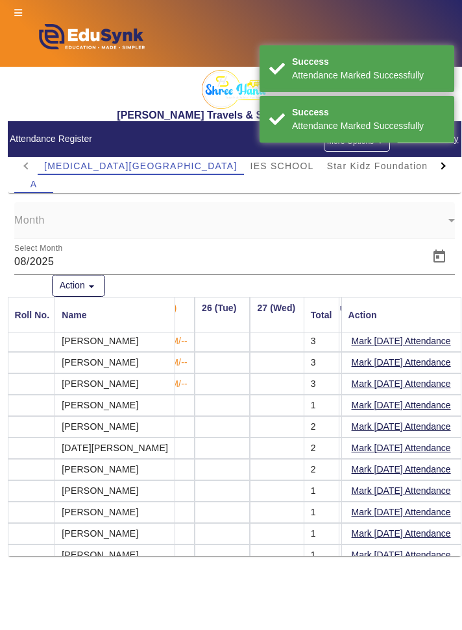
scroll to position [130, 1425]
click at [437, 404] on button "Mark Today's Attendance" at bounding box center [401, 406] width 102 height 16
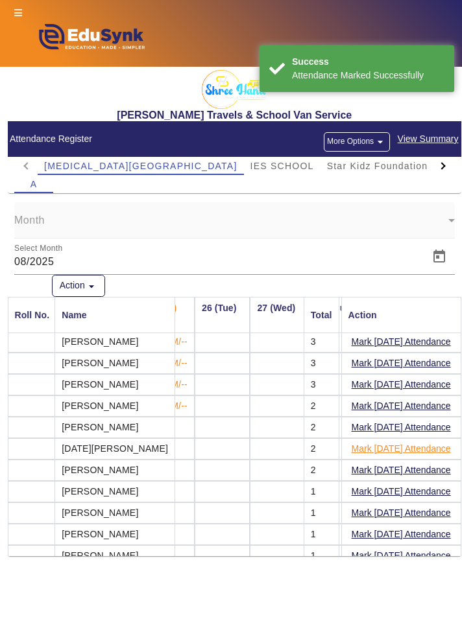
click at [423, 448] on button "Mark Today's Attendance" at bounding box center [401, 449] width 102 height 16
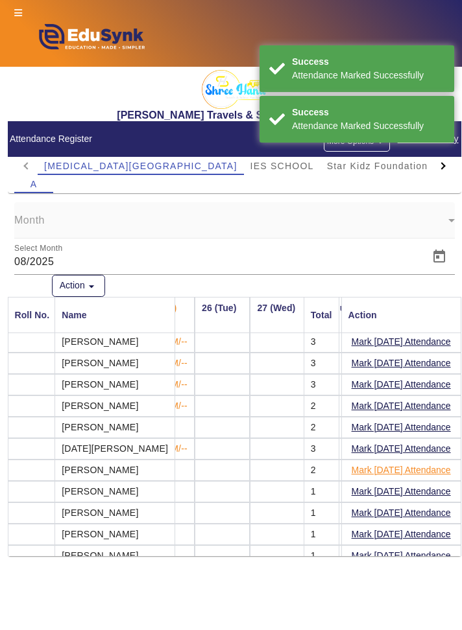
click at [407, 468] on button "Mark Today's Attendance" at bounding box center [401, 470] width 102 height 16
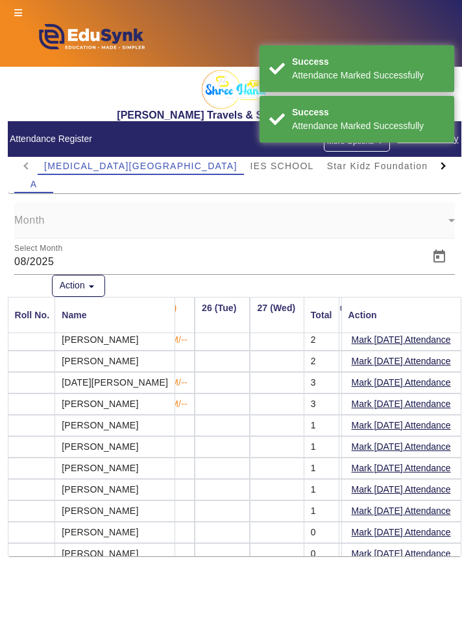
scroll to position [200, 1425]
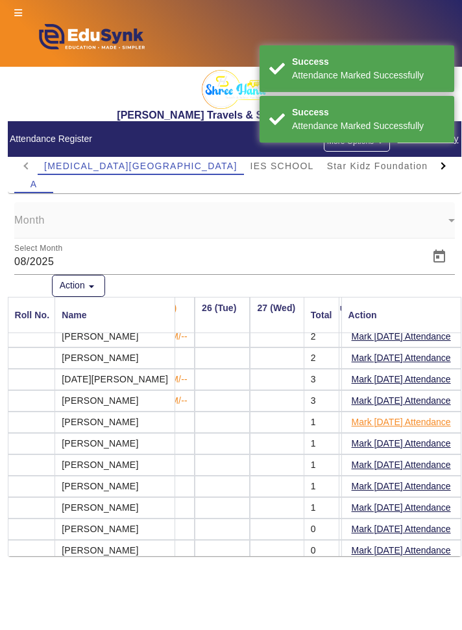
click at [412, 417] on button "Mark Today's Attendance" at bounding box center [401, 422] width 102 height 16
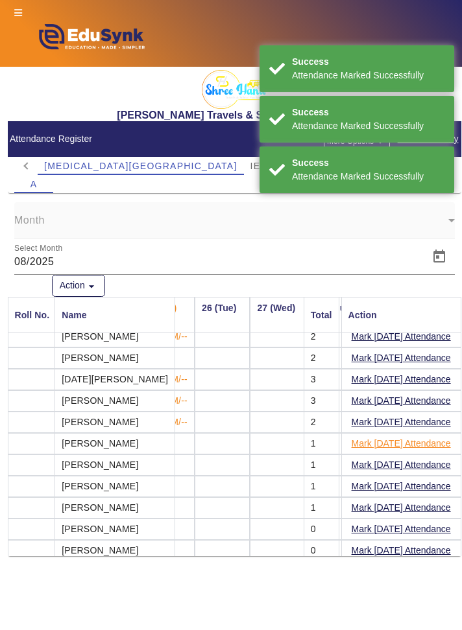
click at [423, 439] on button "Mark Today's Attendance" at bounding box center [401, 444] width 102 height 16
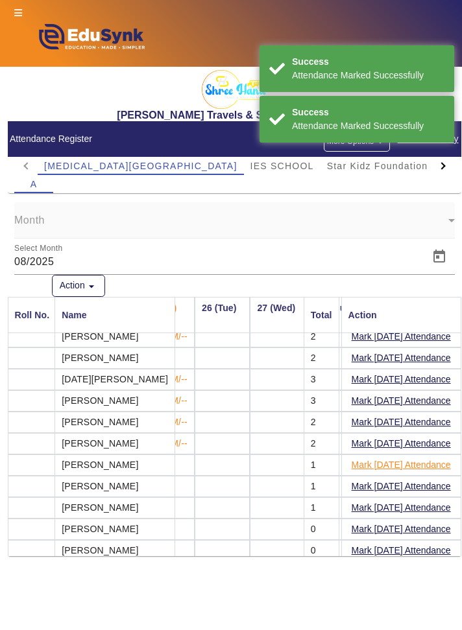
click at [431, 462] on button "Mark Today's Attendance" at bounding box center [401, 465] width 102 height 16
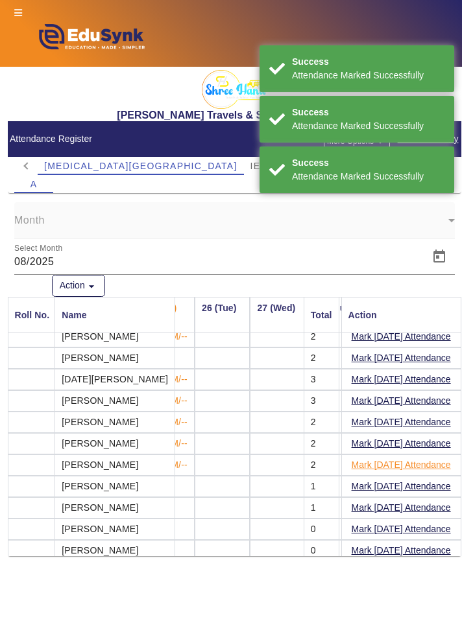
click at [435, 459] on button "Mark Today's Attendance" at bounding box center [401, 465] width 102 height 16
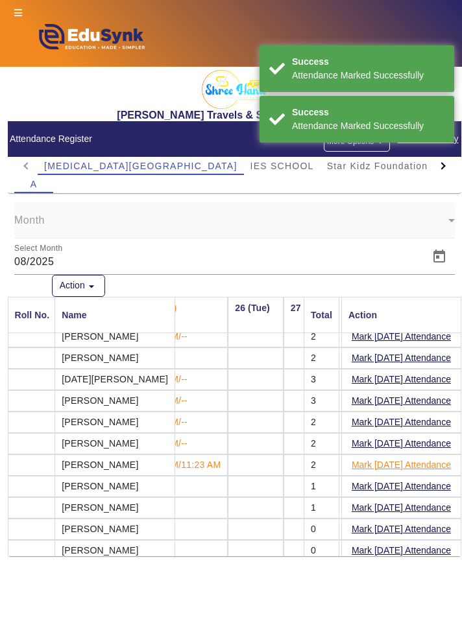
click at [440, 458] on button "Mark Today's Attendance" at bounding box center [401, 465] width 102 height 16
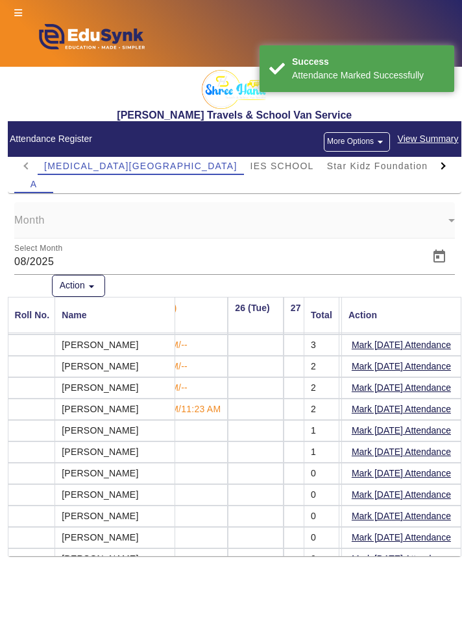
scroll to position [256, 1425]
click at [407, 444] on button "Mark Today's Attendance" at bounding box center [401, 452] width 102 height 16
click at [425, 424] on button "Mark Today's Attendance" at bounding box center [401, 430] width 102 height 16
click at [433, 471] on button "Mark Today's Attendance" at bounding box center [401, 473] width 102 height 16
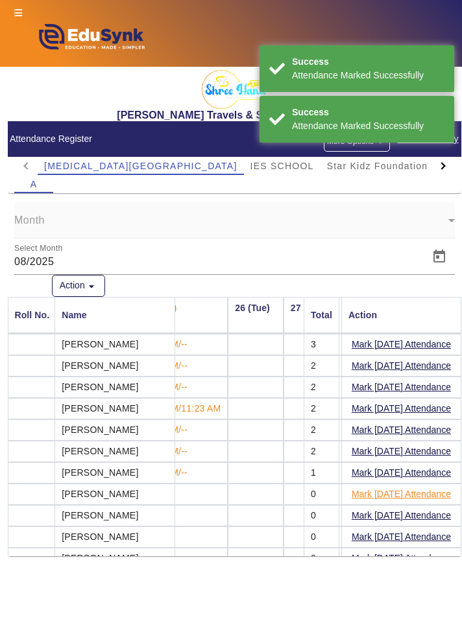
click at [426, 492] on button "Mark Today's Attendance" at bounding box center [401, 494] width 102 height 16
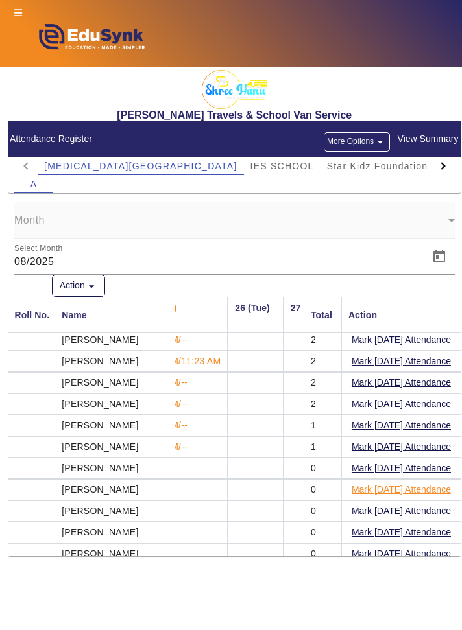
click at [435, 483] on button "Mark Today's Attendance" at bounding box center [401, 490] width 102 height 16
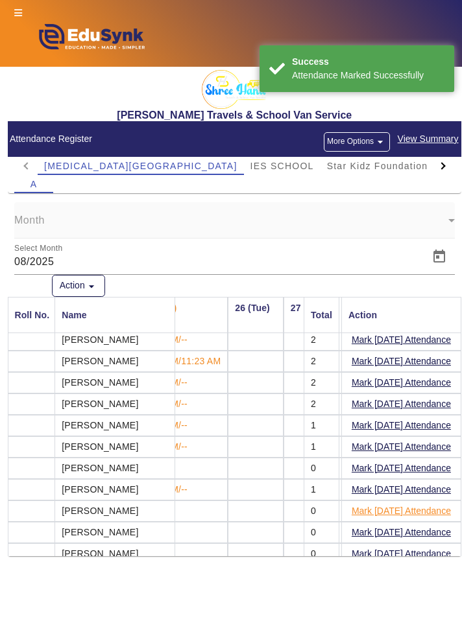
click at [436, 506] on button "Mark Today's Attendance" at bounding box center [401, 511] width 102 height 16
click at [434, 525] on button "Mark Today's Attendance" at bounding box center [401, 533] width 102 height 16
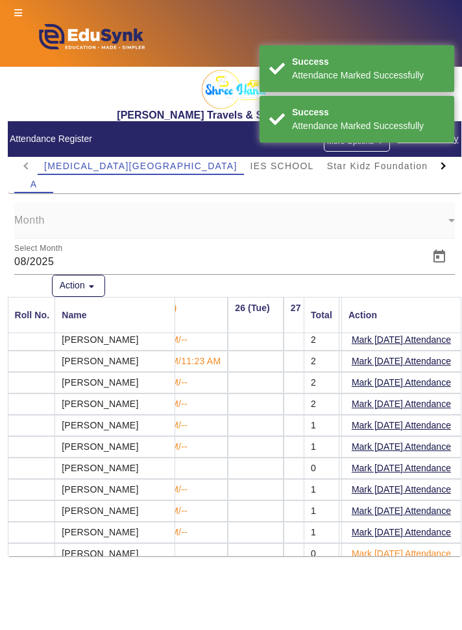
click at [435, 547] on button "Mark Today's Attendance" at bounding box center [401, 554] width 102 height 16
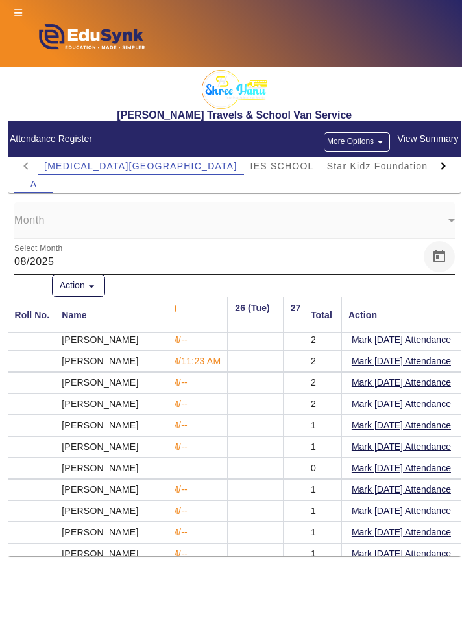
click at [440, 258] on span "Open calendar" at bounding box center [438, 256] width 31 height 31
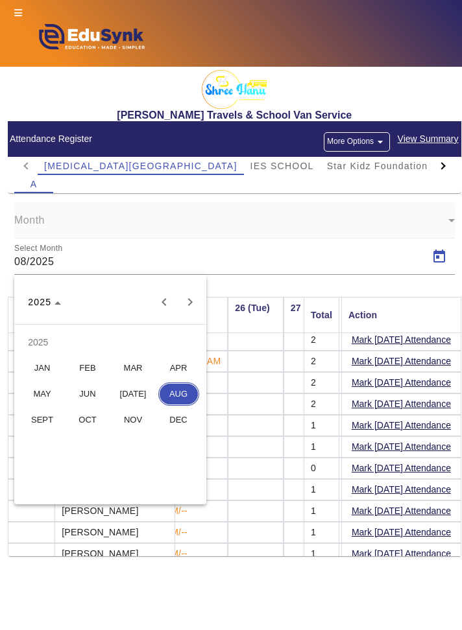
click at [439, 257] on div at bounding box center [231, 315] width 462 height 630
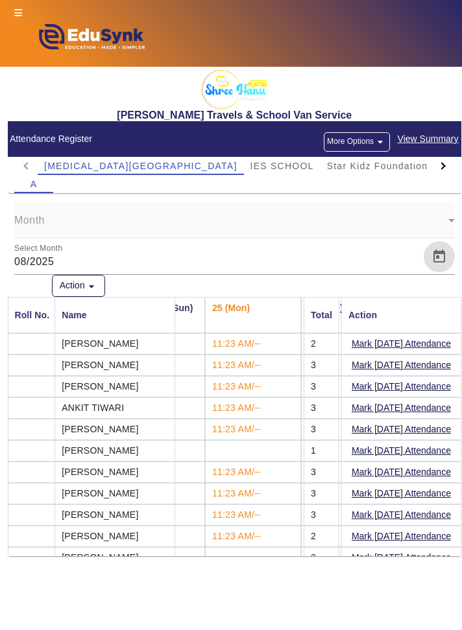
scroll to position [0, 1354]
click at [355, 163] on span "Star Kidz Foundation School" at bounding box center [395, 165] width 137 height 9
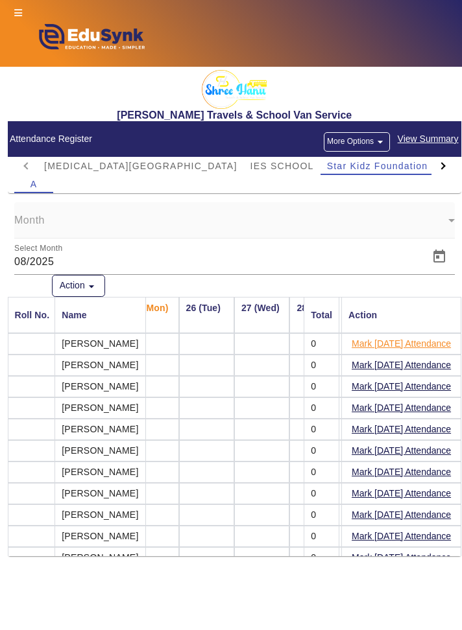
click at [436, 343] on button "Mark Today's Attendance" at bounding box center [401, 344] width 102 height 16
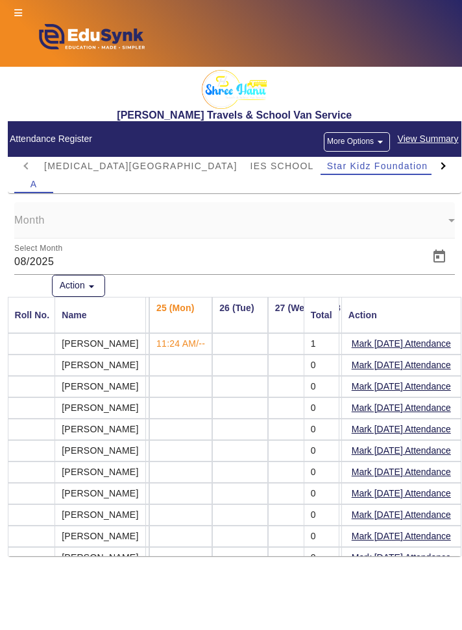
scroll to position [0, 1327]
click at [422, 387] on button "Mark Today's Attendance" at bounding box center [401, 387] width 102 height 16
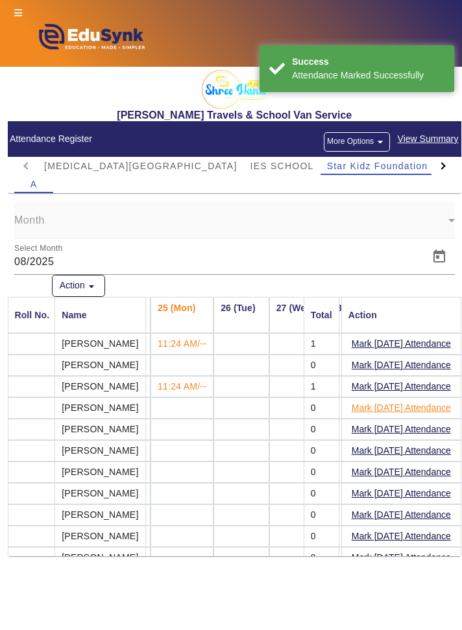
click at [440, 406] on button "Mark Today's Attendance" at bounding box center [401, 408] width 102 height 16
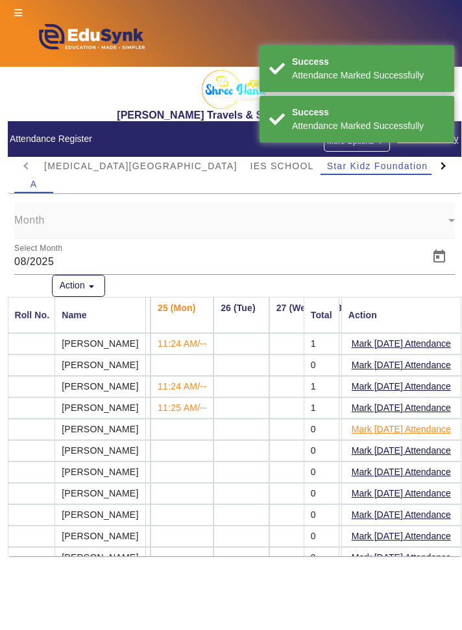
click at [435, 433] on button "Mark Today's Attendance" at bounding box center [401, 430] width 102 height 16
click at [439, 451] on button "Mark Today's Attendance" at bounding box center [401, 451] width 102 height 16
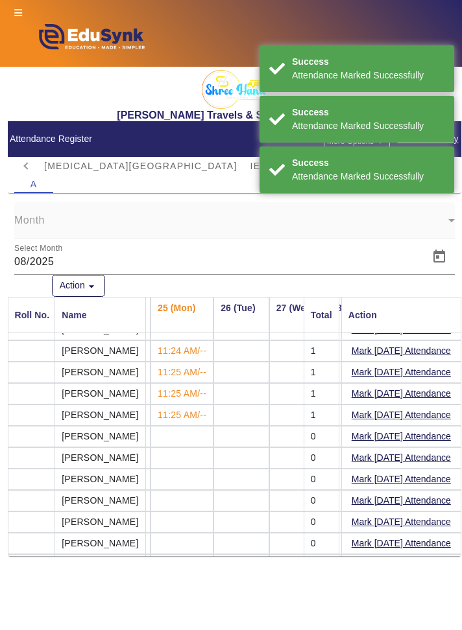
scroll to position [51, 1327]
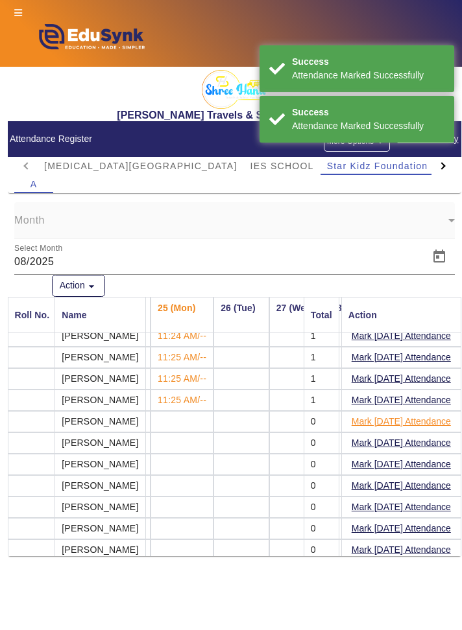
click at [399, 422] on button "Mark Today's Attendance" at bounding box center [401, 422] width 102 height 16
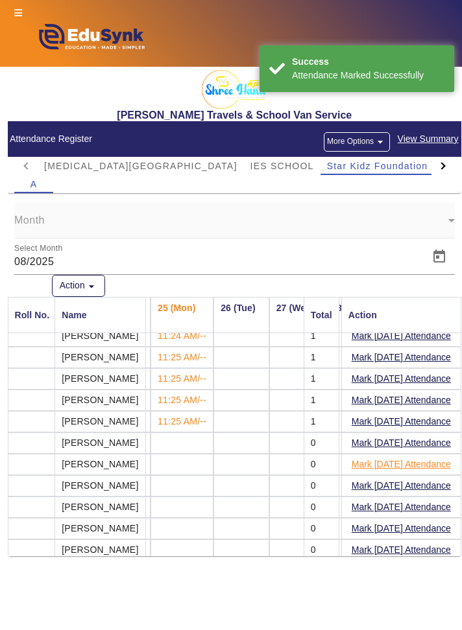
click at [412, 460] on button "Mark Today's Attendance" at bounding box center [401, 465] width 102 height 16
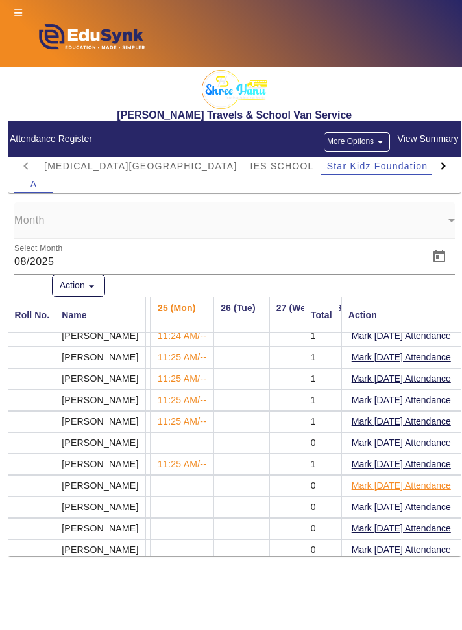
click at [431, 487] on button "Mark Today's Attendance" at bounding box center [401, 486] width 102 height 16
click at [436, 507] on button "Mark Today's Attendance" at bounding box center [401, 507] width 102 height 16
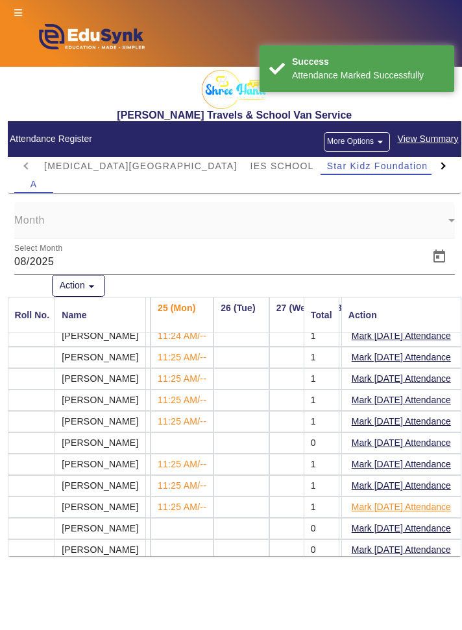
click at [433, 503] on button "Mark Today's Attendance" at bounding box center [401, 507] width 102 height 16
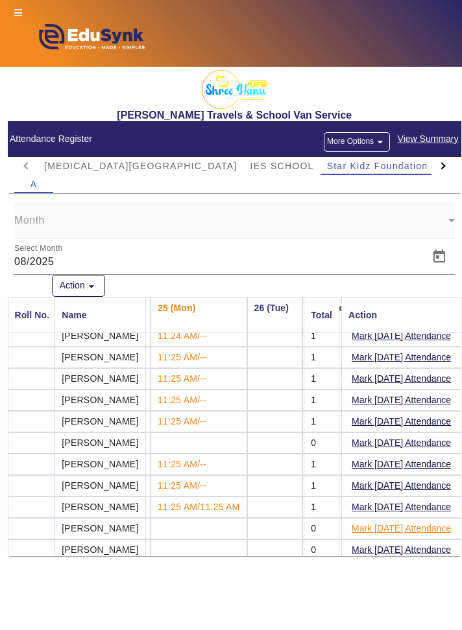
click at [437, 527] on button "Mark Today's Attendance" at bounding box center [401, 529] width 102 height 16
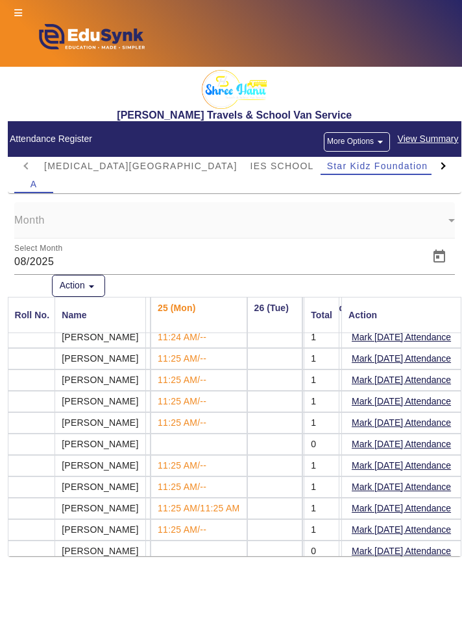
scroll to position [49, 1329]
click at [250, 165] on span "IES SCHOOL" at bounding box center [282, 165] width 64 height 9
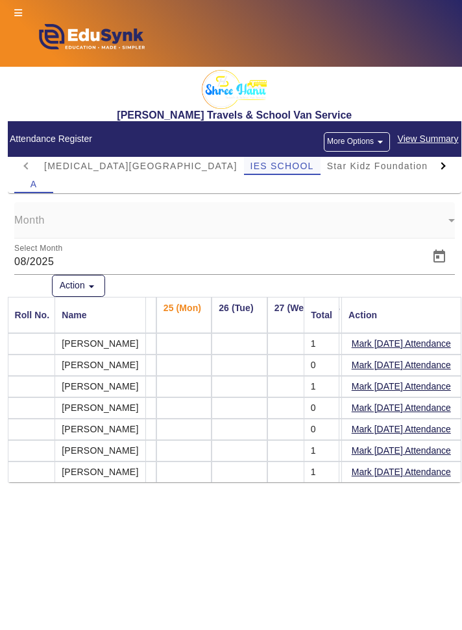
scroll to position [0, 1329]
click at [438, 364] on button "Mark Today's Attendance" at bounding box center [401, 365] width 102 height 16
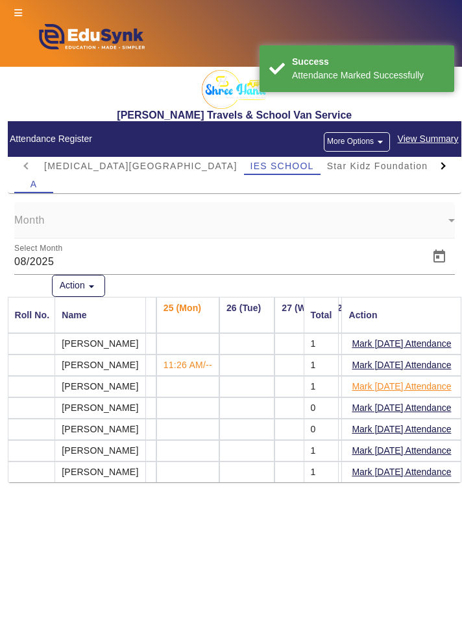
click at [439, 388] on button "Mark Today's Attendance" at bounding box center [401, 387] width 102 height 16
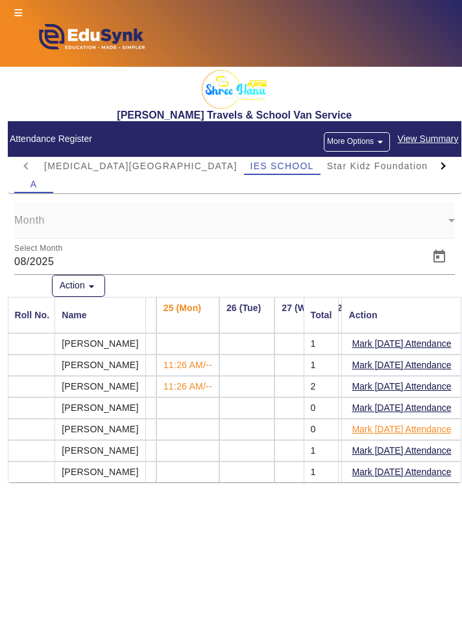
click at [438, 431] on button "Mark Today's Attendance" at bounding box center [401, 430] width 102 height 16
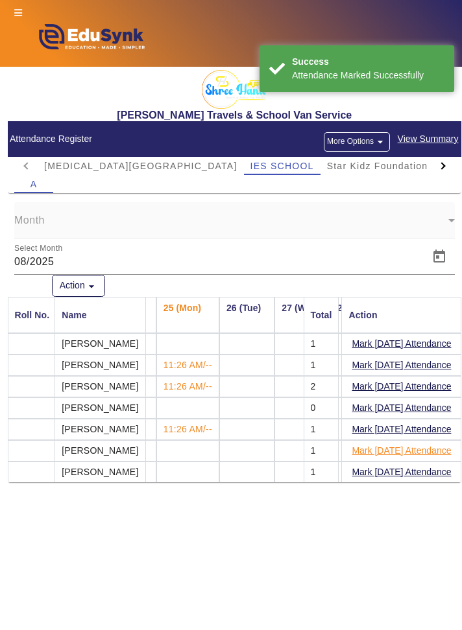
click at [434, 454] on button "Mark Today's Attendance" at bounding box center [401, 451] width 102 height 16
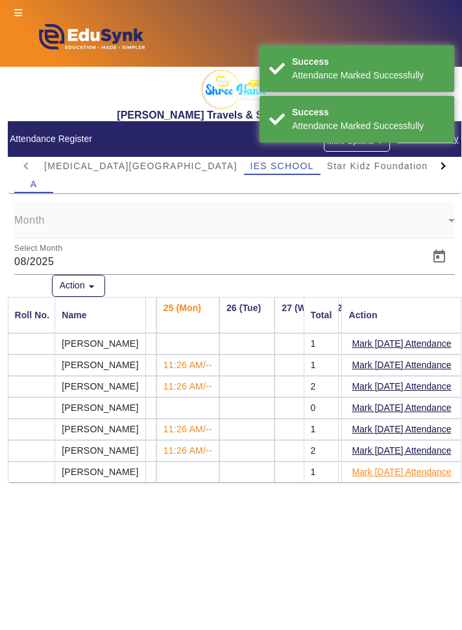
click at [441, 473] on button "Mark Today's Attendance" at bounding box center [401, 472] width 102 height 16
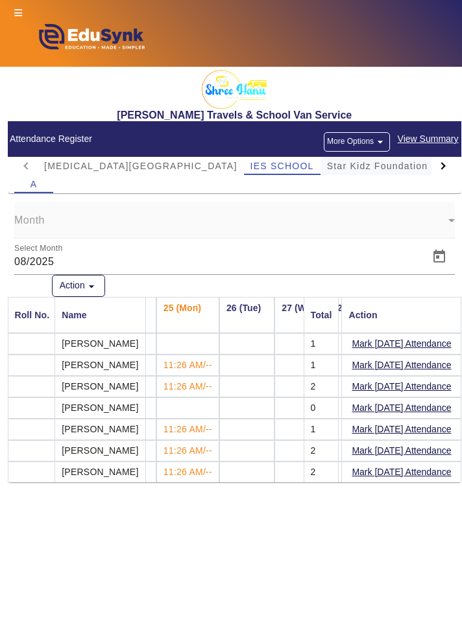
click at [349, 174] on span "Star Kidz Foundation School" at bounding box center [395, 166] width 137 height 18
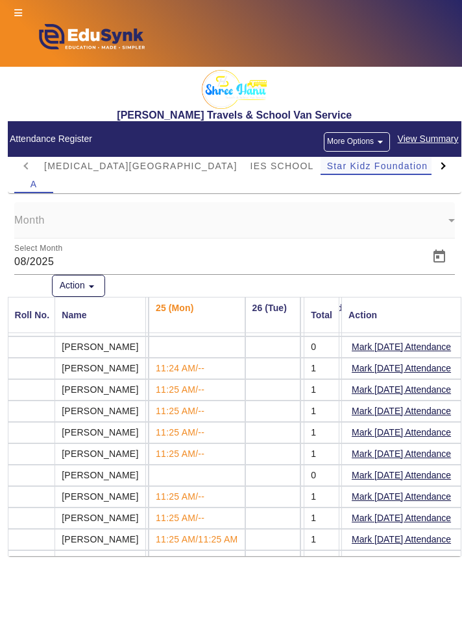
scroll to position [51, 1329]
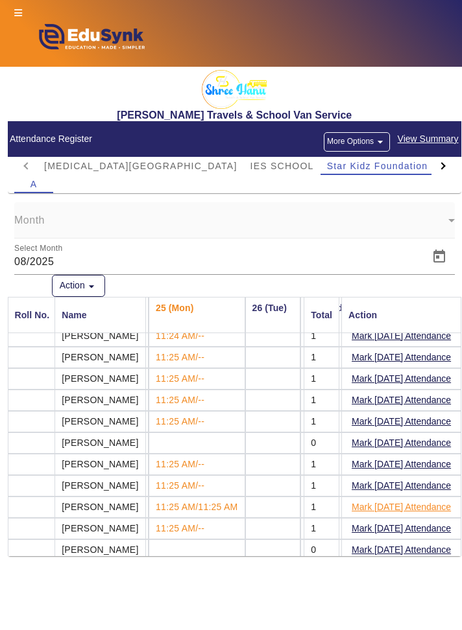
click at [415, 501] on button "Mark Today's Attendance" at bounding box center [401, 507] width 102 height 16
click at [279, 304] on th "26 (Tue)" at bounding box center [272, 315] width 55 height 36
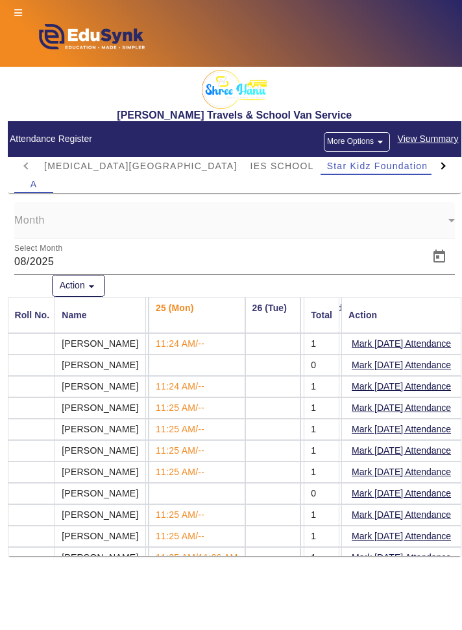
click at [438, 162] on div at bounding box center [442, 166] width 23 height 18
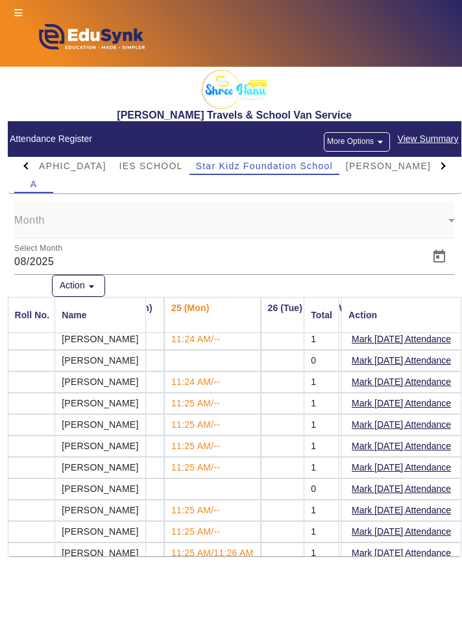
scroll to position [8, 1311]
